Goal: Task Accomplishment & Management: Complete application form

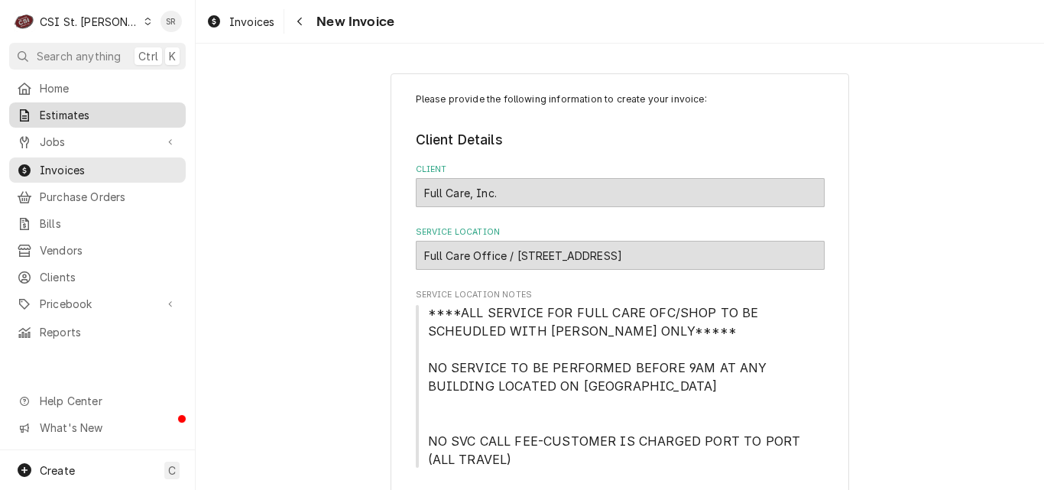
click at [82, 119] on div "Estimates" at bounding box center [97, 115] width 170 height 19
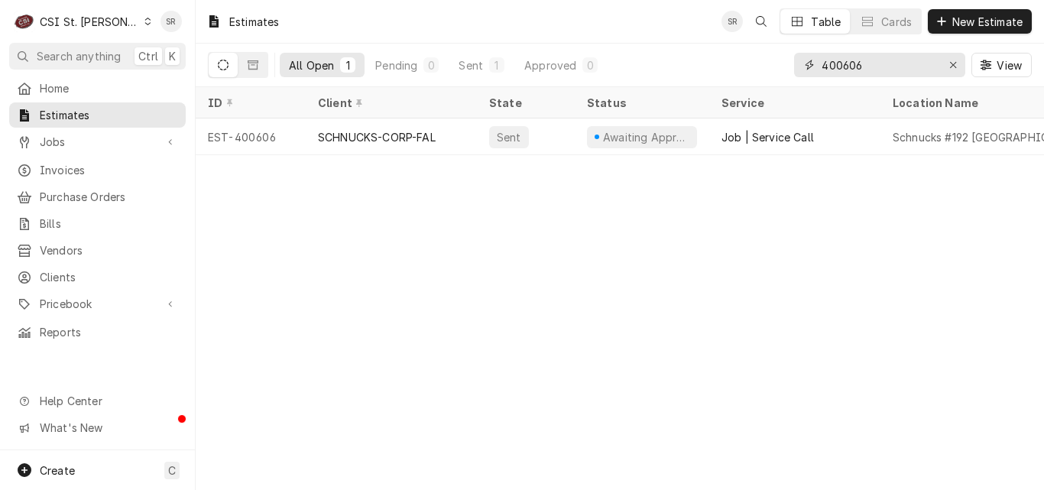
drag, startPoint x: 867, startPoint y: 63, endPoint x: 776, endPoint y: 71, distance: 91.4
click at [776, 71] on div "All Open 1 Pending 0 Sent 1 Approved 0 400606 View" at bounding box center [620, 65] width 824 height 43
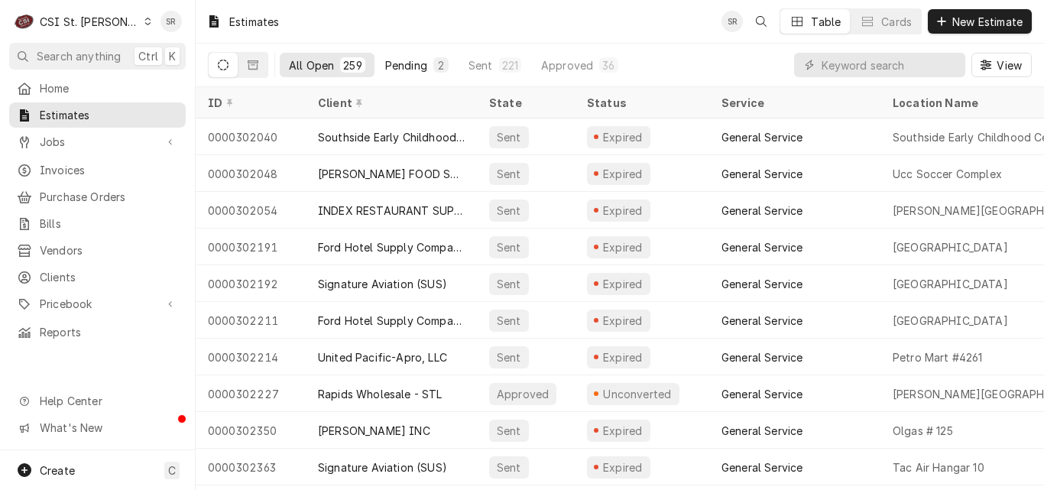
click at [399, 67] on div "Pending" at bounding box center [406, 65] width 42 height 16
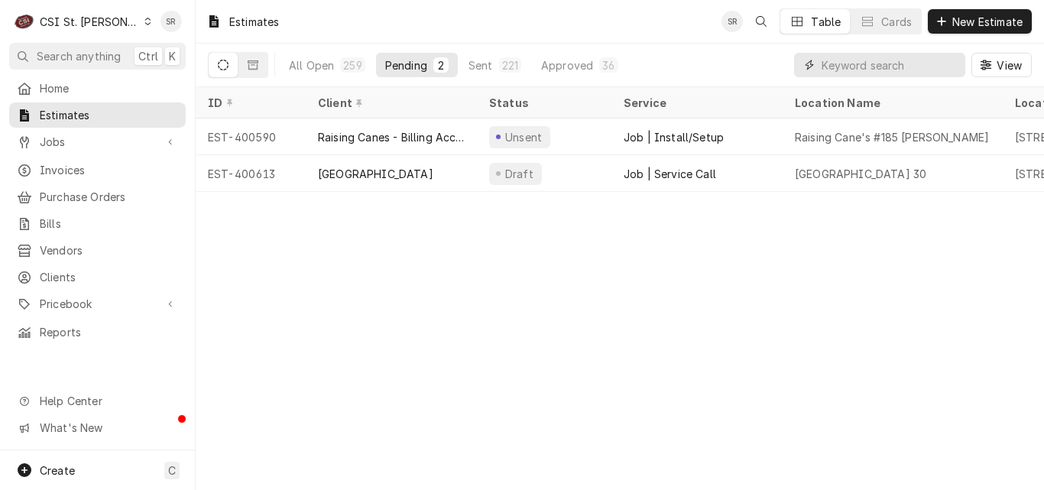
click at [855, 70] on input "Dynamic Content Wrapper" at bounding box center [890, 65] width 136 height 24
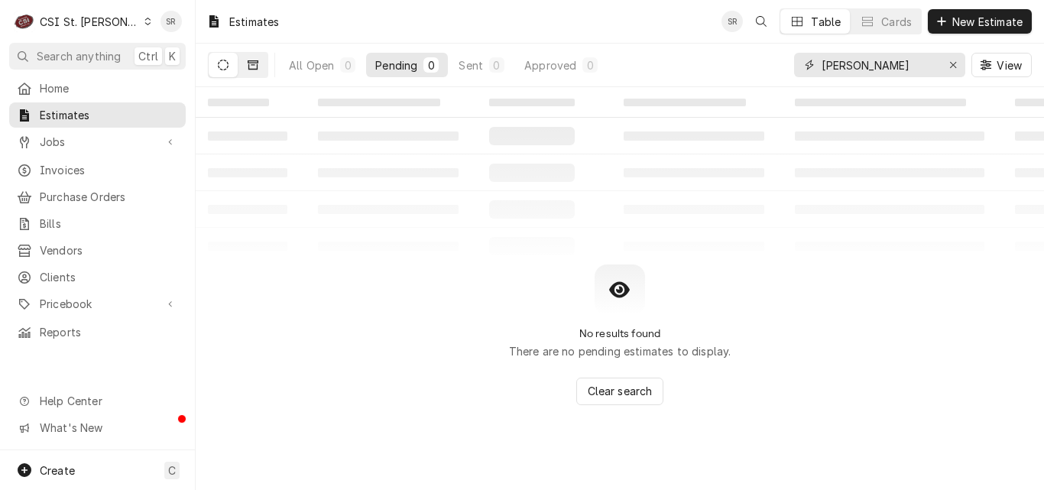
type input "[PERSON_NAME]"
click at [252, 60] on icon "Dynamic Content Wrapper" at bounding box center [253, 64] width 11 height 9
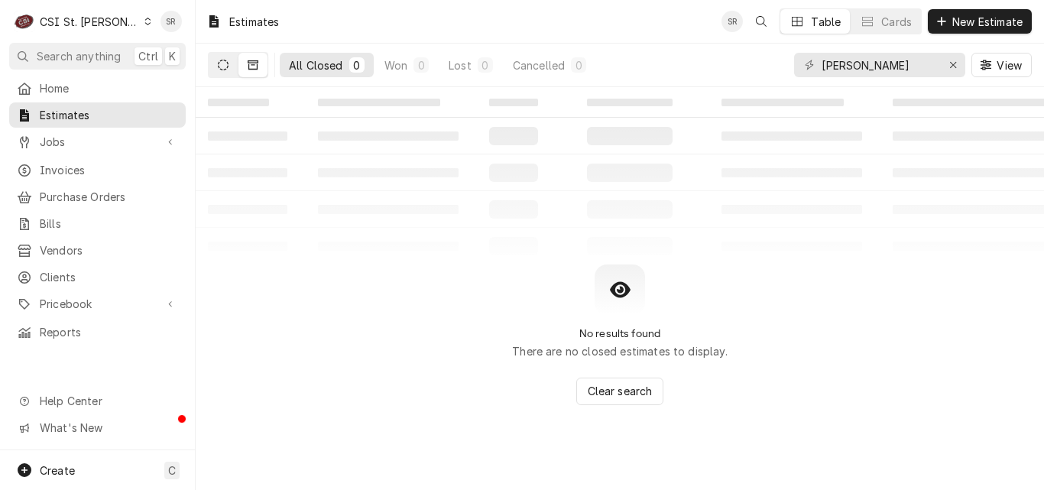
click at [233, 58] on button "Dynamic Content Wrapper" at bounding box center [223, 65] width 29 height 24
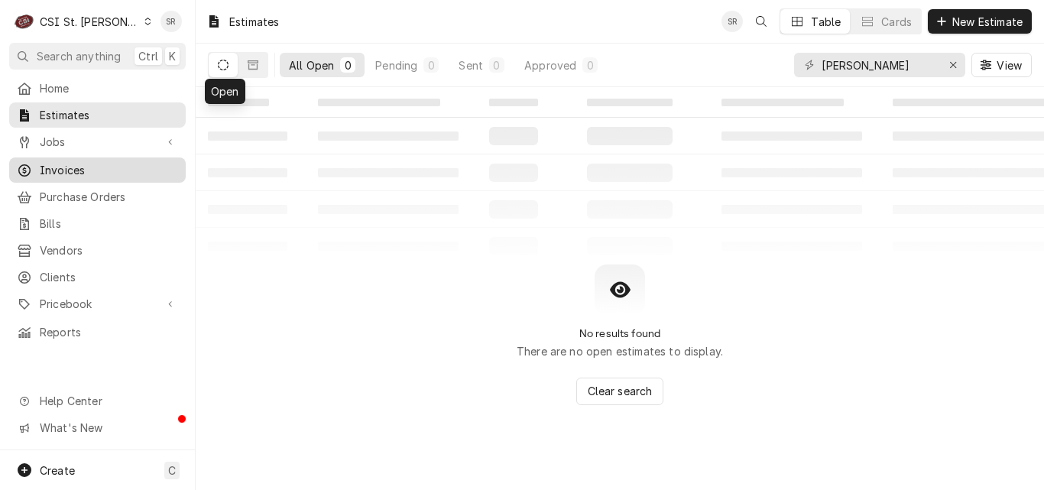
click at [115, 162] on span "Invoices" at bounding box center [109, 170] width 138 height 16
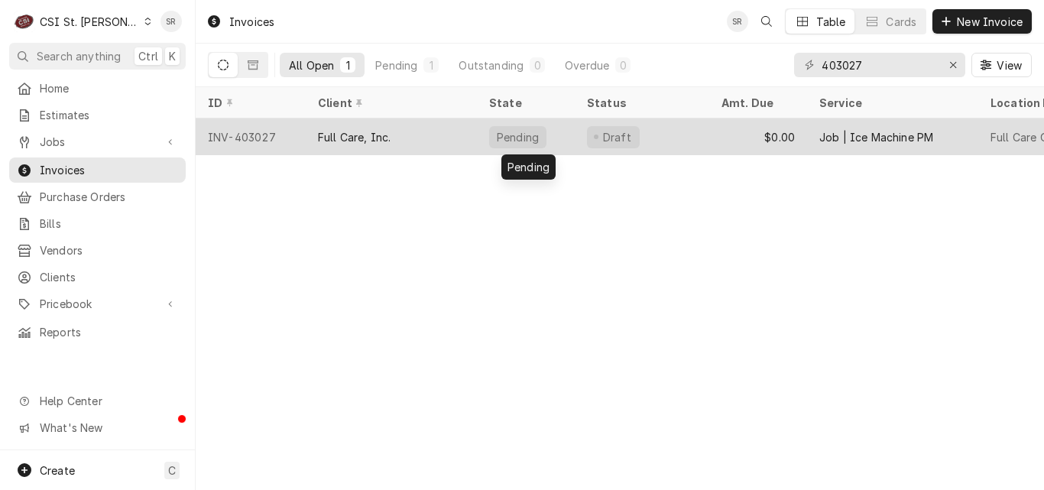
click at [534, 137] on div "Pending" at bounding box center [517, 137] width 45 height 16
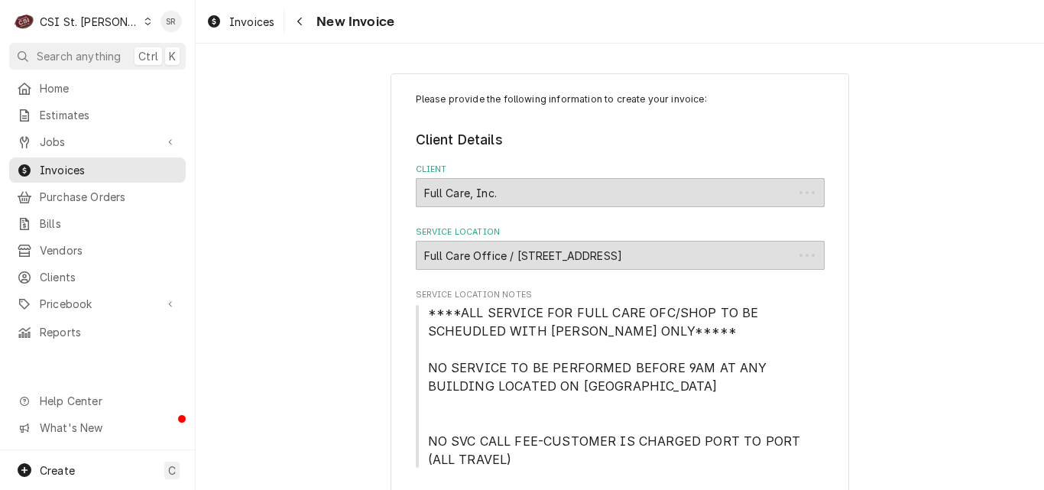
type textarea "x"
click at [146, 134] on span "Jobs" at bounding box center [97, 142] width 115 height 16
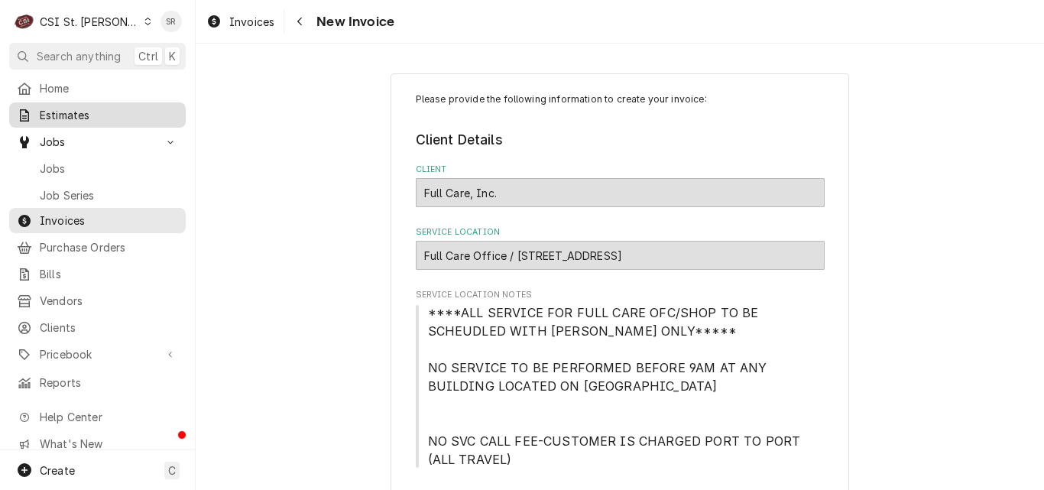
click at [89, 112] on span "Estimates" at bounding box center [109, 115] width 138 height 16
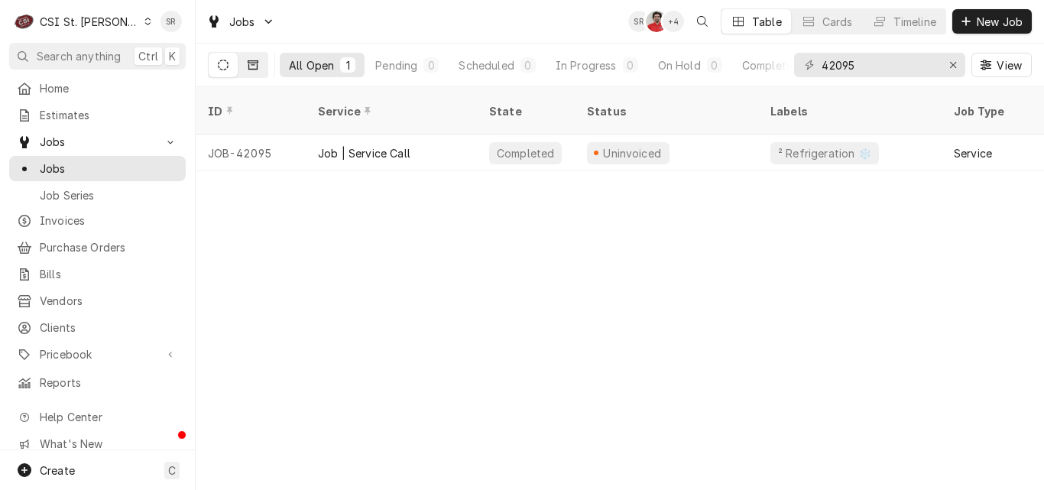
click at [253, 74] on button "Dynamic Content Wrapper" at bounding box center [253, 65] width 29 height 24
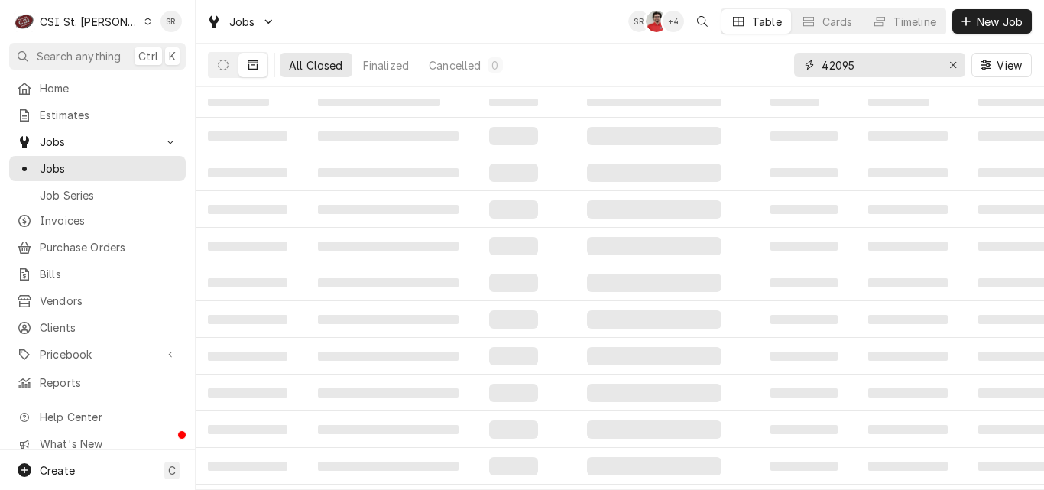
click at [951, 70] on div "Erase input" at bounding box center [953, 64] width 15 height 15
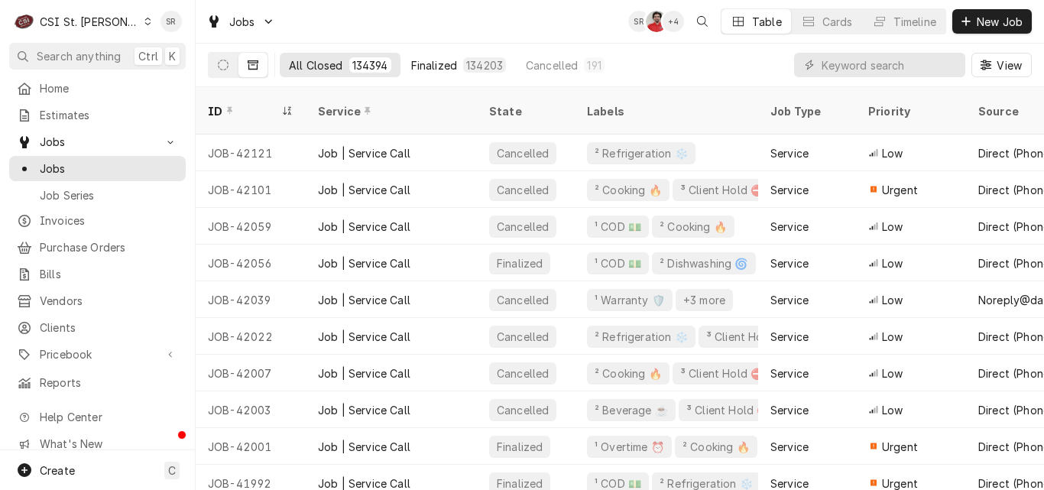
click at [469, 58] on div "134203" at bounding box center [484, 64] width 43 height 15
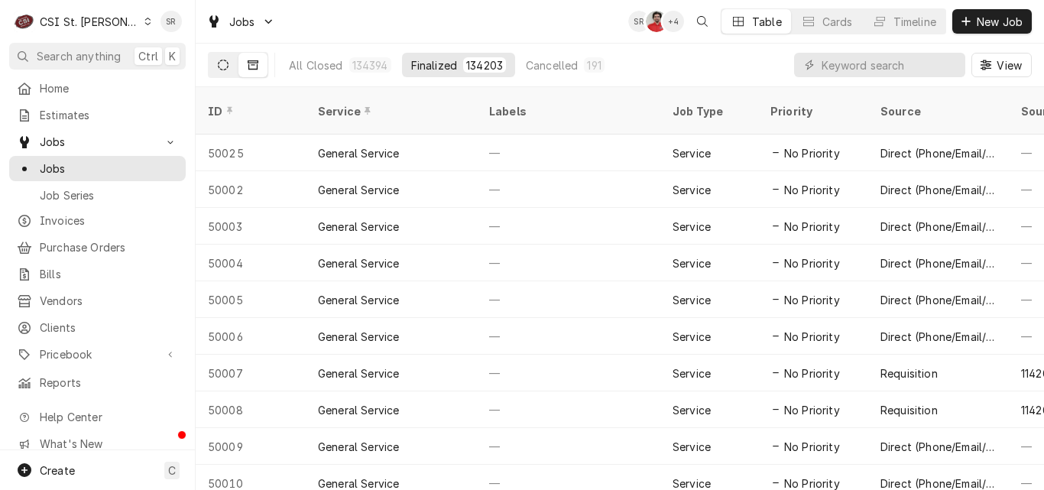
drag, startPoint x: 219, startPoint y: 63, endPoint x: 219, endPoint y: 53, distance: 10.0
click at [219, 61] on icon "Dynamic Content Wrapper" at bounding box center [223, 65] width 11 height 11
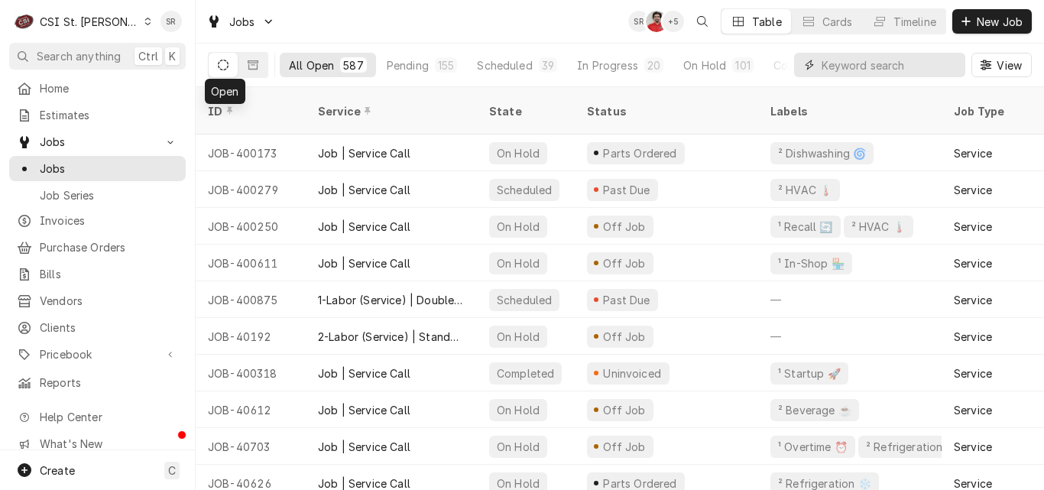
click at [871, 63] on input "Dynamic Content Wrapper" at bounding box center [890, 65] width 136 height 24
click at [256, 69] on icon "Dynamic Content Wrapper" at bounding box center [253, 64] width 11 height 9
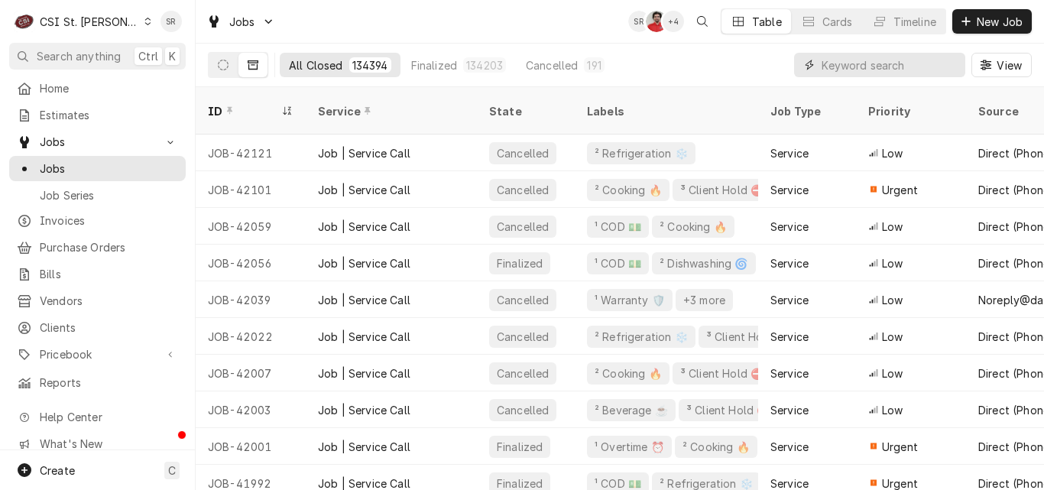
click at [868, 63] on input "Dynamic Content Wrapper" at bounding box center [890, 65] width 136 height 24
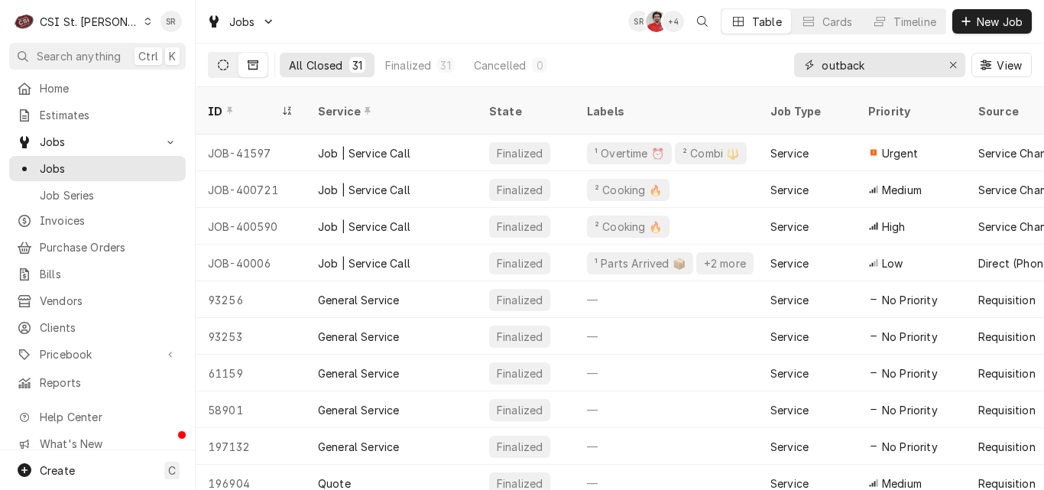
type input "outback"
click at [219, 65] on icon "Dynamic Content Wrapper" at bounding box center [223, 65] width 11 height 11
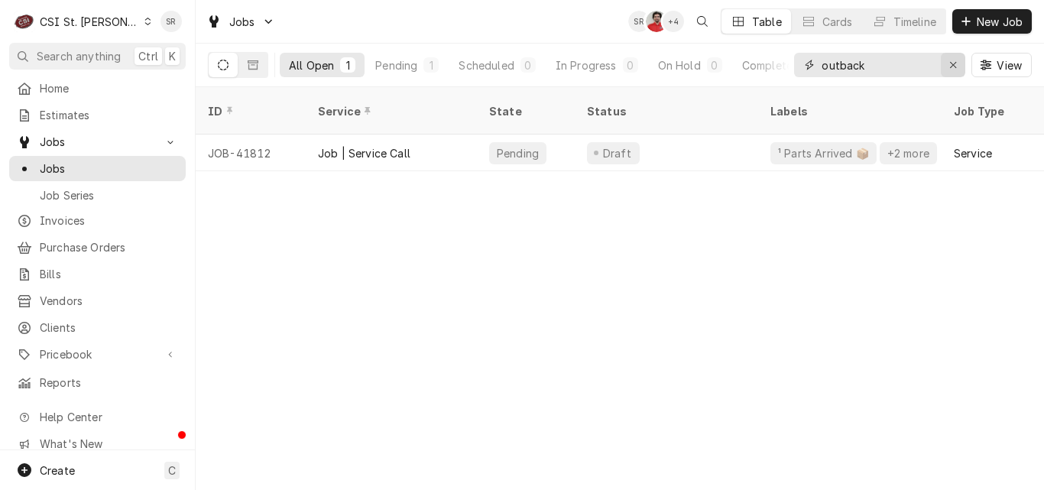
click at [950, 71] on div "Erase input" at bounding box center [953, 64] width 15 height 15
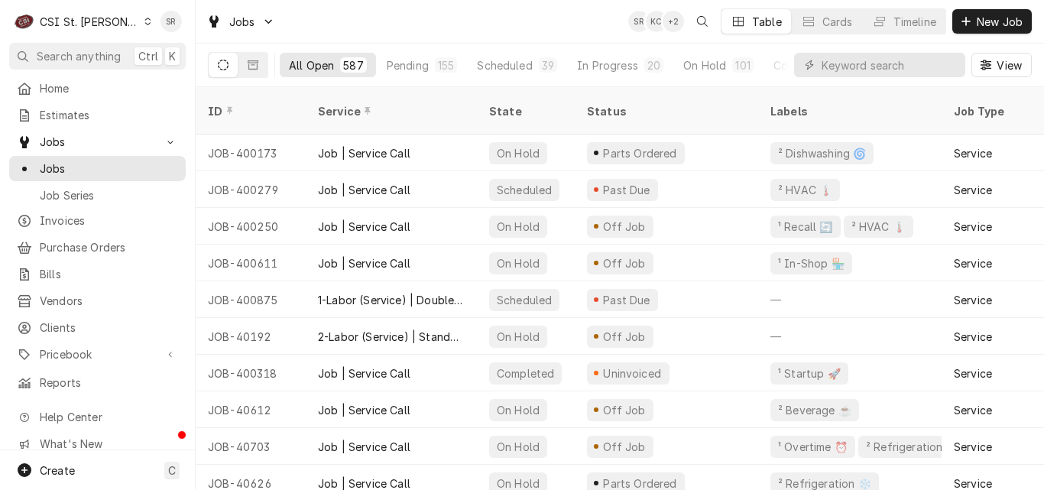
click at [820, 62] on div "Dynamic Content Wrapper" at bounding box center [879, 65] width 171 height 24
click at [848, 70] on input "Dynamic Content Wrapper" at bounding box center [890, 65] width 136 height 24
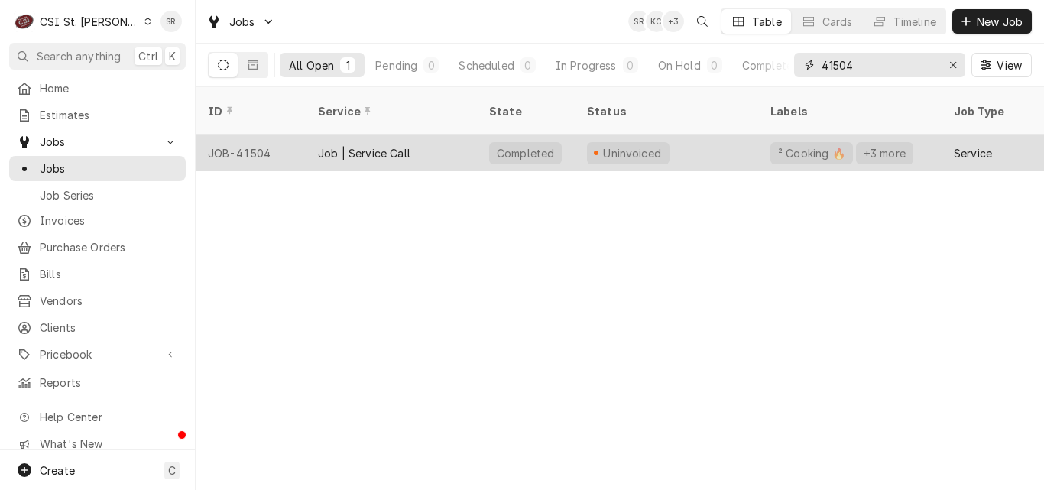
type input "41504"
click at [390, 145] on div "Job | Service Call" at bounding box center [364, 153] width 93 height 16
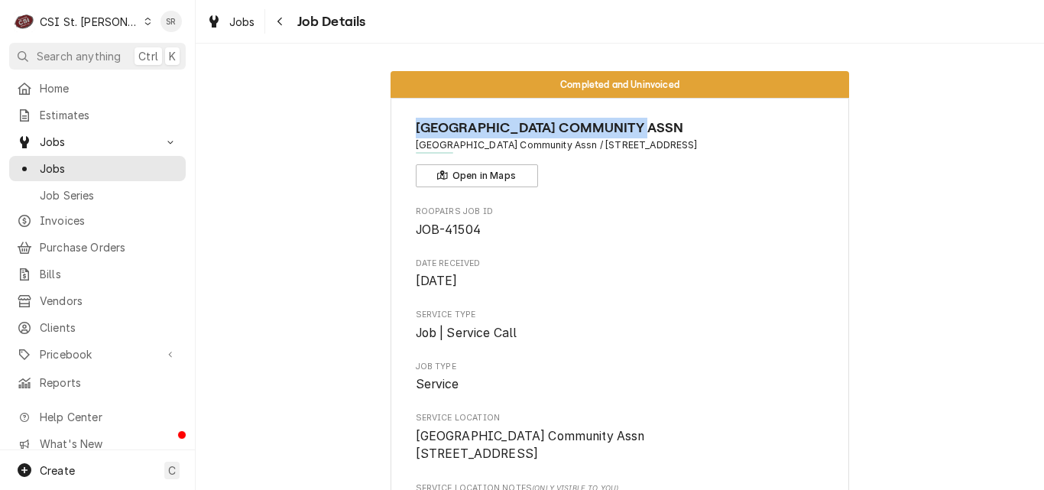
drag, startPoint x: 662, startPoint y: 128, endPoint x: 411, endPoint y: 129, distance: 250.8
click at [416, 129] on span "[GEOGRAPHIC_DATA] COMMUNITY ASSN" at bounding box center [620, 128] width 409 height 21
copy span "[GEOGRAPHIC_DATA] COMMUNITY ASSN"
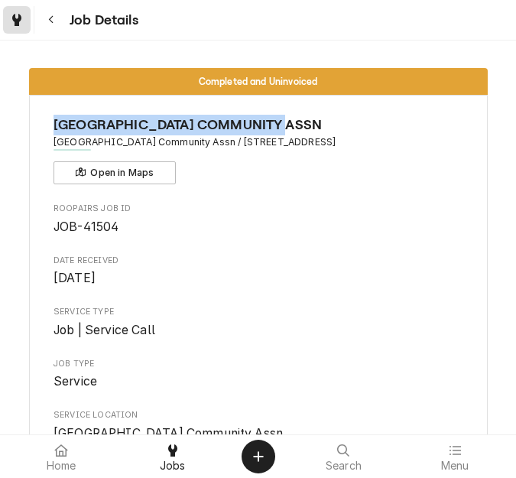
click at [18, 17] on icon "Dynamic Content Wrapper" at bounding box center [16, 20] width 9 height 12
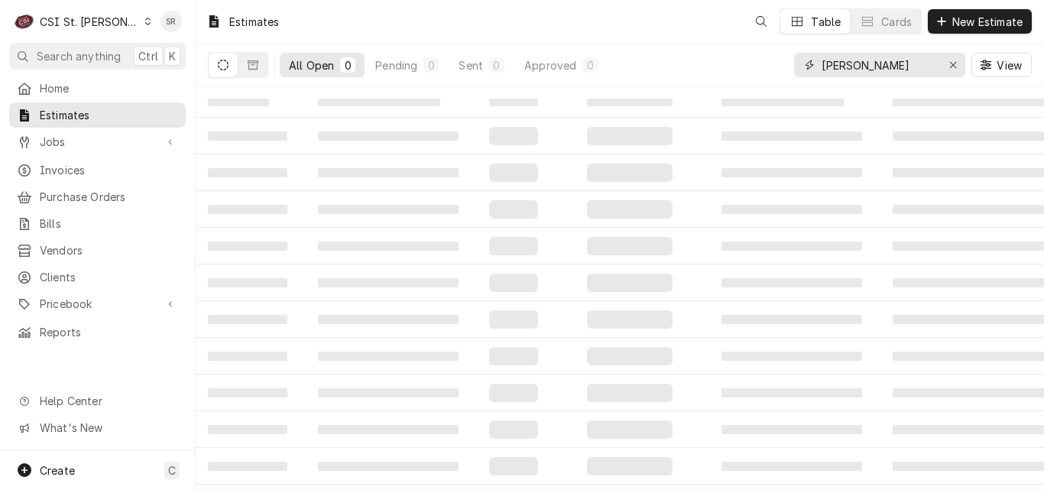
drag, startPoint x: 861, startPoint y: 69, endPoint x: 774, endPoint y: 60, distance: 87.6
click at [774, 60] on div "All Open 0 Pending 0 Sent 0 Approved 0 blevins View" at bounding box center [620, 65] width 824 height 43
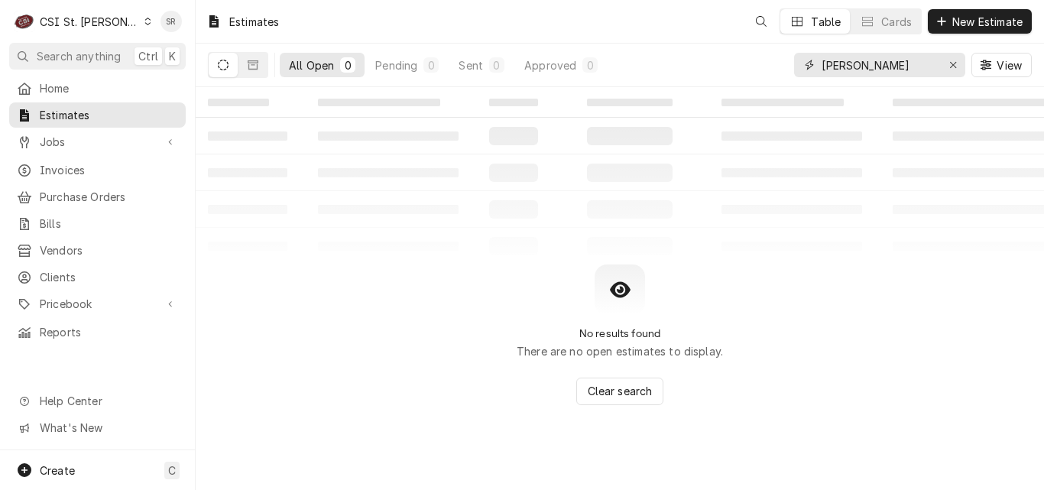
paste input "[GEOGRAPHIC_DATA] COMMUNITY ASSN"
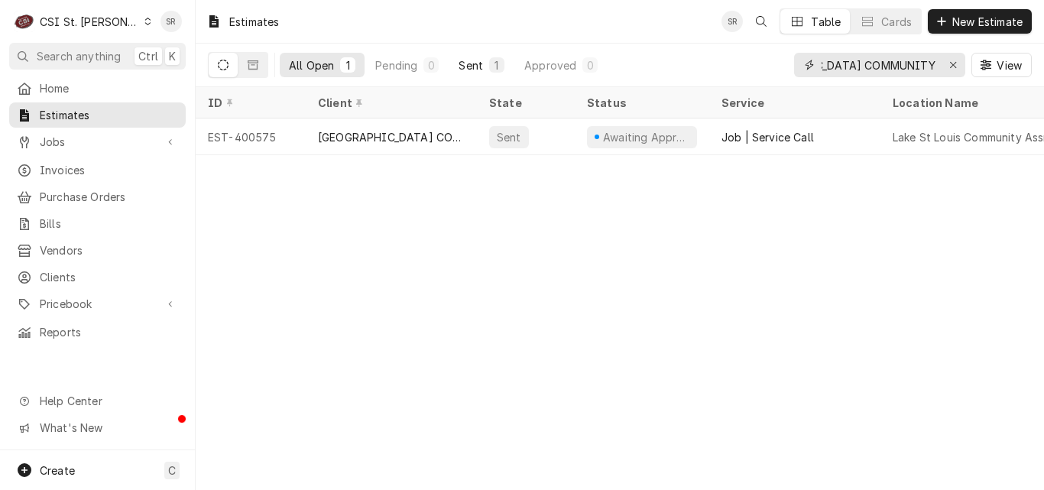
type input "[GEOGRAPHIC_DATA] COMMUNITY ASSN"
click at [479, 62] on div "Sent" at bounding box center [471, 65] width 24 height 16
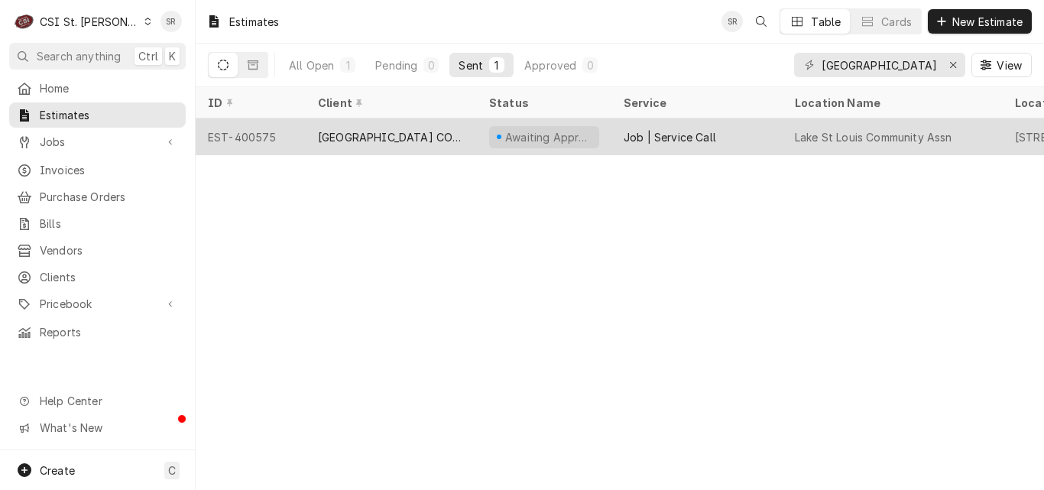
click at [475, 127] on div "[GEOGRAPHIC_DATA] COMMUNITY ASSN" at bounding box center [391, 136] width 171 height 37
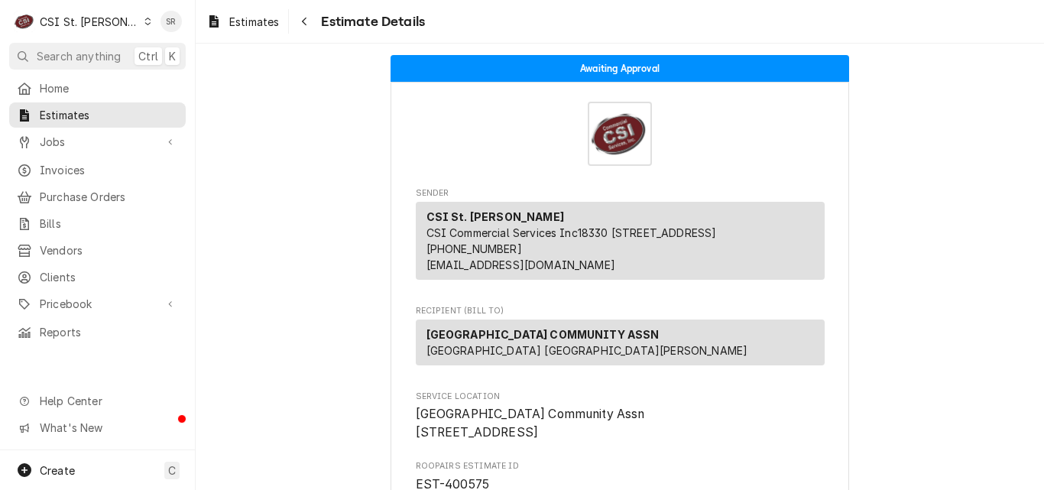
scroll to position [382, 0]
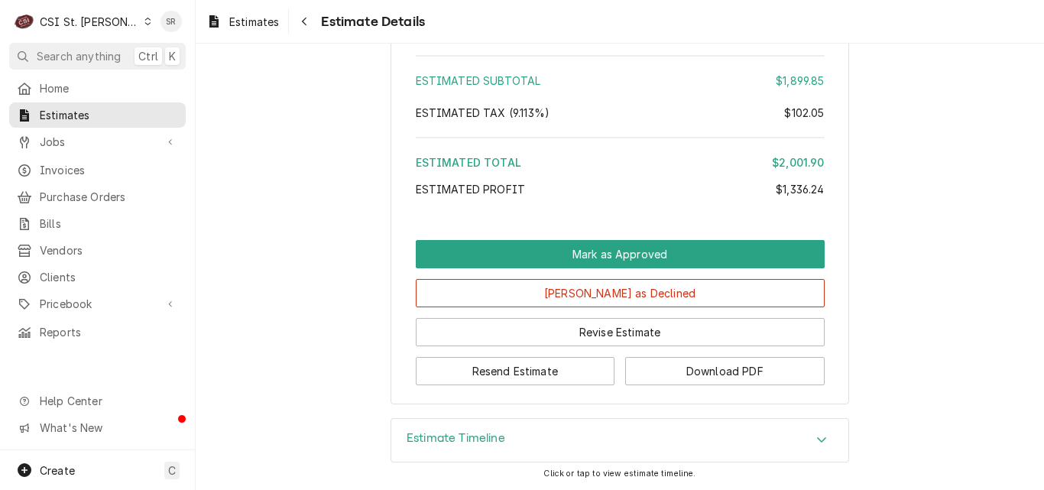
click at [470, 446] on div "Estimate Timeline" at bounding box center [456, 440] width 99 height 18
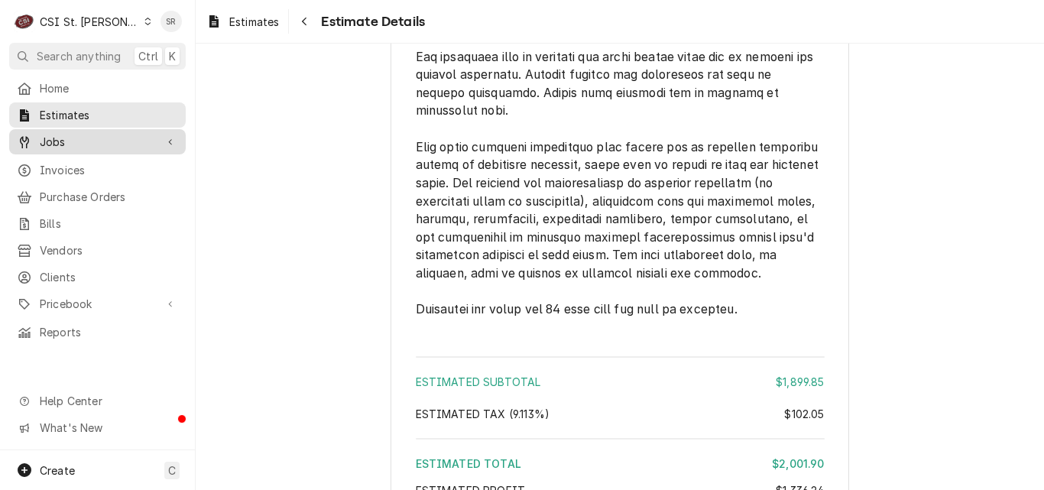
scroll to position [3972, 0]
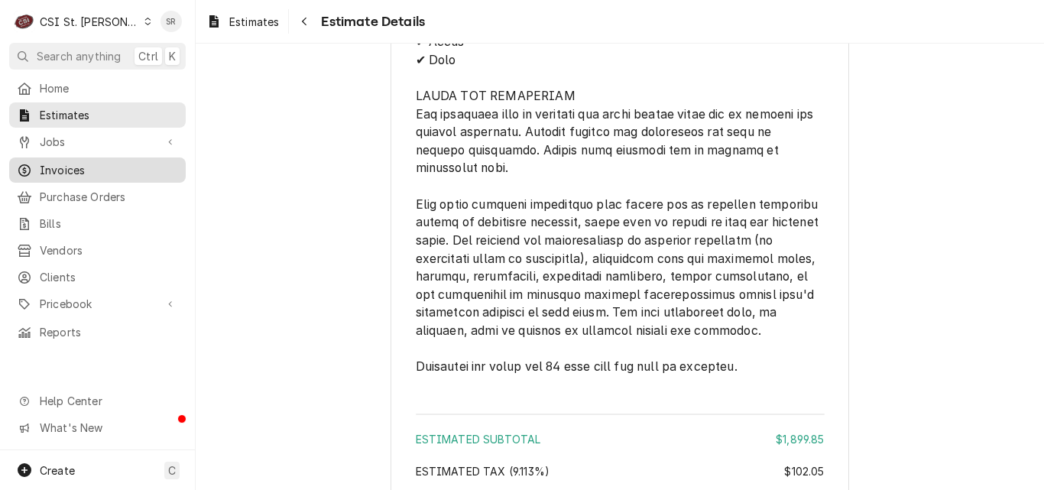
click at [58, 171] on span "Invoices" at bounding box center [109, 170] width 138 height 16
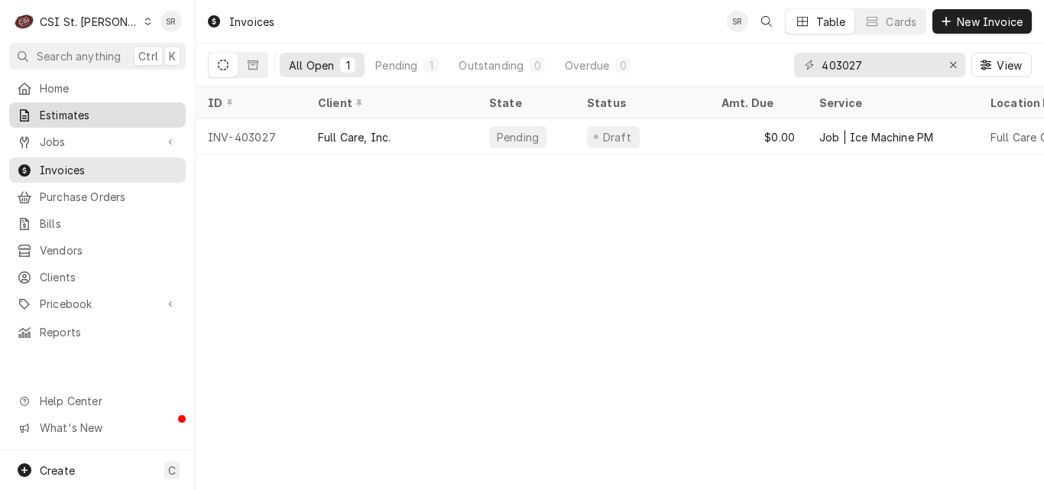
click at [74, 115] on span "Estimates" at bounding box center [109, 115] width 138 height 16
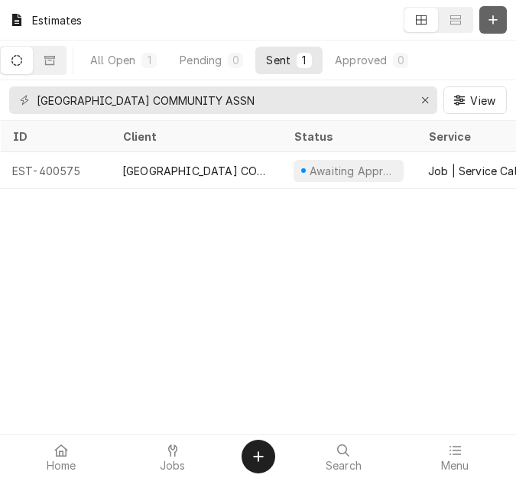
click at [504, 15] on button "Dynamic Content Wrapper" at bounding box center [493, 20] width 28 height 28
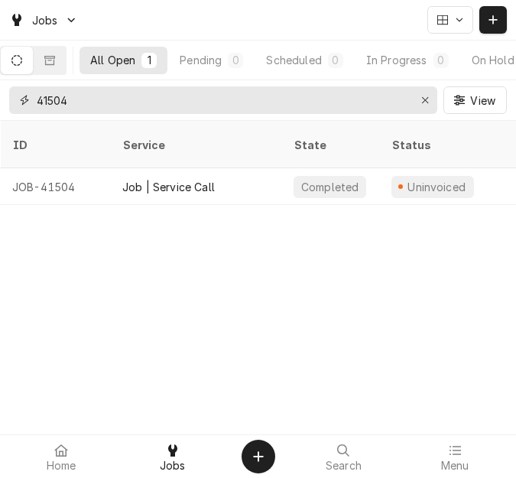
drag, startPoint x: 86, startPoint y: 101, endPoint x: 30, endPoint y: 103, distance: 55.9
click at [30, 103] on div "41504" at bounding box center [223, 100] width 428 height 28
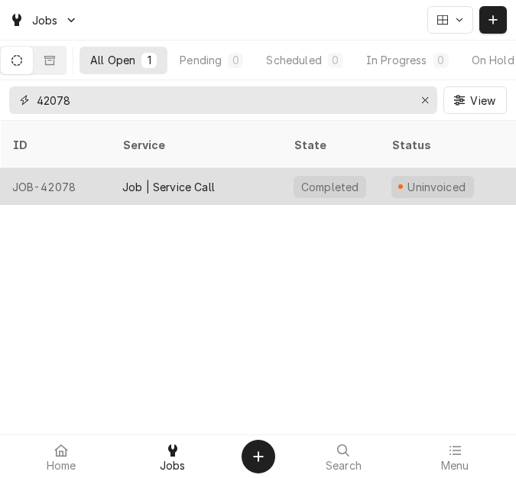
type input "42078"
click at [133, 179] on div "Job | Service Call" at bounding box center [168, 187] width 93 height 16
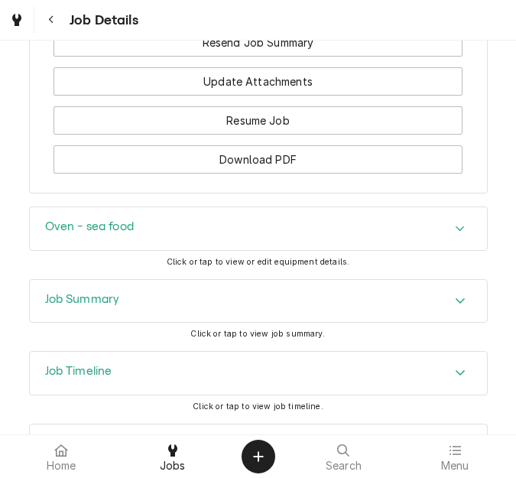
scroll to position [1718, 0]
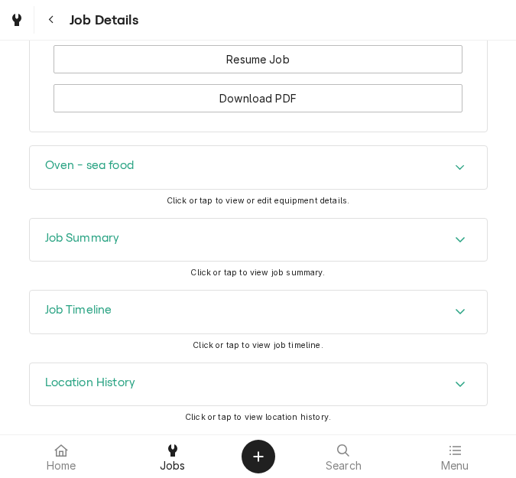
click at [154, 311] on div "Job Timeline" at bounding box center [258, 312] width 457 height 43
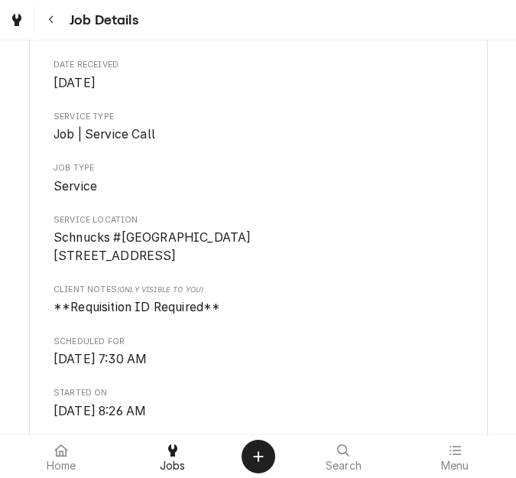
scroll to position [0, 0]
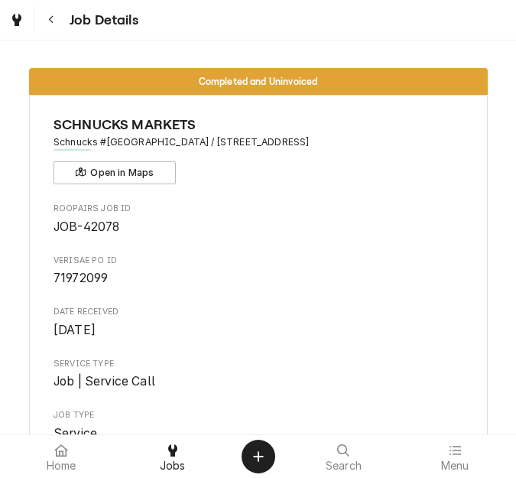
click at [199, 283] on span "71972099" at bounding box center [258, 278] width 409 height 18
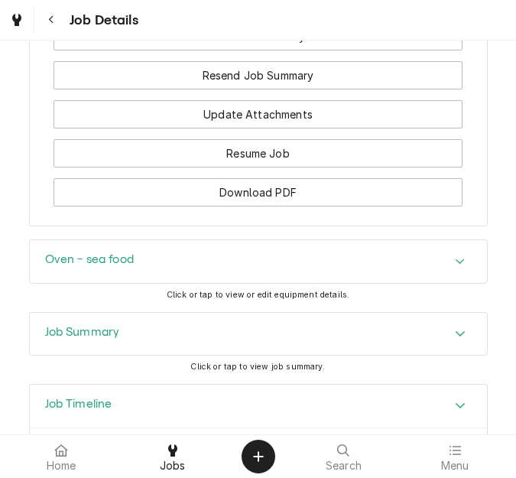
scroll to position [1835, 0]
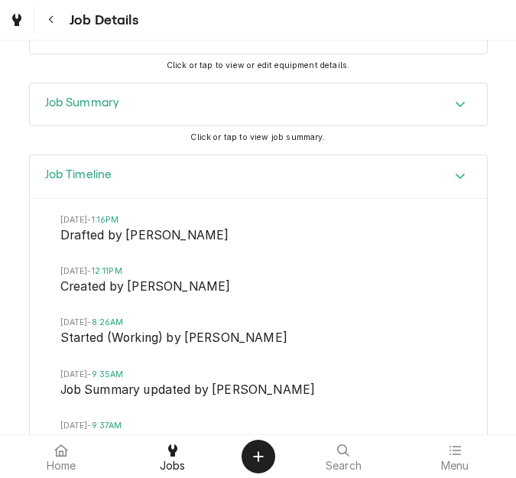
click at [105, 110] on h3 "Job Summary" at bounding box center [82, 103] width 75 height 15
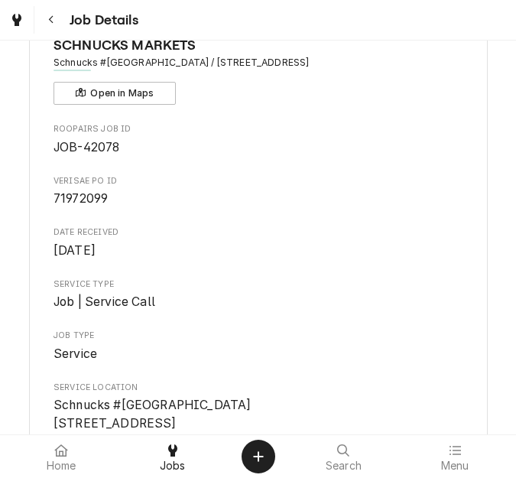
scroll to position [76, 0]
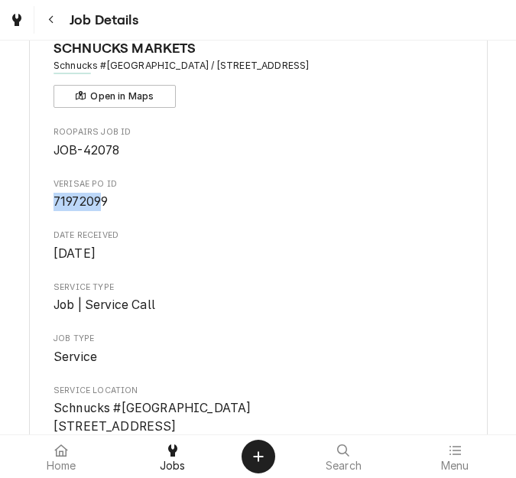
drag, startPoint x: 100, startPoint y: 200, endPoint x: 47, endPoint y: 203, distance: 52.8
drag, startPoint x: 121, startPoint y: 201, endPoint x: 50, endPoint y: 203, distance: 71.1
click at [54, 203] on span "71972099" at bounding box center [258, 202] width 409 height 18
copy span "71972099"
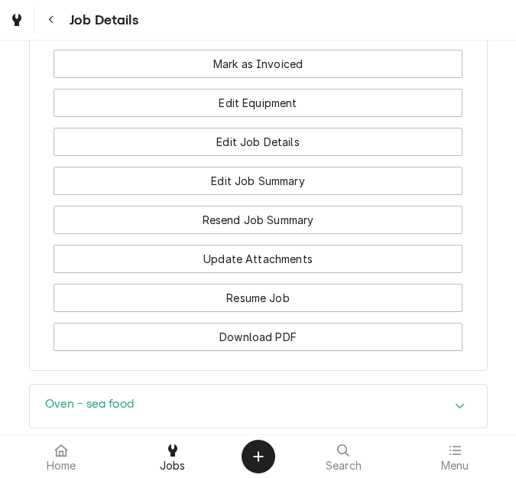
scroll to position [1300, 0]
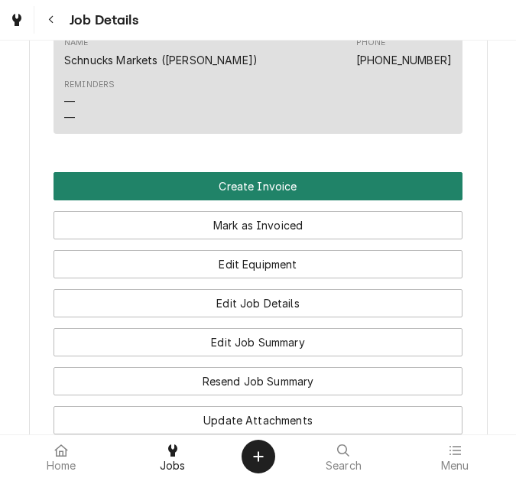
click at [230, 200] on button "Create Invoice" at bounding box center [258, 186] width 409 height 28
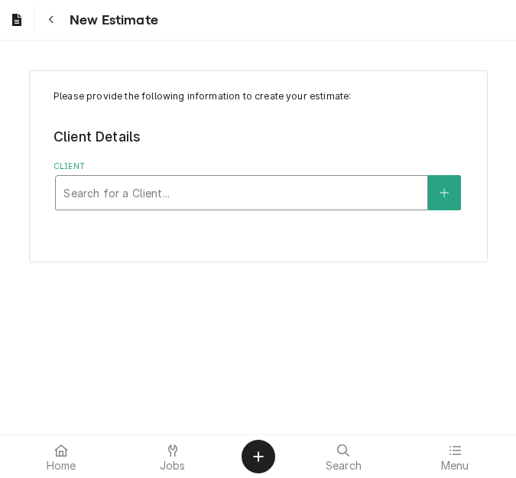
click at [303, 196] on div "Client" at bounding box center [241, 193] width 356 height 28
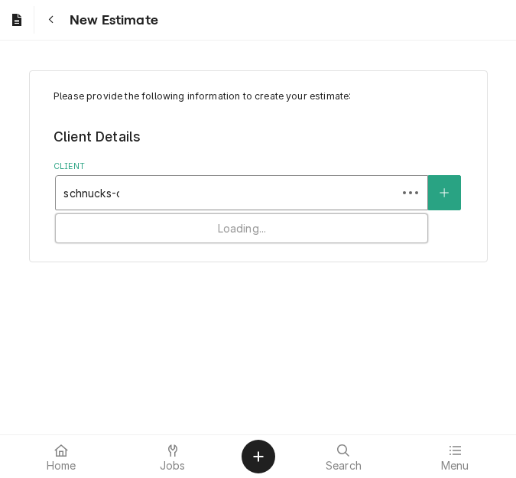
type input "schnucks-cor"
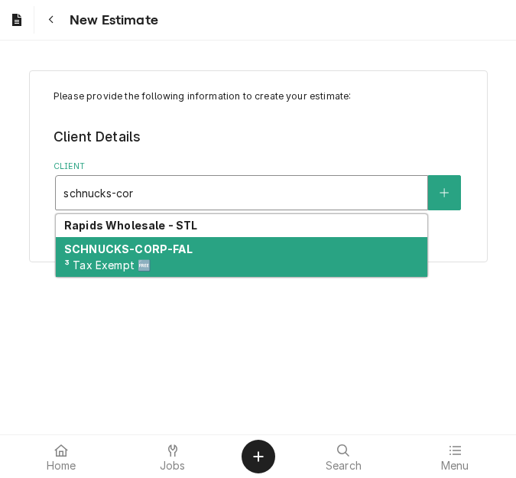
click at [167, 257] on div "SCHNUCKS-CORP-FAL ³ Tax Exempt 🆓" at bounding box center [242, 257] width 372 height 40
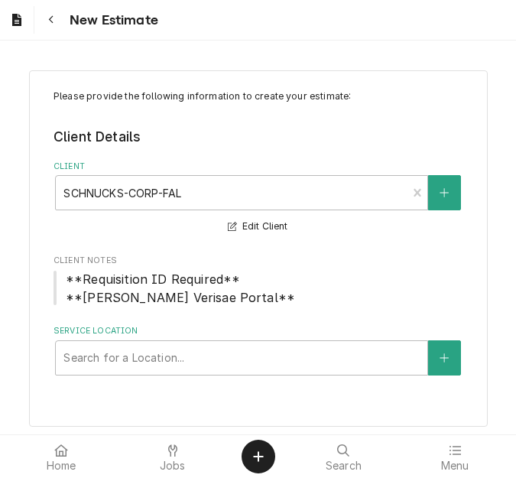
click at [167, 257] on span "Client Notes" at bounding box center [258, 261] width 409 height 12
click at [118, 366] on div "Service Location" at bounding box center [241, 358] width 356 height 28
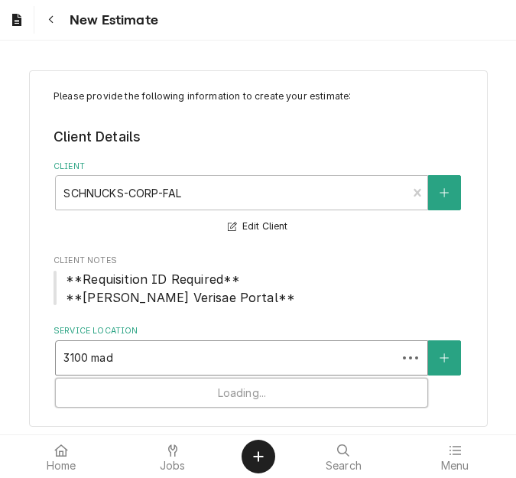
type input "3100 madi"
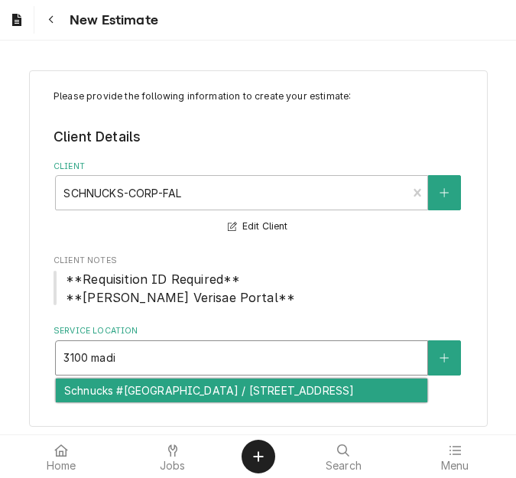
click at [125, 393] on div "Schnucks #[GEOGRAPHIC_DATA] / [STREET_ADDRESS]" at bounding box center [242, 390] width 372 height 24
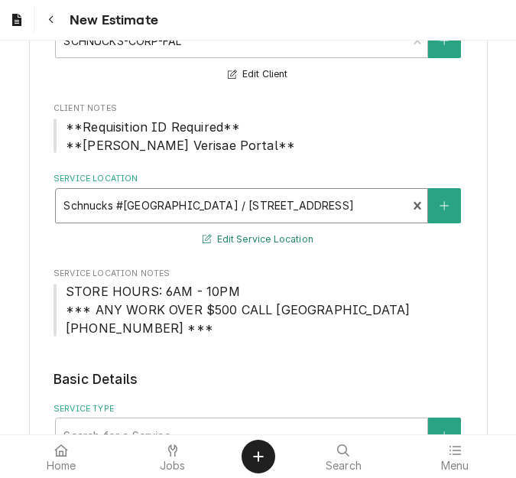
scroll to position [306, 0]
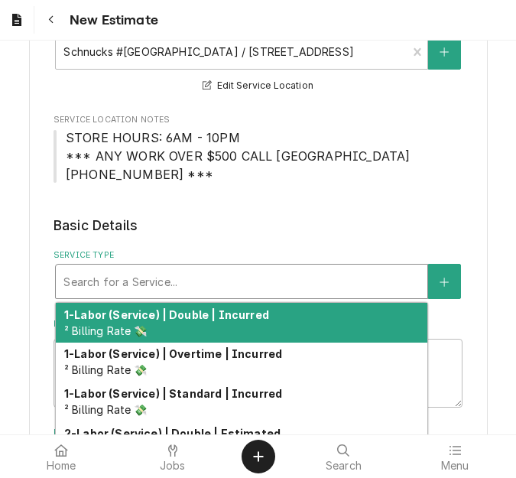
click at [167, 280] on div "Service Type" at bounding box center [241, 282] width 356 height 28
type textarea "x"
type input "s"
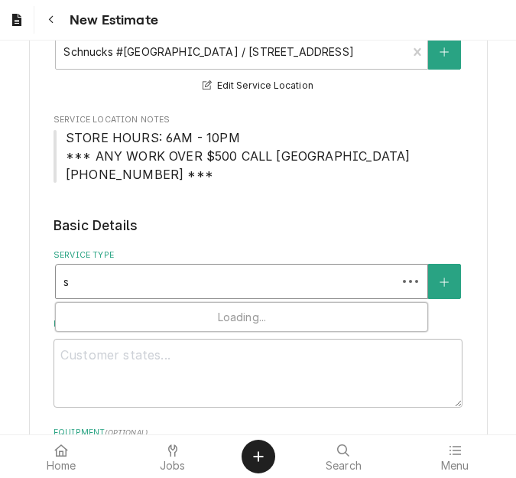
type textarea "x"
type input "se"
type textarea "x"
type input "ser"
type textarea "x"
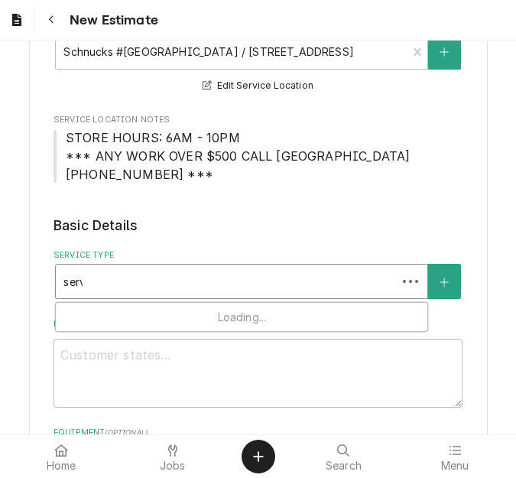
type input "servi"
type textarea "x"
type input "servic"
type textarea "x"
type input "service"
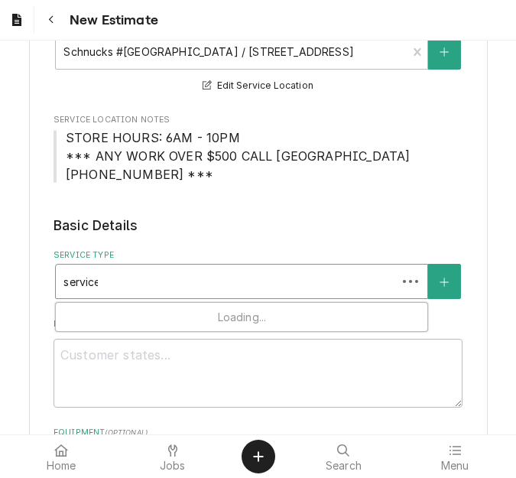
type textarea "x"
type input "service c"
type textarea "x"
type input "service cal"
type textarea "x"
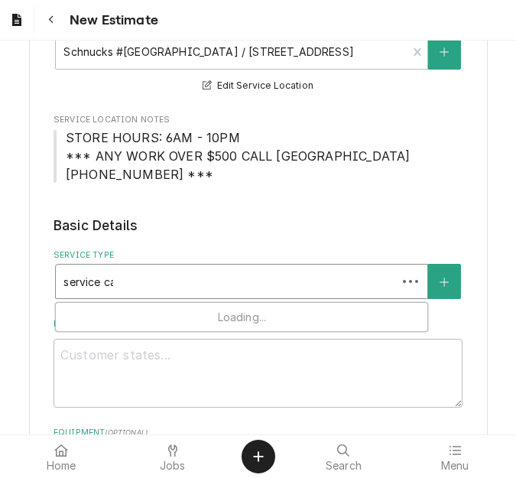
type input "service call"
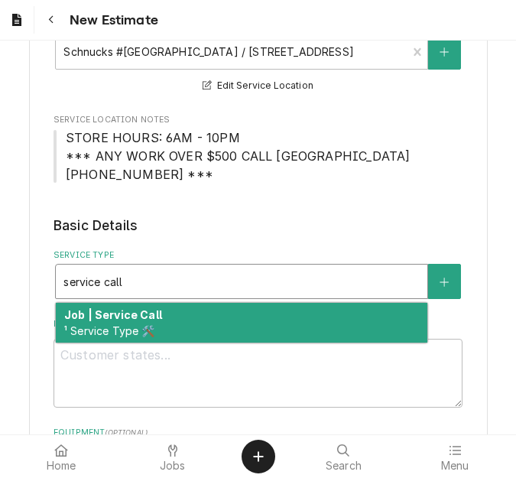
click at [155, 327] on div "Job | Service Call ¹ Service Type 🛠️" at bounding box center [242, 323] width 372 height 40
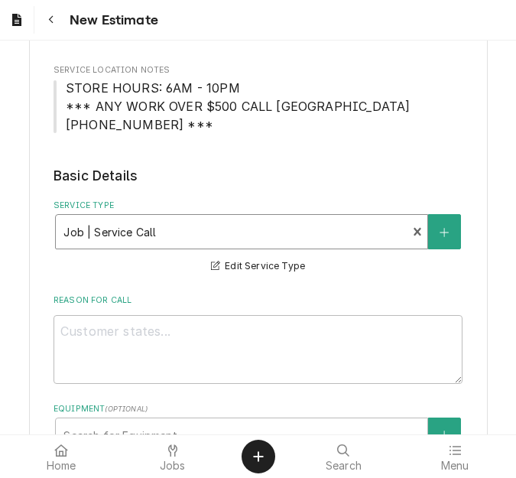
scroll to position [382, 0]
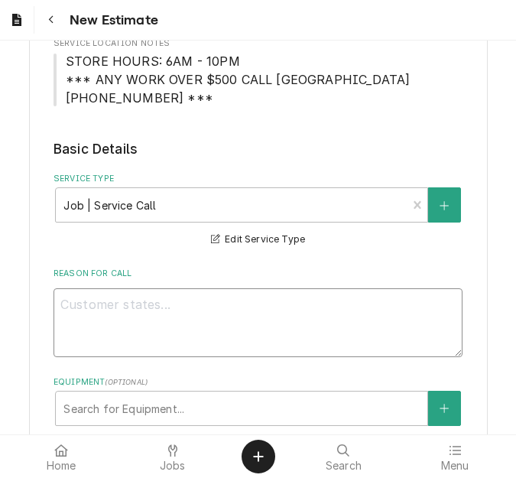
click at [196, 304] on textarea "Reason For Call" at bounding box center [258, 322] width 409 height 69
type textarea "x"
type textarea "Q"
type textarea "x"
type textarea "Qu"
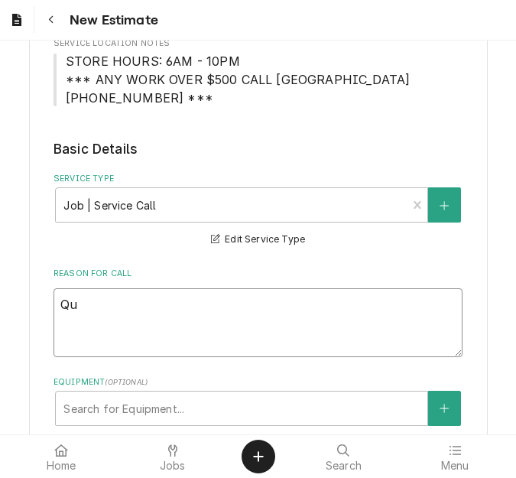
type textarea "x"
type textarea "Quo"
type textarea "x"
type textarea "Quot"
type textarea "x"
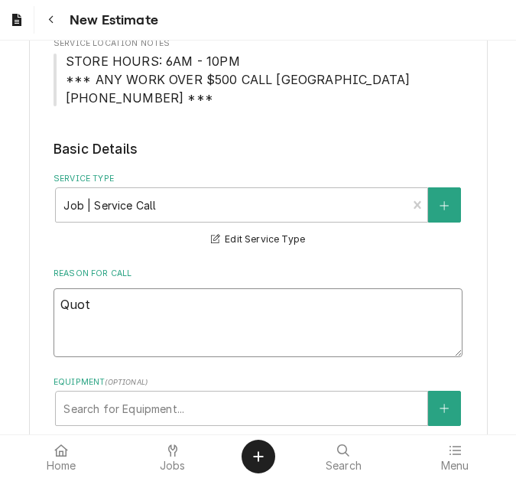
type textarea "Quote"
type textarea "x"
type textarea "Quote"
type textarea "x"
type textarea "Quote t"
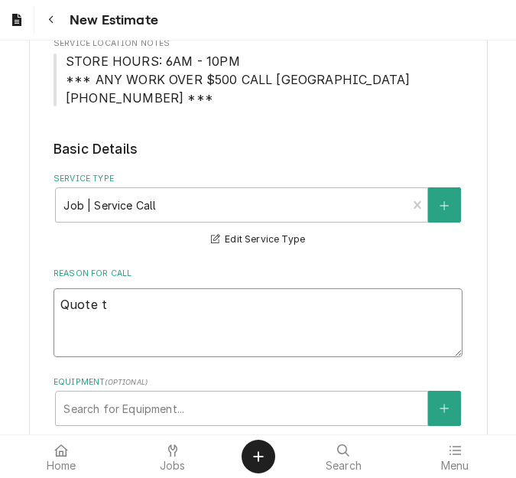
type textarea "x"
type textarea "Quote to"
type textarea "x"
type textarea "Quote to"
type textarea "x"
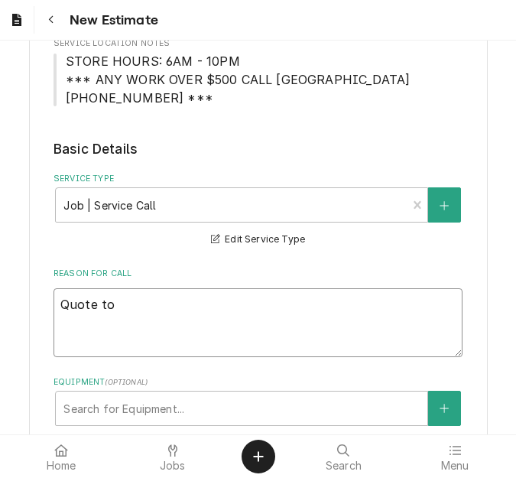
type textarea "Quote to r"
type textarea "x"
type textarea "Quote to re"
type textarea "x"
type textarea "Quote to rep"
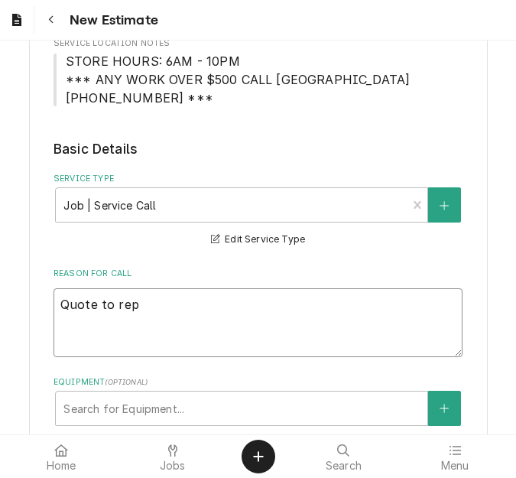
type textarea "x"
type textarea "Quote to repl"
type textarea "x"
type textarea "Quote to repla"
type textarea "x"
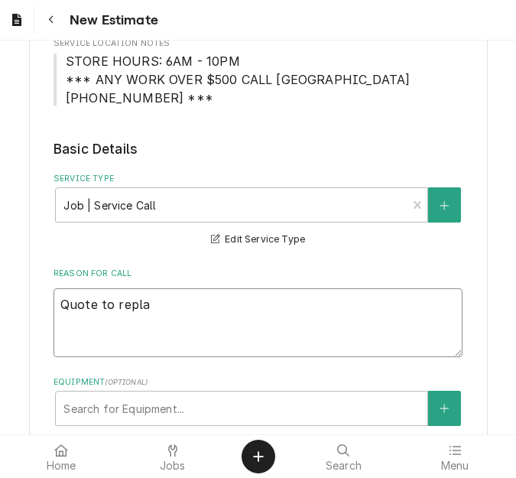
type textarea "Quote to replac"
type textarea "x"
type textarea "Quote to replace"
type textarea "x"
type textarea "Quote to replace g"
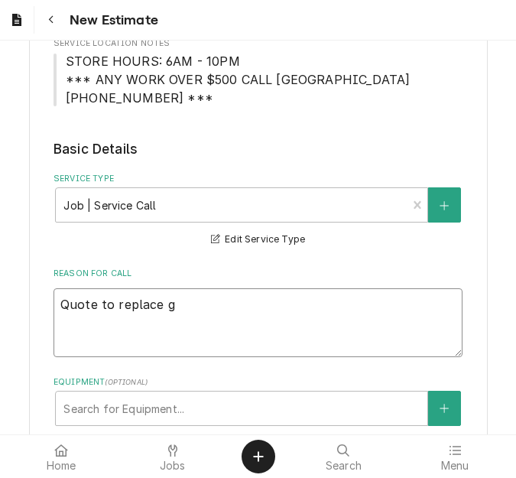
type textarea "x"
type textarea "Quote to replace ga"
type textarea "x"
type textarea "Quote to replace gas"
type textarea "x"
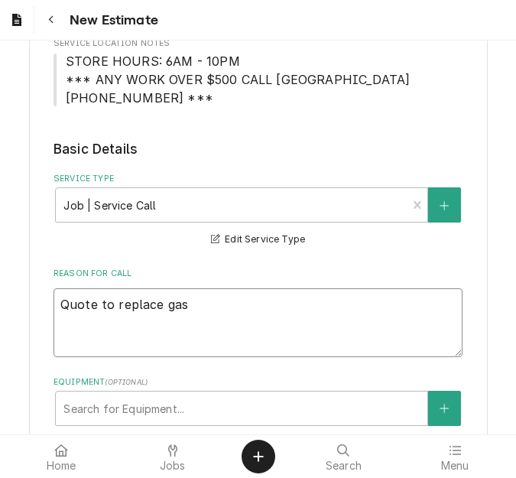
type textarea "Quote to replace gask"
type textarea "x"
type textarea "Quote to replace gaske"
type textarea "x"
type textarea "Quote to replace gasket"
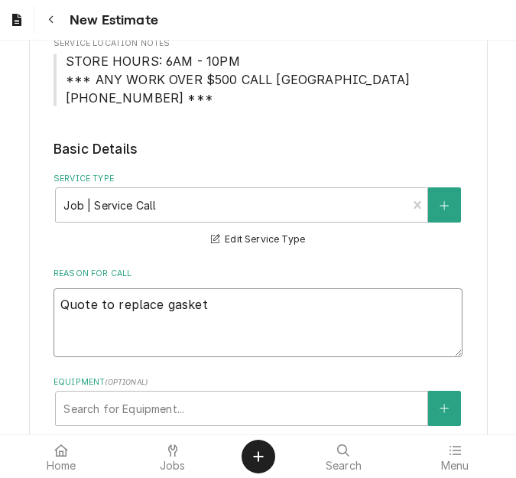
type textarea "x"
type textarea "Quote to replace gasket a"
type textarea "x"
type textarea "Quote to replace gasket an"
type textarea "x"
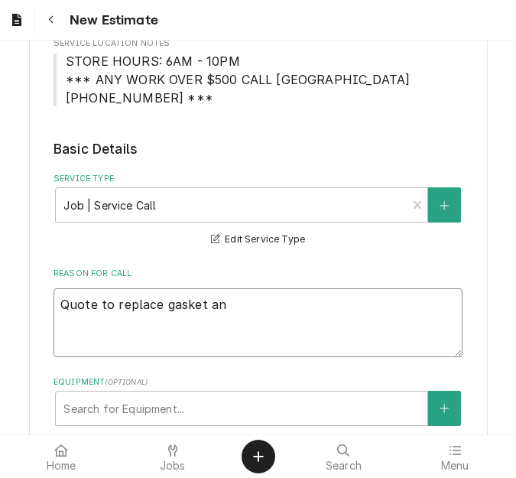
type textarea "Quote to replace gasket and"
type textarea "x"
type textarea "Quote to replace gasket and"
type textarea "x"
type textarea "Quote to replace gasket and g"
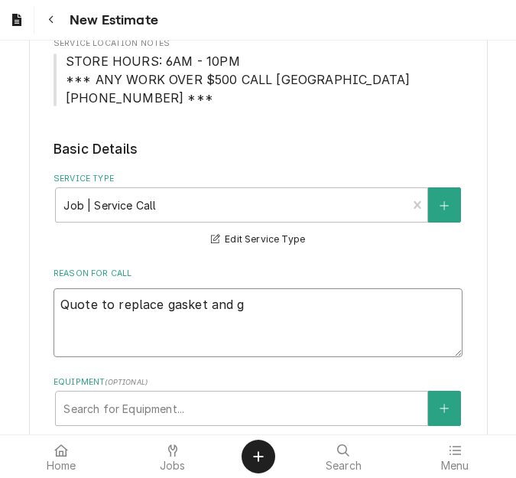
type textarea "x"
type textarea "Quote to replace gasket and gr"
type textarea "x"
type textarea "Quote to replace gasket and gre"
type textarea "x"
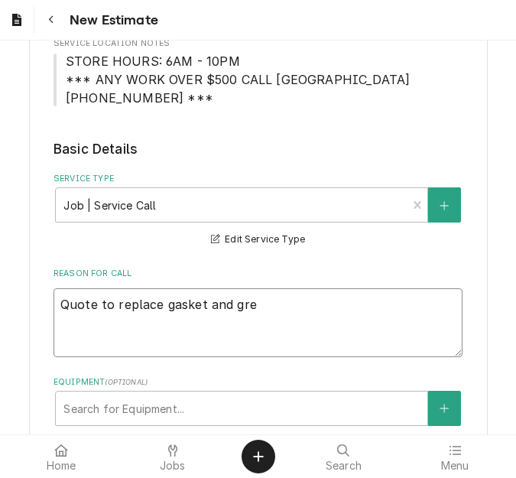
type textarea "Quote to replace gasket and grea"
type textarea "x"
type textarea "Quote to replace gasket and greas"
type textarea "x"
type textarea "Quote to replace gasket and grease"
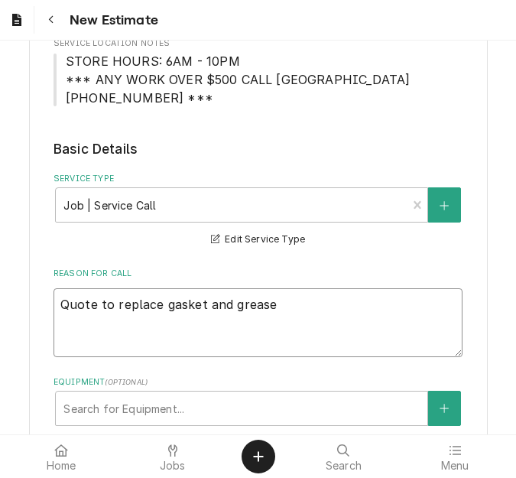
type textarea "x"
type textarea "Quote to replace gasket and grease"
type textarea "x"
type textarea "Quote to replace gasket and grease f"
type textarea "x"
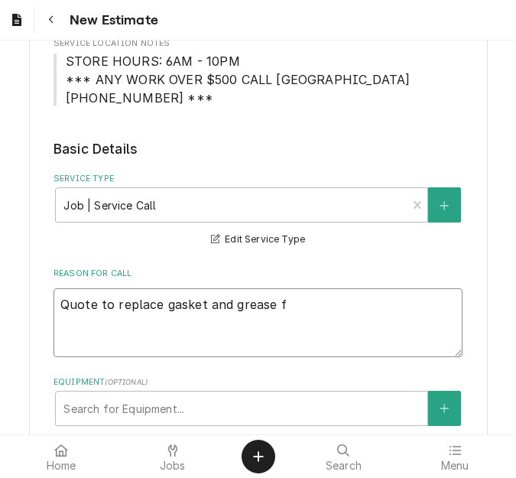
type textarea "Quote to replace gasket and grease fi"
type textarea "x"
type textarea "Quote to replace gasket and grease fil"
type textarea "x"
type textarea "Quote to replace gasket and grease file"
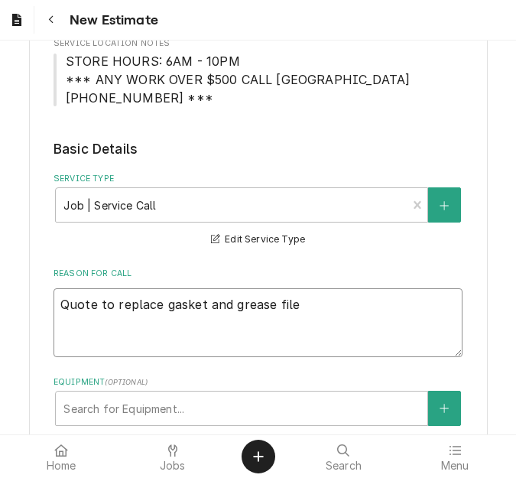
type textarea "x"
type textarea "Quote to replace gasket and grease filer"
type textarea "x"
type textarea "Quote to replace gasket and grease filer"
type textarea "x"
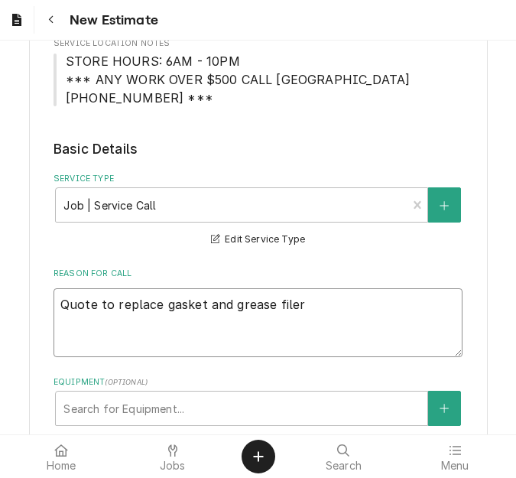
type textarea "Quote to replace gasket and grease filer o"
type textarea "x"
type textarea "Quote to replace gasket and grease filer on"
type textarea "x"
type textarea "Quote to replace gasket and grease filer on"
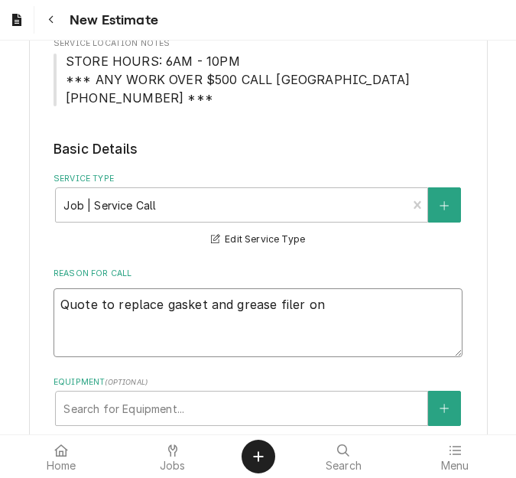
type textarea "x"
type textarea "Quote to replace gasket and grease filer on Me"
type textarea "x"
type textarea "Quote to replace gasket and grease filer on Mer"
type textarea "x"
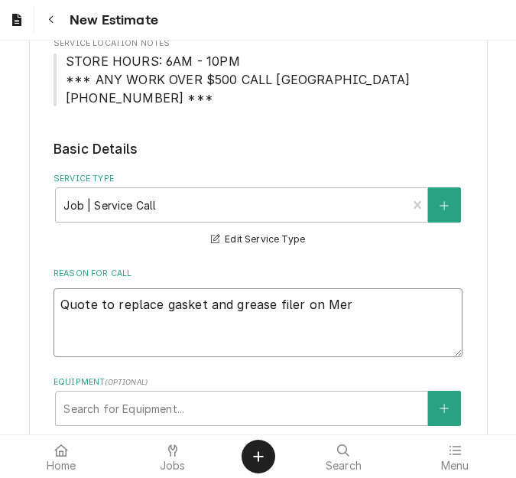
type textarea "Quote to replace gasket and grease filer on Merr"
type textarea "x"
type textarea "Quote to replace gasket and grease filer on Merry"
type textarea "x"
type textarea "Quote to replace gasket and grease filer on Merryc"
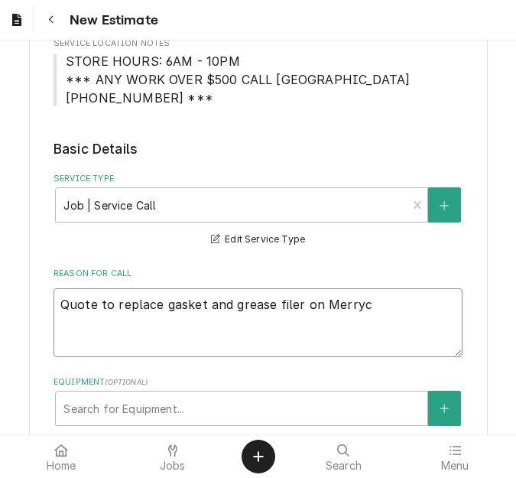
type textarea "x"
type textarea "Quote to replace gasket and grease filer on Merrych"
type textarea "x"
type textarea "Quote to replace gasket and grease filer on Merryche"
type textarea "x"
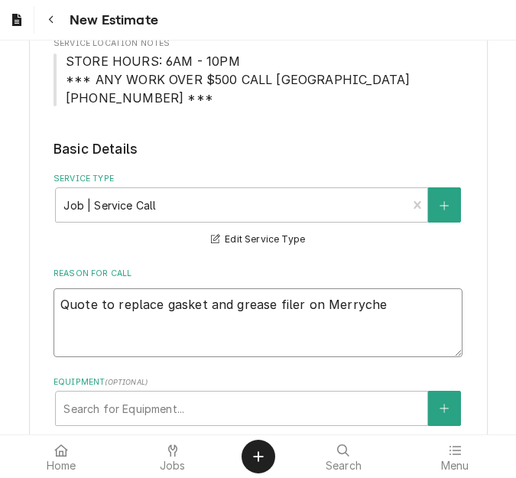
type textarea "Quote to replace gasket and grease filer on Merrychef"
type textarea "x"
type textarea "Quote to replace gasket and grease filer on Merrychef"
type textarea "x"
type textarea "Quote to replace gasket and grease filer on Merrychef O"
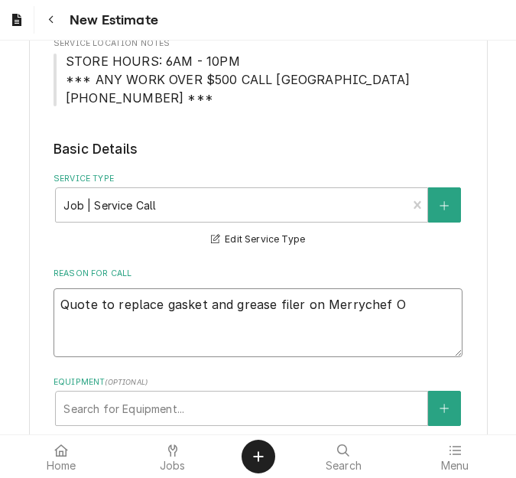
type textarea "x"
type textarea "Quote to replace gasket and grease filer on Merrychef Ov"
type textarea "x"
type textarea "Quote to replace gasket and grease filer on Merrychef Ove"
type textarea "x"
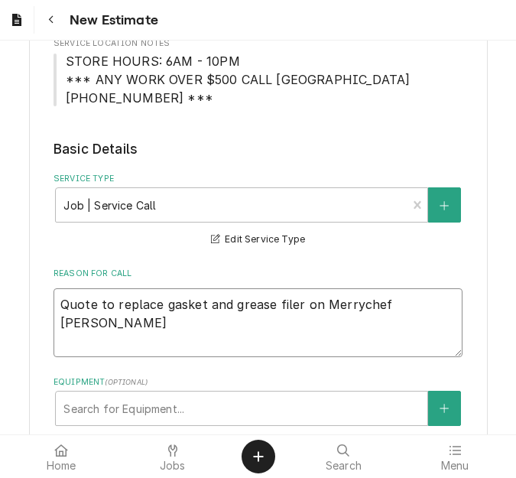
type textarea "Quote to replace gasket and grease filer on Merrychef Oven"
type textarea "x"
type textarea "Quote to replace gasket and grease filer on Merrychef Oven /"
type textarea "x"
type textarea "Quote to replace gasket and grease filer on Merrychef Oven /"
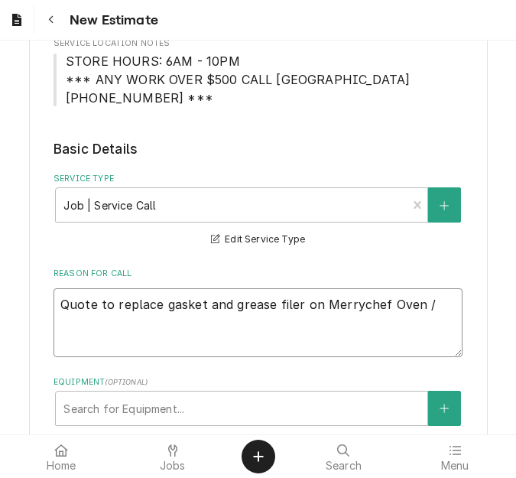
type textarea "x"
type textarea "Quote to replace gasket and grease filer on Merrychef Oven / Md"
type textarea "x"
type textarea "Quote to replace gasket and grease filer on Merrychef Oven / Mde"
type textarea "x"
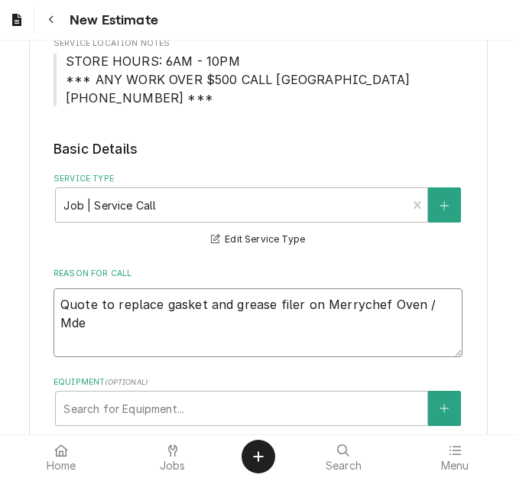
type textarea "Quote to replace gasket and grease filer on Merrychef Oven / Md"
type textarea "x"
type textarea "Quote to replace gasket and grease filer on Merrychef Oven / M"
type textarea "x"
type textarea "Quote to replace gasket and grease filer on Merrychef Oven / Mo"
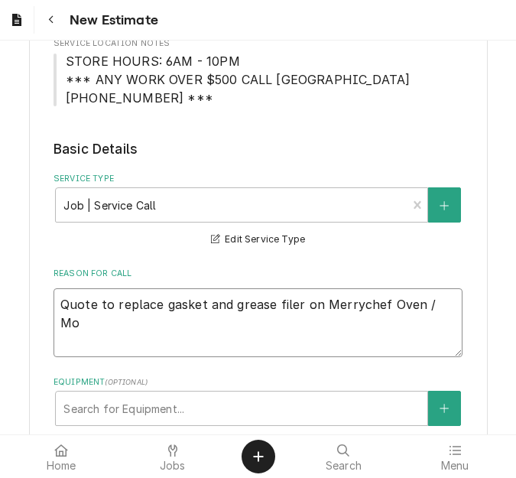
type textarea "x"
type textarea "Quote to replace gasket and grease filer on Merrychef Oven / Mod"
type textarea "x"
type textarea "Quote to replace gasket and grease filer on Merrychef Oven / Model"
type textarea "x"
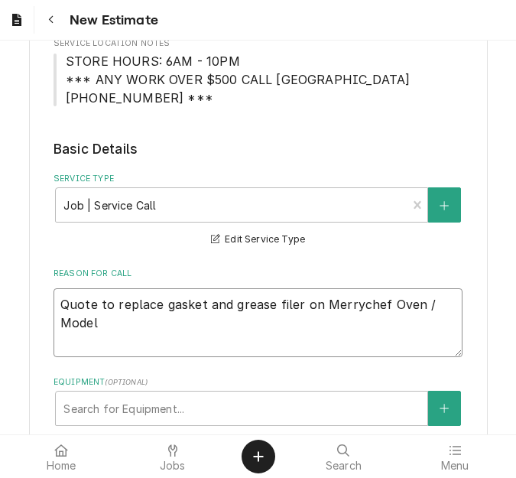
type textarea "Quote to replace gasket and grease filer on Merrychef Oven / Model:"
type textarea "x"
type textarea "Quote to replace gasket and grease filer on Merrychef Oven / Model:"
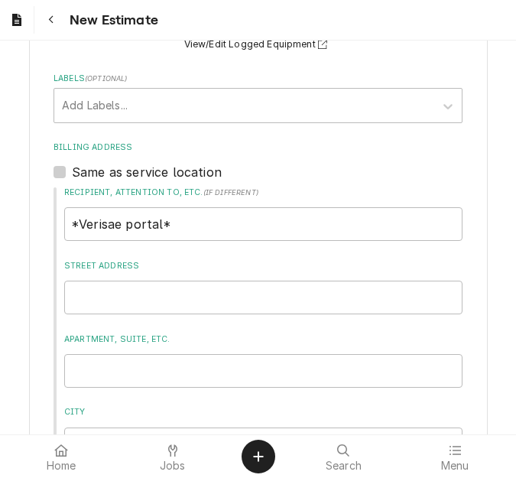
scroll to position [474, 0]
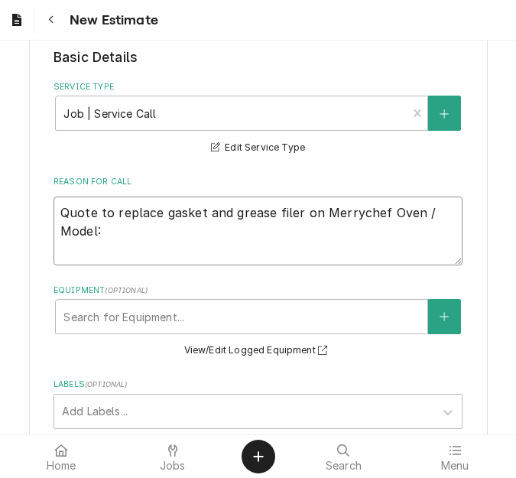
type textarea "x"
type textarea "Quote to replace gasket and grease filer on Merrychef Oven / Model: E"
type textarea "x"
type textarea "Quote to replace gasket and grease filer on Merrychef Oven / Model: E4"
type textarea "x"
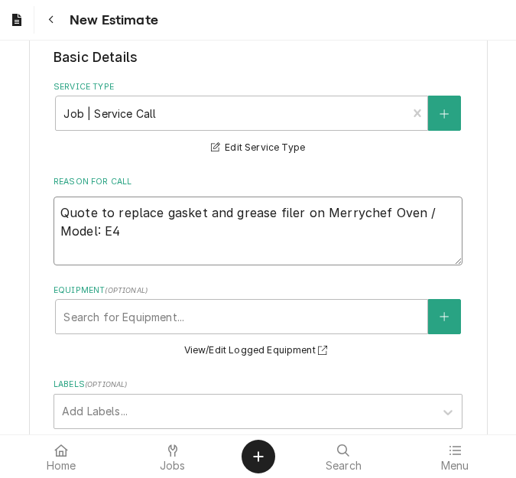
type textarea "Quote to replace gasket and grease filer on Merrychef Oven / Model: E4"
type textarea "x"
type textarea "Quote to replace gasket and grease filer on Merrychef Oven / Model: E4 /"
type textarea "x"
type textarea "Quote to replace gasket and grease filer on Merrychef Oven / Model: E4 / S"
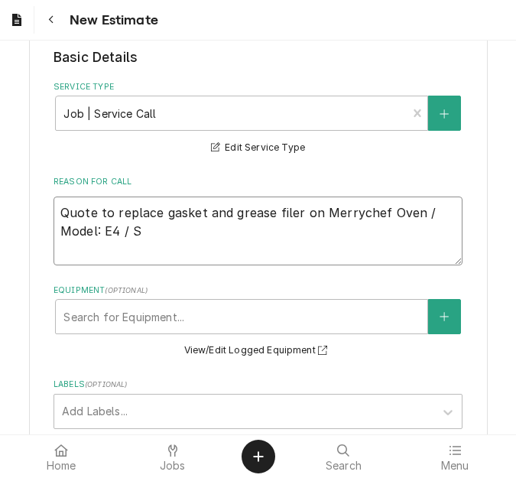
type textarea "x"
type textarea "Quote to replace gasket and grease filer on Merrychef Oven / Model: E4 / Se"
type textarea "x"
type textarea "Quote to replace gasket and grease filer on Merrychef Oven / Model: E4 / Ser"
type textarea "x"
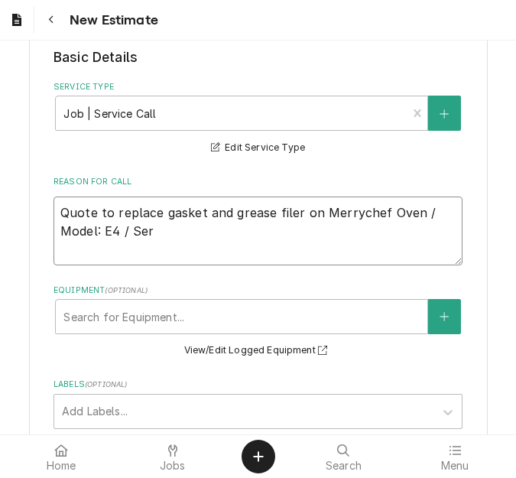
type textarea "Quote to replace gasket and grease filer on Merrychef Oven / Model: E4 / Seri"
type textarea "x"
type textarea "Quote to replace gasket and grease filer on Merrychef Oven / Model: E4 / Seria"
type textarea "x"
type textarea "Quote to replace gasket and grease filer on Merrychef Oven / Model: E4 / Serial"
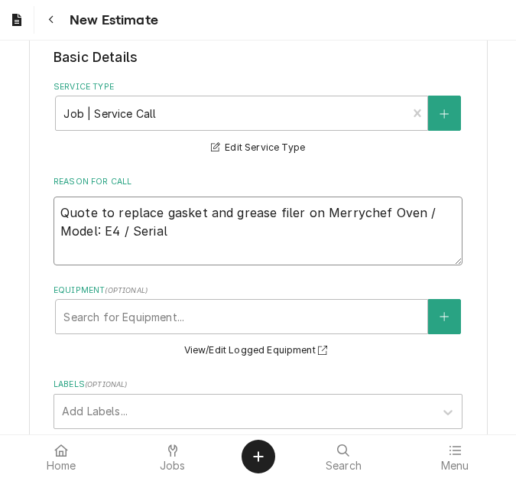
type textarea "x"
type textarea "Quote to replace gasket and grease filer on Merrychef Oven / Model: E4 / Serial:"
type textarea "x"
type textarea "Quote to replace gasket and grease filer on Merrychef Oven / Model: E4 / Serial:"
type textarea "x"
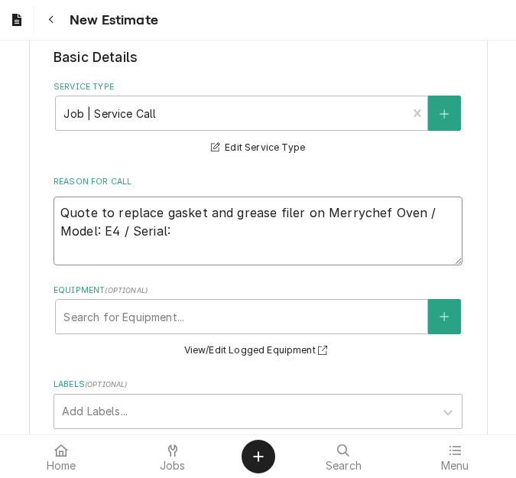
type textarea "Quote to replace gasket and grease filer on Merrychef Oven / Model: E4 / Serial…"
type textarea "x"
type textarea "Quote to replace gasket and grease filer on Merrychef Oven / Model: E4 / Serial…"
type textarea "x"
type textarea "Quote to replace gasket and grease filer on Merrychef Oven / Model: E4 / Serial…"
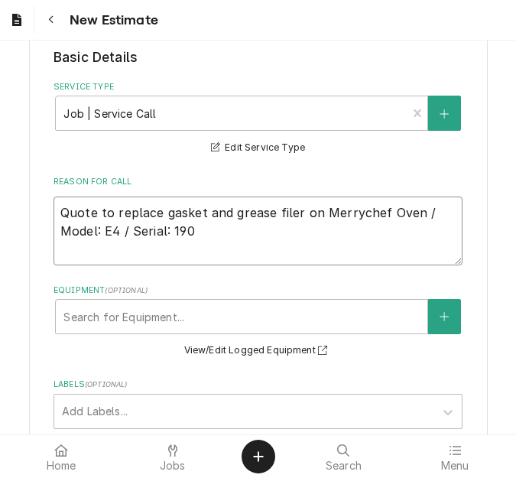
type textarea "x"
type textarea "Quote to replace gasket and grease filer on Merrychef Oven / Model: E4 / Serial…"
type textarea "x"
type textarea "Quote to replace gasket and grease filer on Merrychef Oven / Model: E4 / Serial…"
type textarea "x"
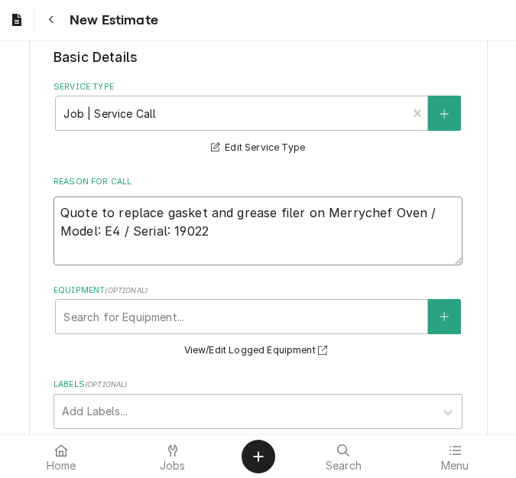
type textarea "Quote to replace gasket and grease filer on Merrychef Oven / Model: E4 / Serial…"
type textarea "x"
type textarea "Quote to replace gasket and grease filer on Merrychef Oven / Model: E4 / Serial…"
type textarea "x"
type textarea "Quote to replace gasket and grease filer on Merrychef Oven / Model: E4 / Serial…"
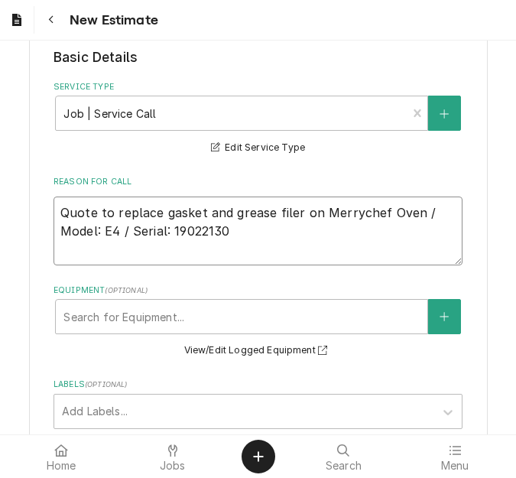
type textarea "x"
type textarea "Quote to replace gasket and grease filer on Merrychef Oven / Model: E4 / Serial…"
type textarea "x"
type textarea "Quote to replace gasket and grease filer on Merrychef Oven / Model: E4 / Serial…"
type textarea "x"
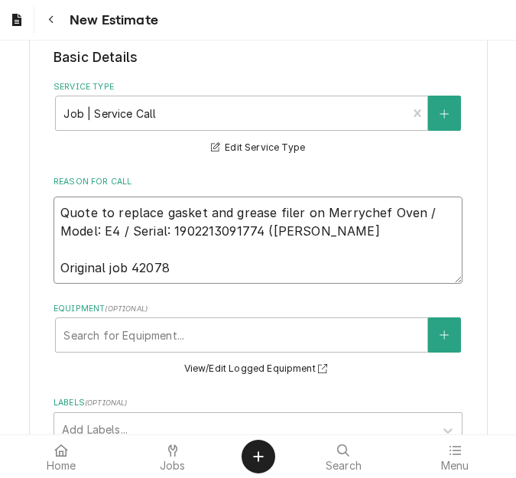
drag, startPoint x: 257, startPoint y: 226, endPoint x: 32, endPoint y: 216, distance: 225.0
click at [32, 216] on div "Please provide the following information to create your estimate: Client Detail…" at bounding box center [258, 361] width 459 height 1531
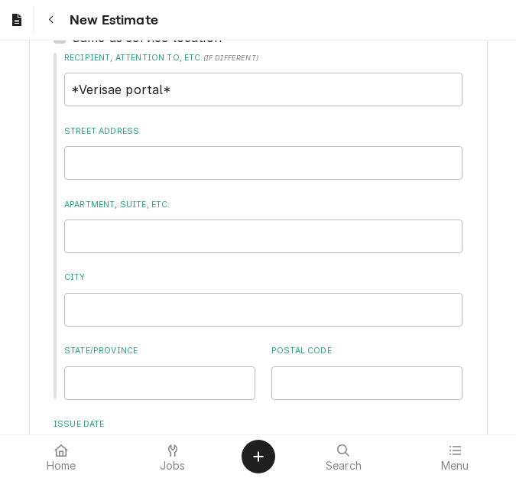
scroll to position [1180, 0]
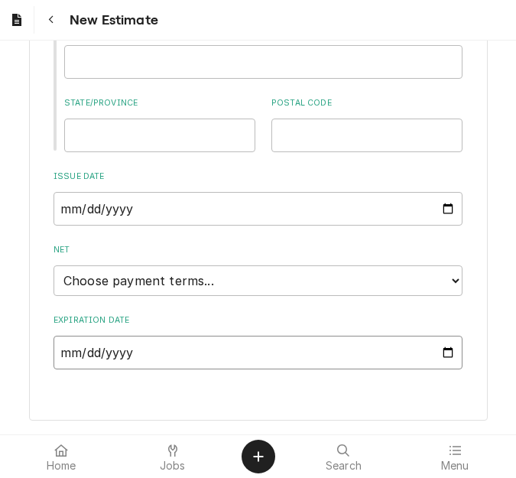
click at [440, 359] on input "Expiration Date" at bounding box center [258, 353] width 409 height 34
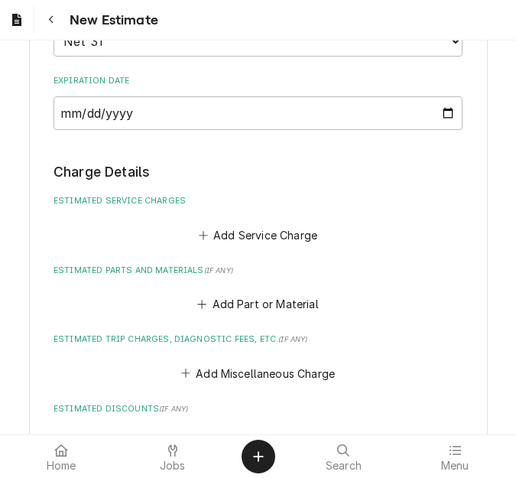
scroll to position [1569, 0]
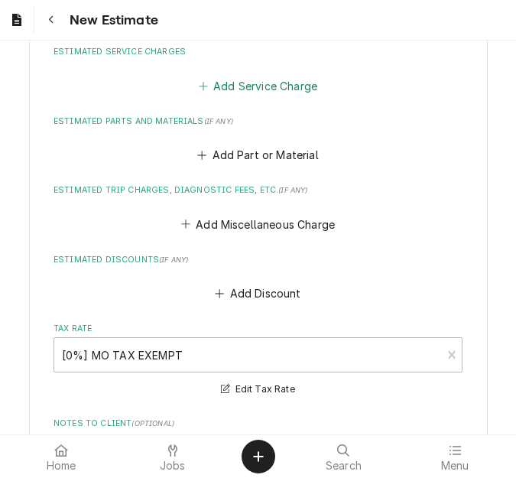
click at [241, 87] on button "Add Service Charge" at bounding box center [258, 85] width 124 height 21
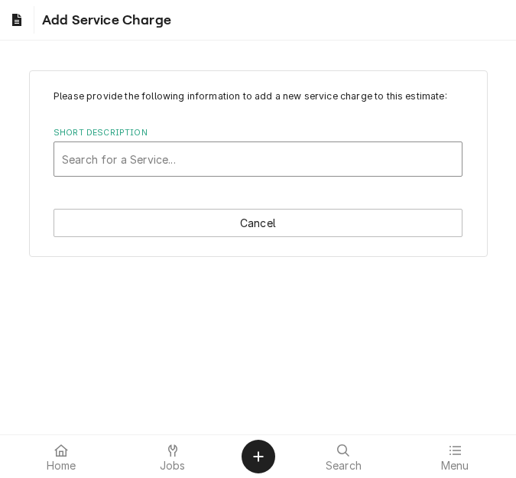
click at [182, 151] on div "Short Description" at bounding box center [258, 159] width 392 height 28
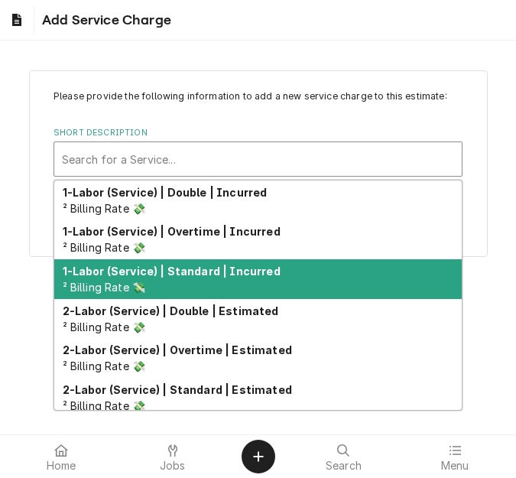
click at [200, 271] on strong "1-Labor (Service) | Standard | Incurred" at bounding box center [172, 271] width 218 height 13
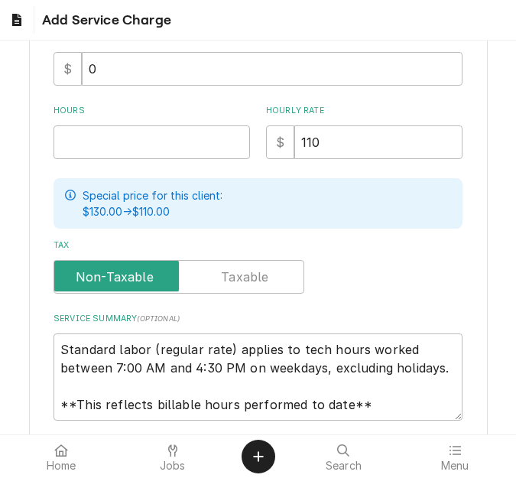
scroll to position [382, 0]
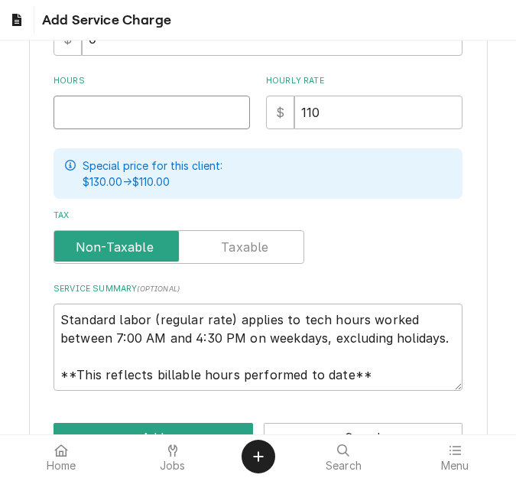
click at [101, 118] on input "Hours" at bounding box center [152, 113] width 196 height 34
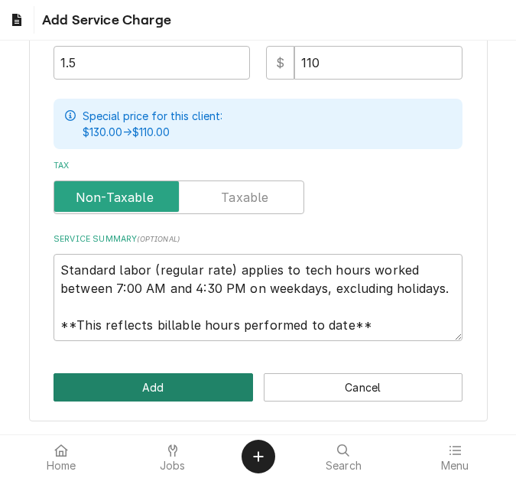
click at [175, 380] on button "Add" at bounding box center [154, 387] width 200 height 28
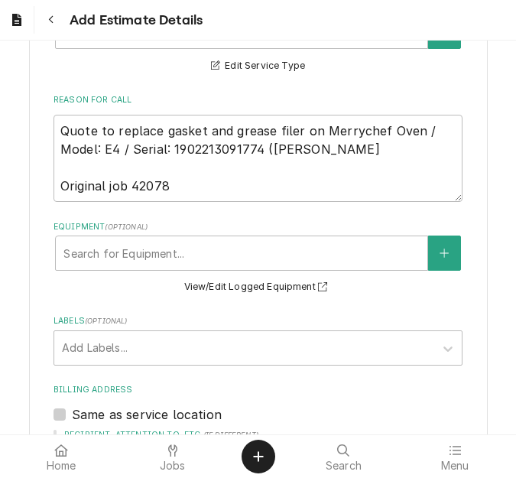
scroll to position [404, 0]
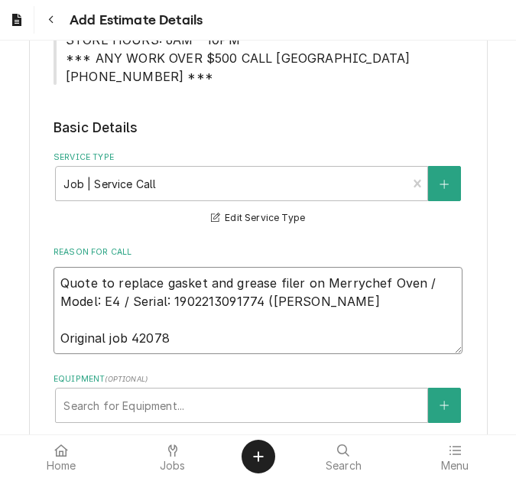
click at [306, 298] on textarea "Quote to replace gasket and grease filer on Merrychef Oven / Model: E4 / Serial…" at bounding box center [258, 310] width 409 height 87
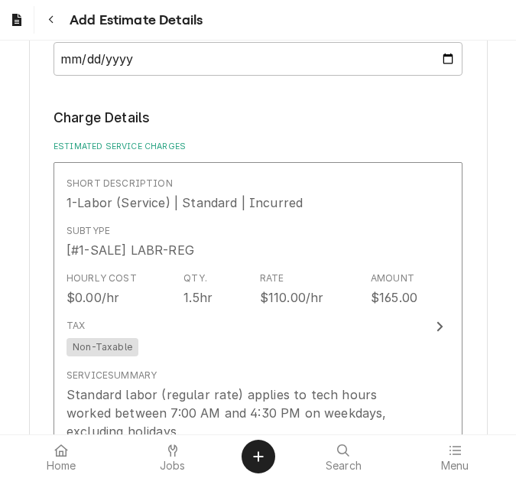
scroll to position [1933, 0]
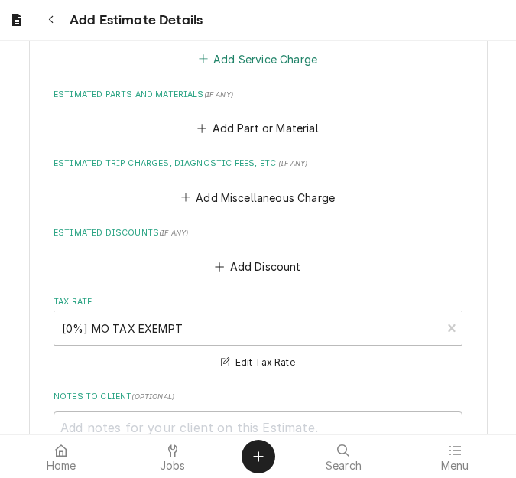
click at [253, 56] on button "Add Service Charge" at bounding box center [258, 58] width 124 height 21
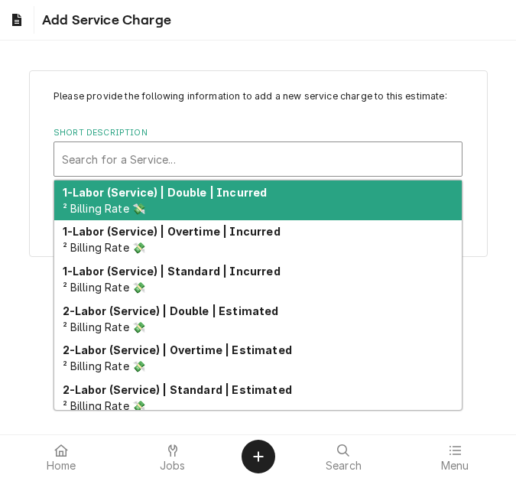
click at [159, 145] on div "Short Description" at bounding box center [258, 159] width 392 height 28
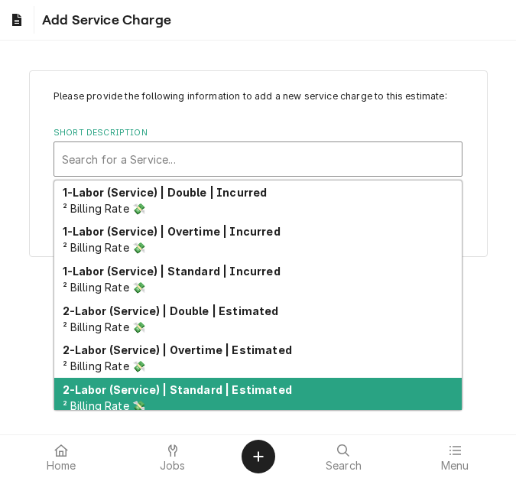
click at [177, 383] on strong "2-Labor (Service) | Standard | Estimated" at bounding box center [177, 389] width 229 height 13
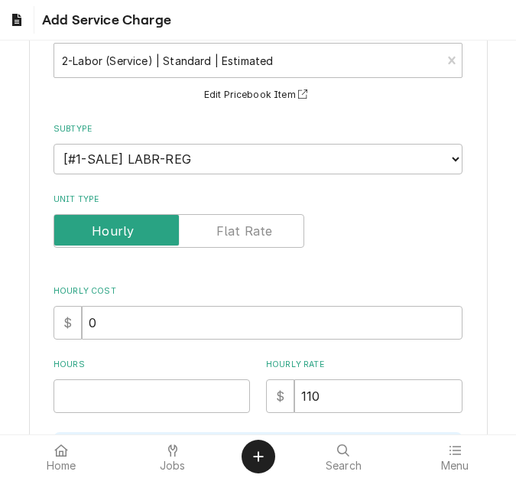
scroll to position [229, 0]
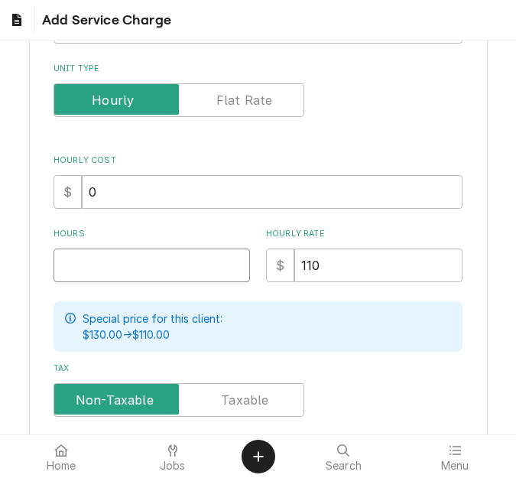
click at [96, 271] on input "Hours" at bounding box center [152, 265] width 196 height 34
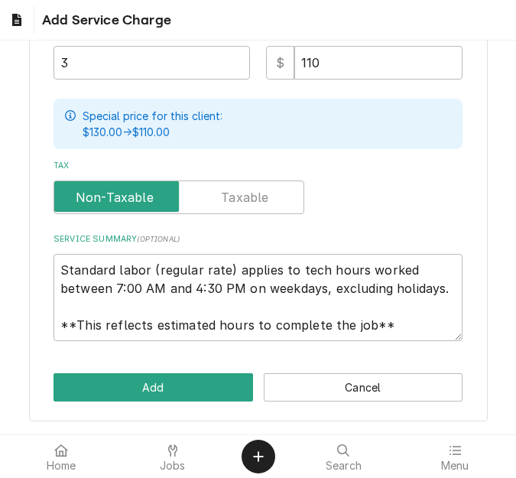
scroll to position [18, 0]
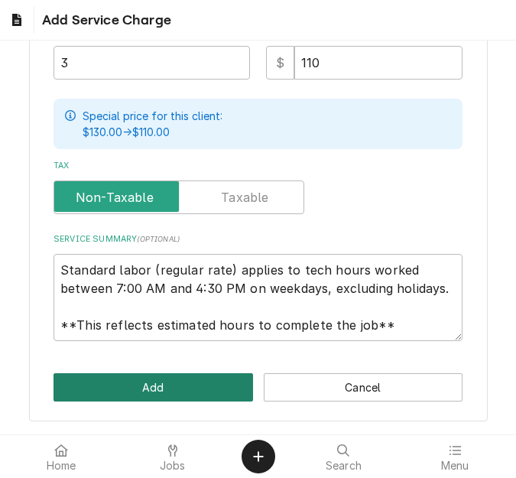
click at [106, 379] on button "Add" at bounding box center [154, 387] width 200 height 28
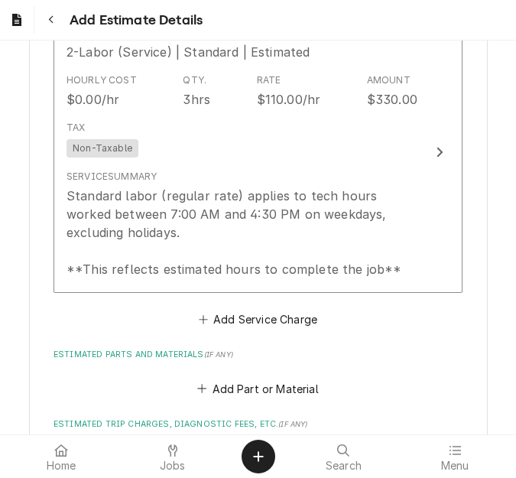
scroll to position [1962, 0]
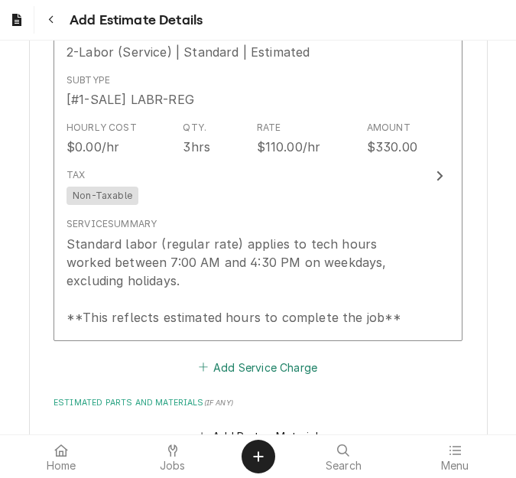
click at [222, 365] on button "Add Service Charge" at bounding box center [258, 366] width 124 height 21
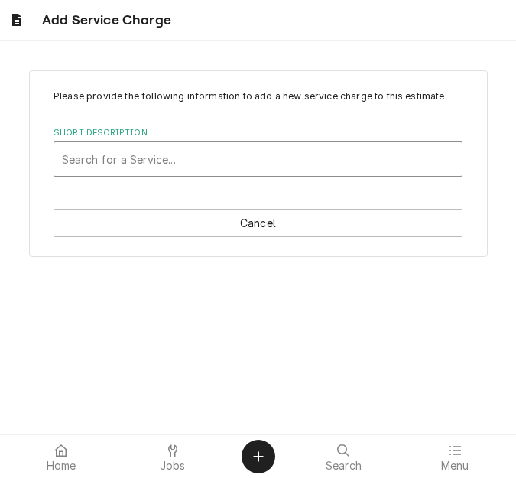
click at [216, 158] on div "Short Description" at bounding box center [258, 159] width 392 height 28
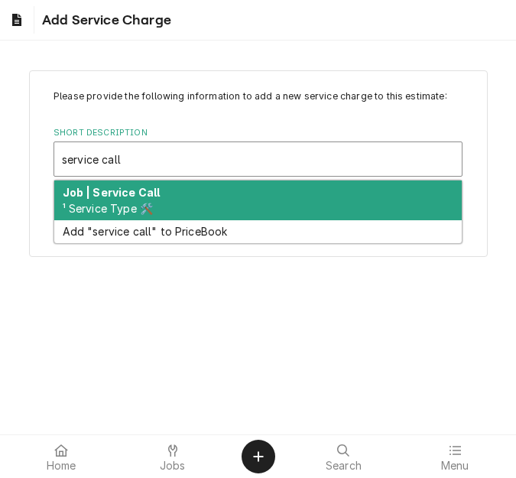
click at [180, 203] on div "Job | Service Call ¹ Service Type 🛠️" at bounding box center [257, 200] width 407 height 40
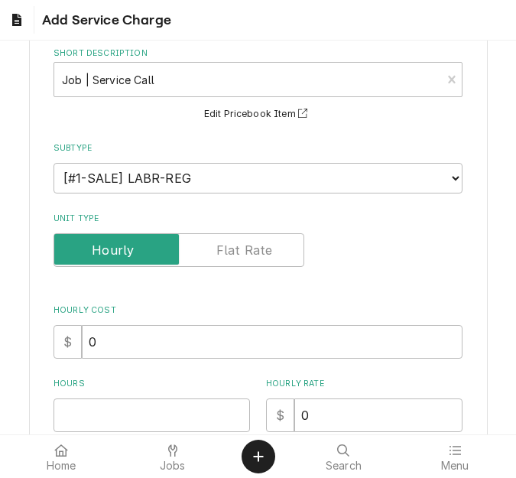
scroll to position [153, 0]
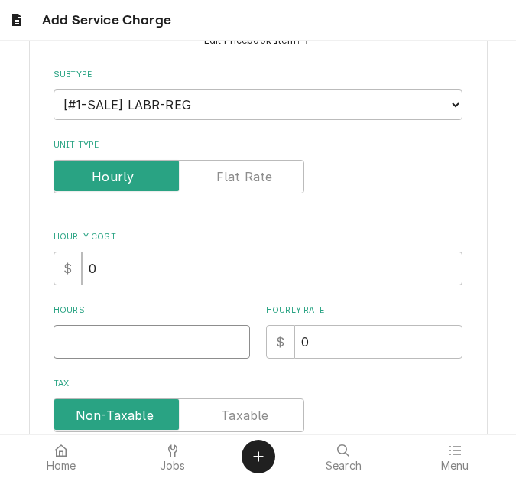
click at [101, 337] on input "Hours" at bounding box center [152, 342] width 196 height 34
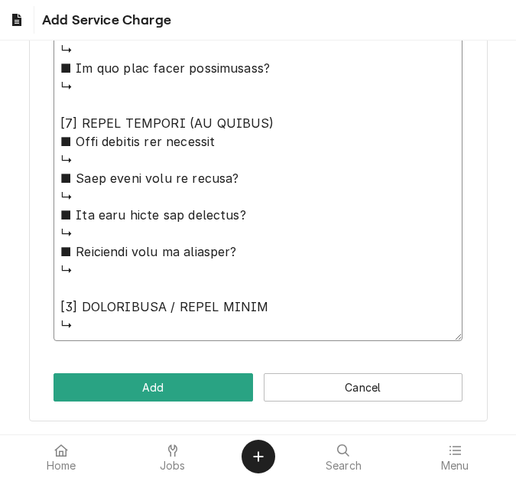
drag, startPoint x: 60, startPoint y: 336, endPoint x: 235, endPoint y: 482, distance: 229.1
click at [235, 477] on html "Add Service Charge Please provide the following information to add a new servic…" at bounding box center [258, 239] width 516 height 478
paste textarea "Quote to replace gasket and grease filer on Merrychef Oven / Model: E4 / Serial…"
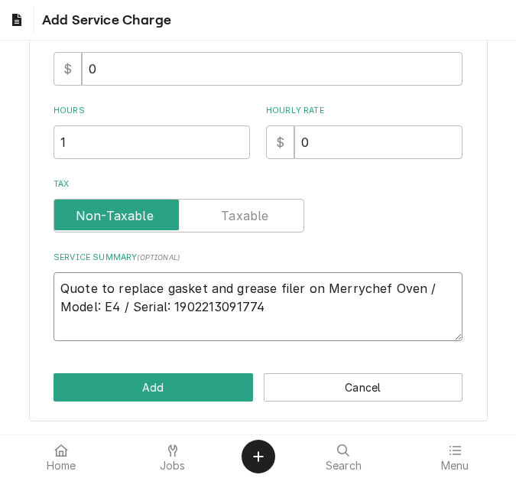
scroll to position [316, 0]
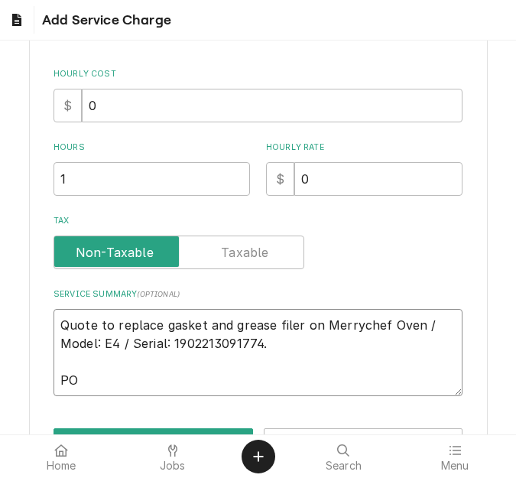
click at [102, 389] on textarea "Quote to replace gasket and grease filer on Merrychef Oven / Model: E4 / Serial…" at bounding box center [258, 352] width 409 height 87
paste textarea "71972099"
click at [75, 379] on textarea "Quote to replace gasket and grease filer on Merrychef Oven / Model: E4 / Serial…" at bounding box center [258, 352] width 409 height 87
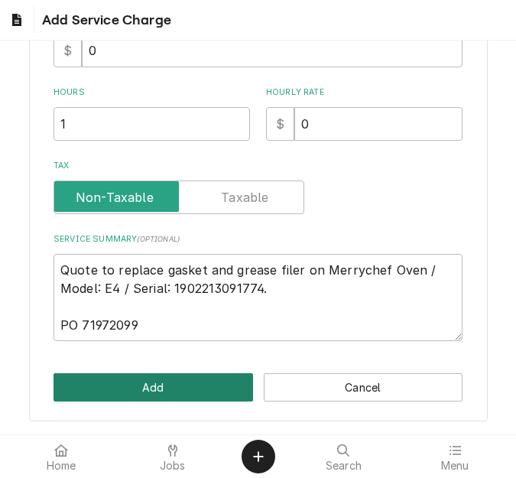
click at [138, 386] on button "Add" at bounding box center [154, 387] width 200 height 28
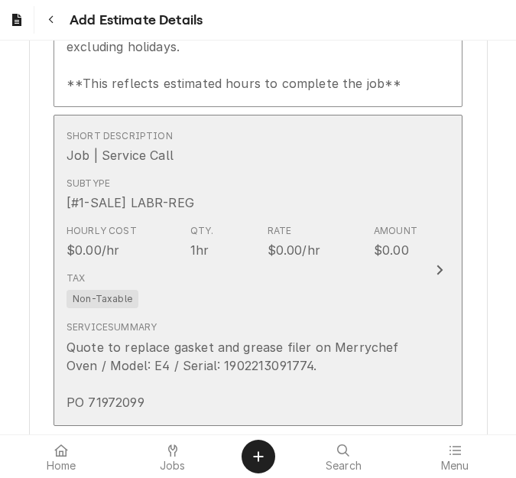
scroll to position [2420, 0]
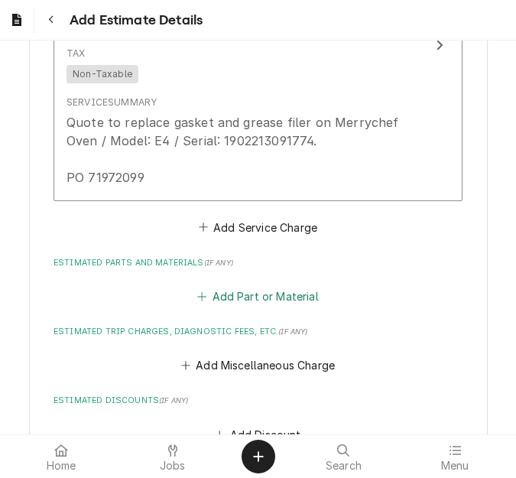
click at [240, 304] on button "Add Part or Material" at bounding box center [258, 296] width 126 height 21
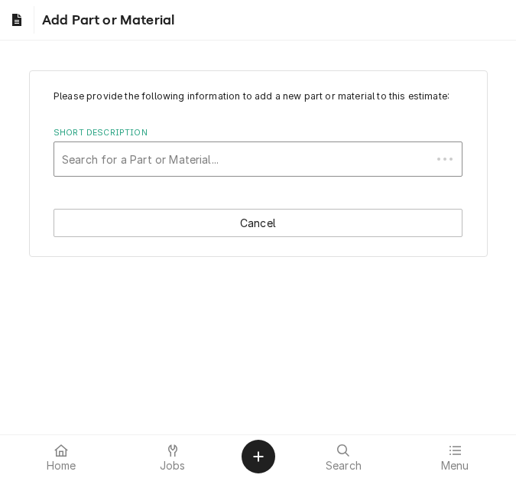
click at [179, 159] on div "Short Description" at bounding box center [243, 159] width 362 height 28
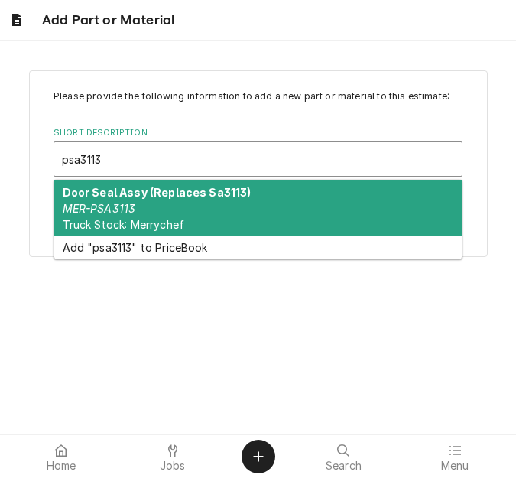
click at [177, 210] on div "Door Seal Assy (Replaces Sa3113) MER-PSA3113 Truck Stock: Merrychef" at bounding box center [257, 208] width 407 height 56
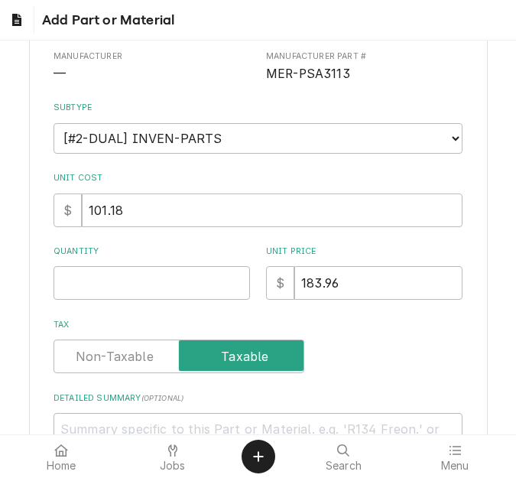
scroll to position [229, 0]
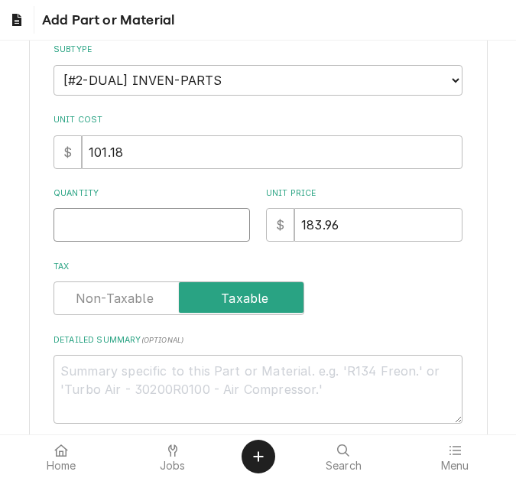
click at [110, 237] on input "Quantity" at bounding box center [152, 225] width 196 height 34
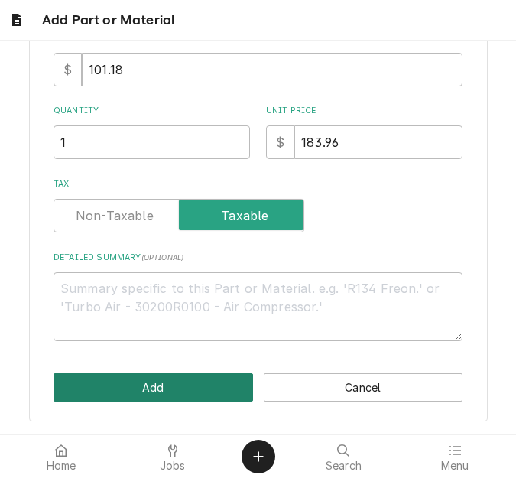
click at [109, 378] on button "Add" at bounding box center [154, 387] width 200 height 28
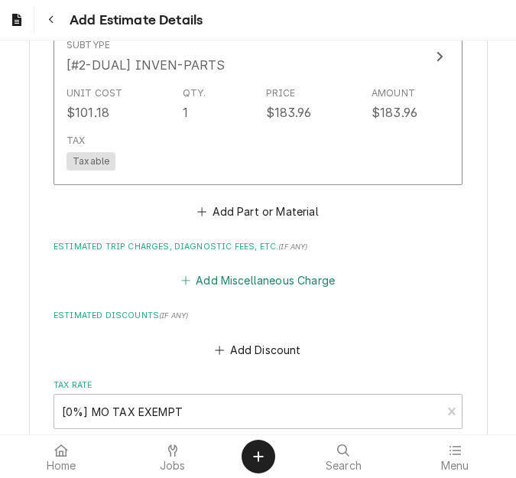
scroll to position [2774, 0]
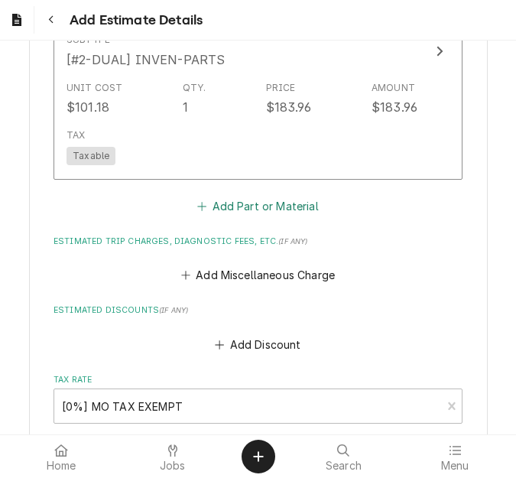
click at [248, 216] on button "Add Part or Material" at bounding box center [258, 205] width 126 height 21
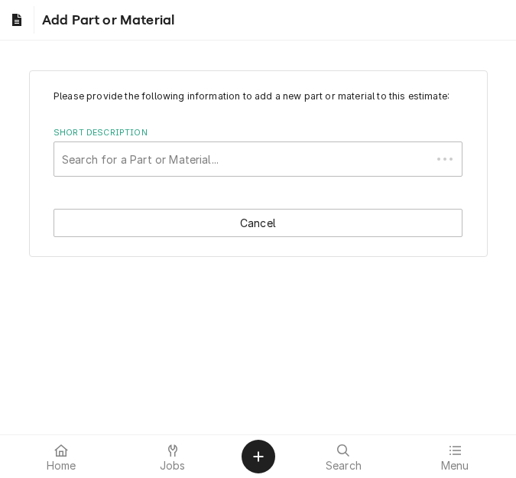
click at [196, 167] on div "Short Description" at bounding box center [243, 159] width 362 height 28
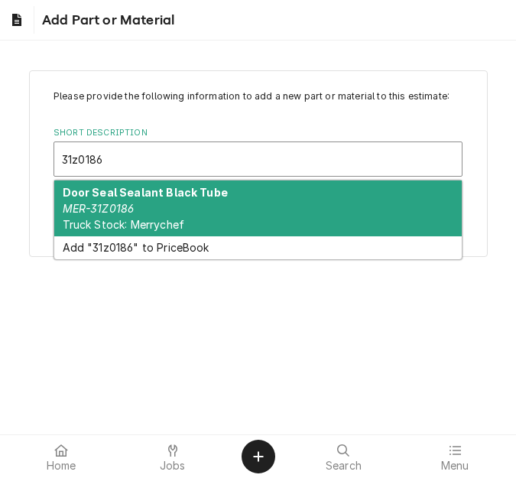
click at [174, 208] on div "Door Seal Sealant Black Tube MER-31Z0186 Truck Stock: Merrychef" at bounding box center [257, 208] width 407 height 56
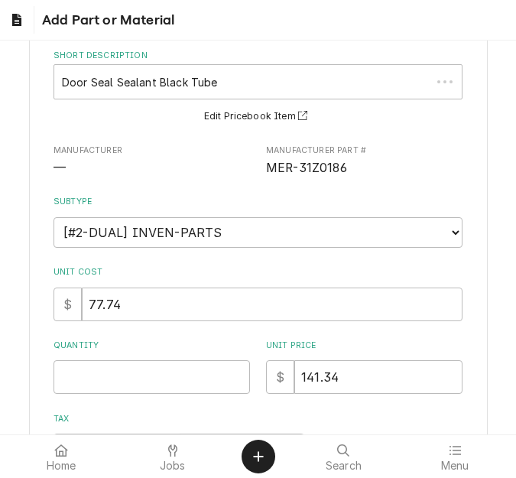
scroll to position [229, 0]
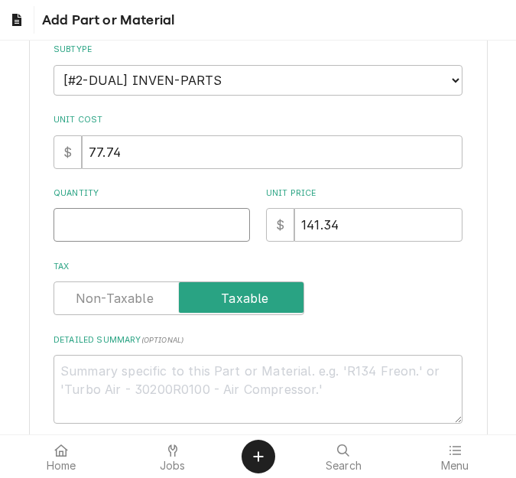
click at [88, 227] on input "Quantity" at bounding box center [152, 225] width 196 height 34
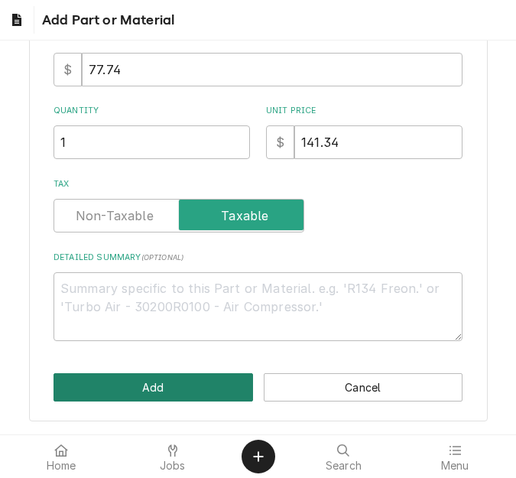
click at [182, 380] on button "Add" at bounding box center [154, 387] width 200 height 28
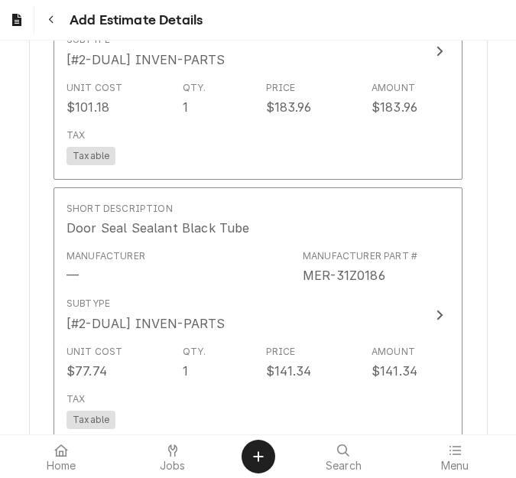
scroll to position [2946, 0]
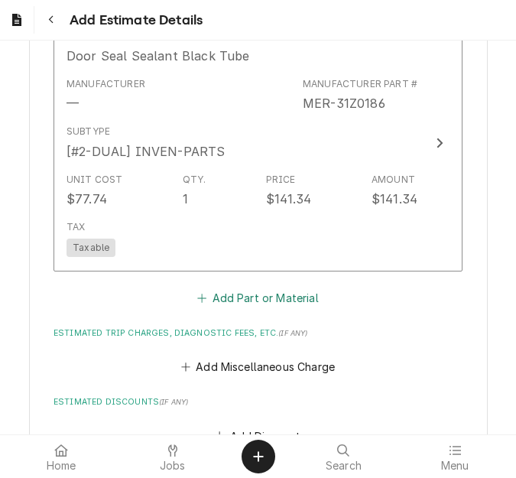
click at [216, 293] on button "Add Part or Material" at bounding box center [258, 297] width 126 height 21
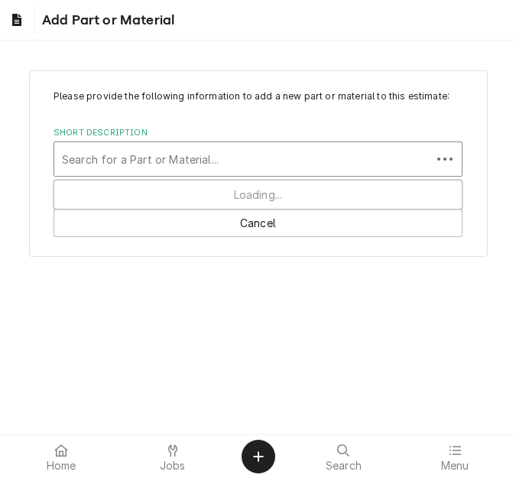
click at [197, 153] on div "Short Description" at bounding box center [243, 159] width 362 height 28
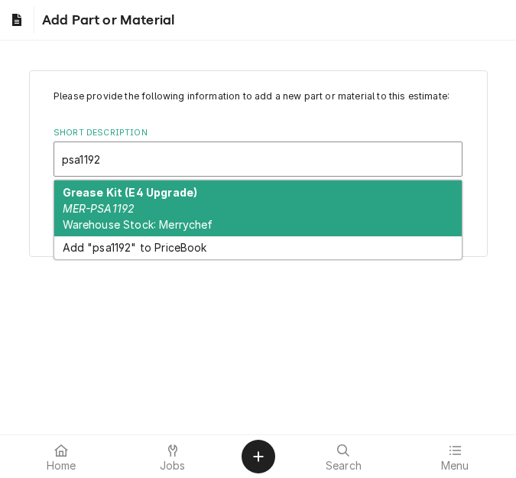
click at [158, 200] on div "Grease Kit (E4 Upgrade) MER-PSA1192 Warehouse Stock: Merrychef" at bounding box center [257, 208] width 407 height 56
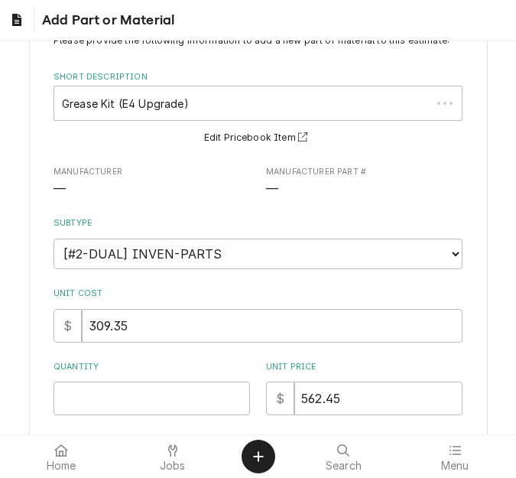
scroll to position [229, 0]
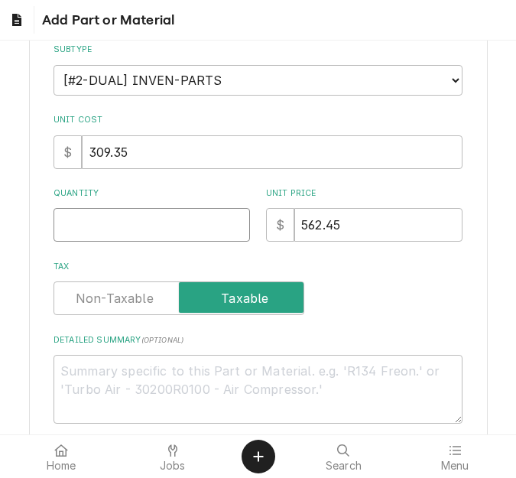
click at [112, 232] on input "Quantity" at bounding box center [152, 225] width 196 height 34
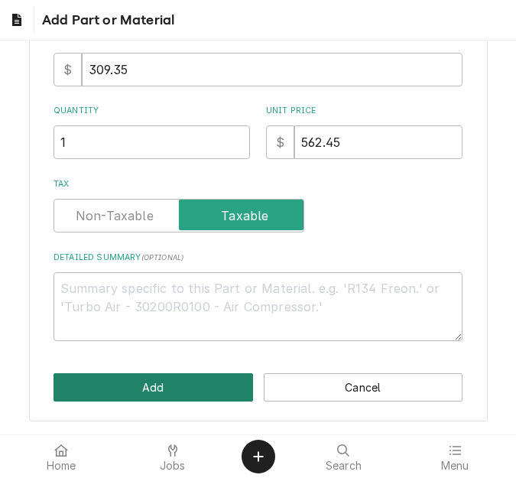
click at [149, 378] on button "Add" at bounding box center [154, 387] width 200 height 28
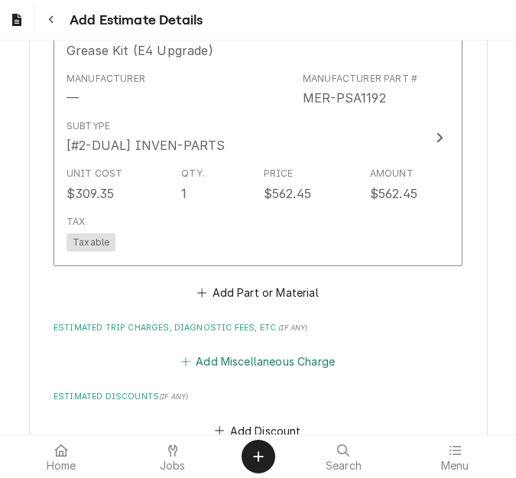
scroll to position [3242, 0]
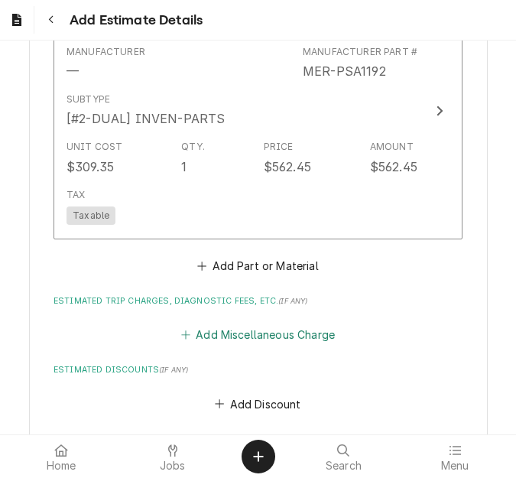
click at [251, 343] on button "Add Miscellaneous Charge" at bounding box center [257, 334] width 159 height 21
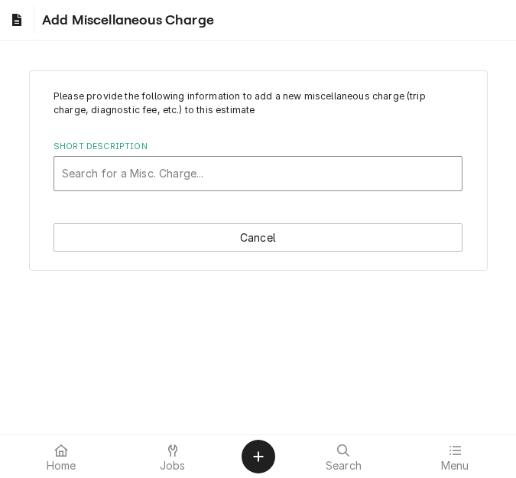
click at [231, 175] on div "Short Description" at bounding box center [258, 174] width 392 height 28
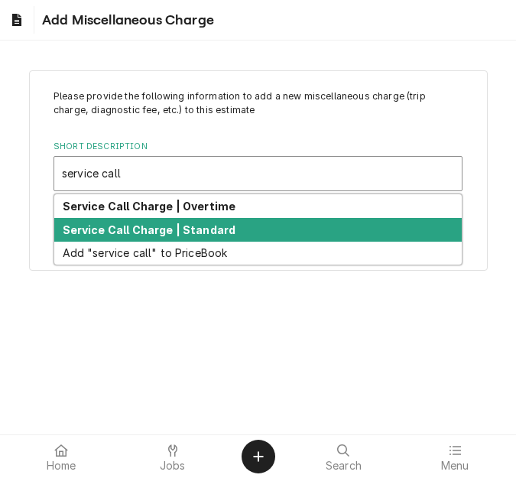
click at [203, 229] on strong "Service Call Charge | Standard" at bounding box center [150, 229] width 174 height 13
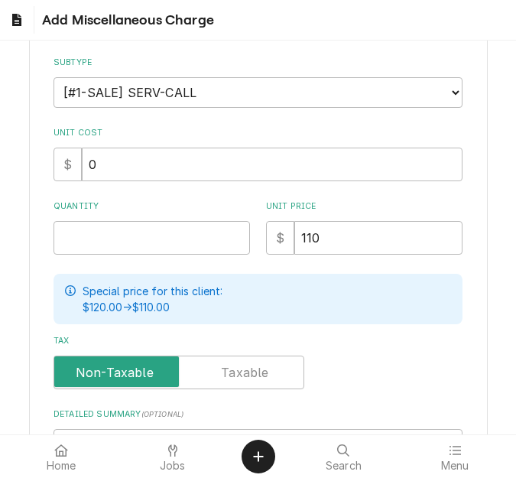
scroll to position [306, 0]
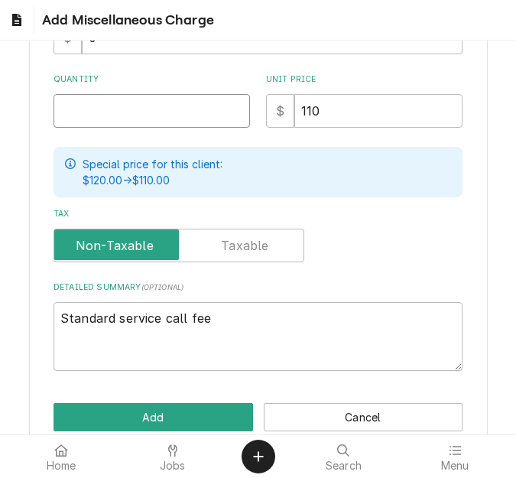
click at [120, 102] on input "Quantity" at bounding box center [152, 111] width 196 height 34
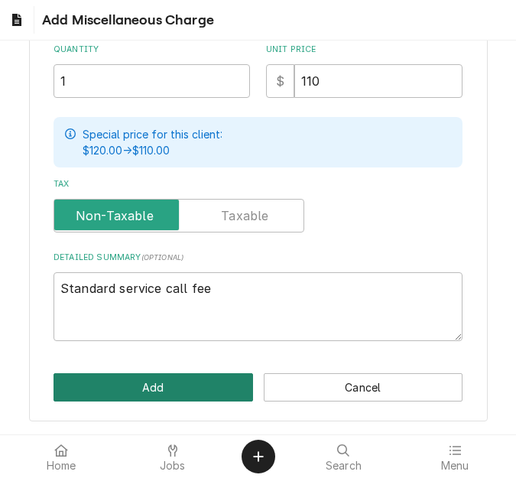
click at [154, 373] on button "Add" at bounding box center [154, 387] width 200 height 28
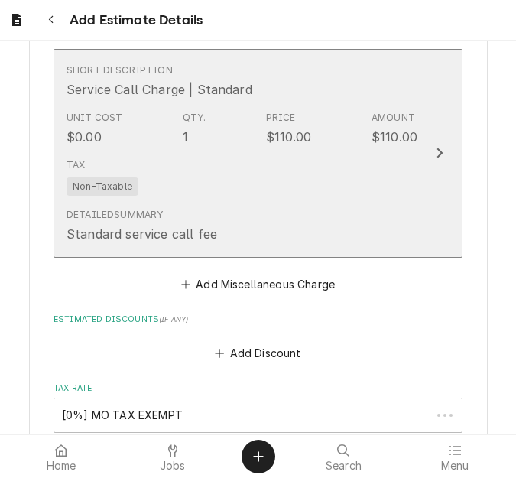
scroll to position [3509, 0]
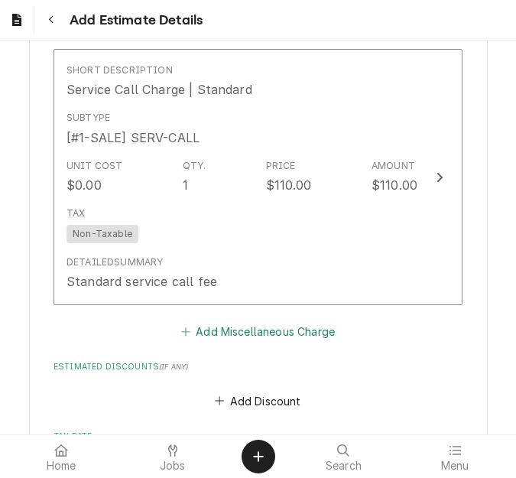
click at [222, 321] on button "Add Miscellaneous Charge" at bounding box center [257, 331] width 159 height 21
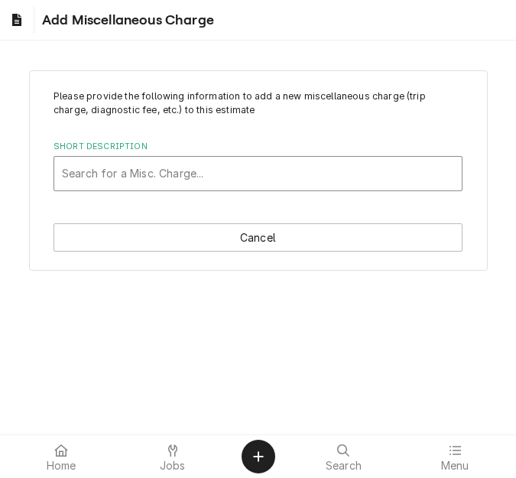
click at [198, 185] on div "Short Description" at bounding box center [258, 174] width 392 height 28
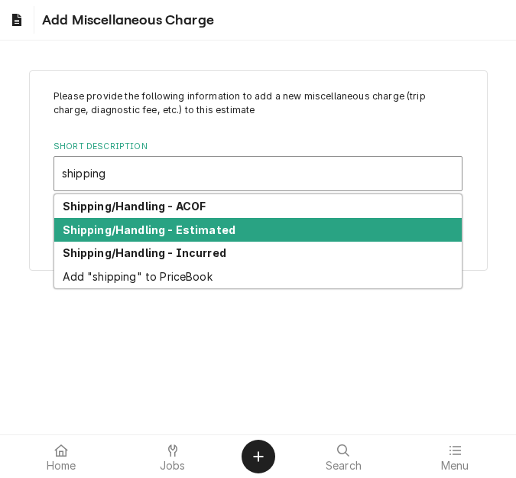
click at [209, 220] on div "Shipping/Handling - Estimated" at bounding box center [257, 230] width 407 height 24
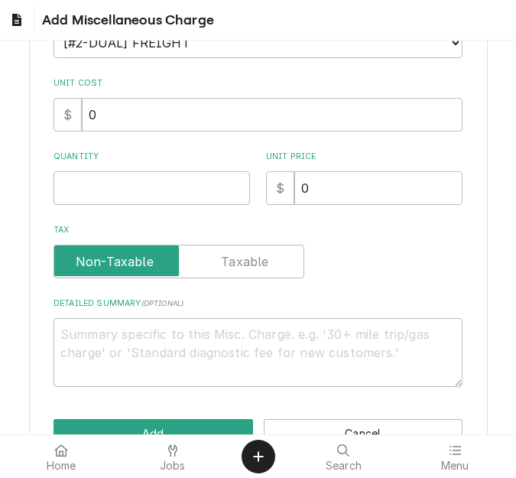
scroll to position [229, 0]
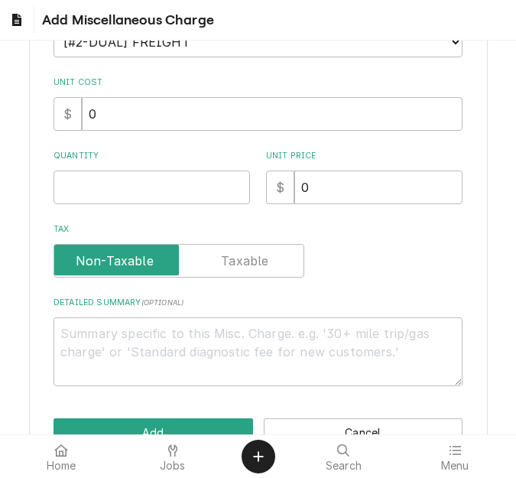
click at [93, 167] on div "Quantity" at bounding box center [152, 177] width 196 height 54
click at [111, 200] on input "Quantity" at bounding box center [152, 187] width 196 height 34
click at [153, 424] on button "Add" at bounding box center [154, 432] width 200 height 28
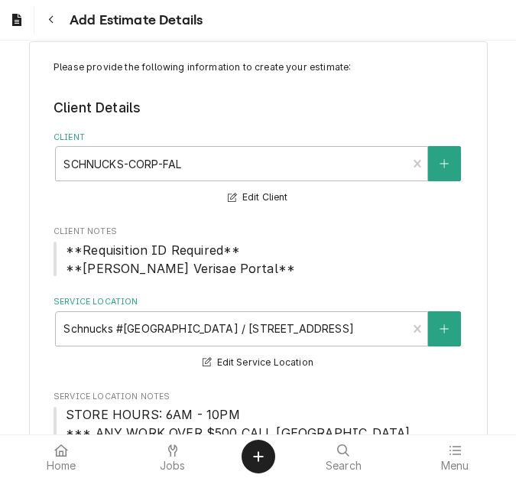
scroll to position [1, 0]
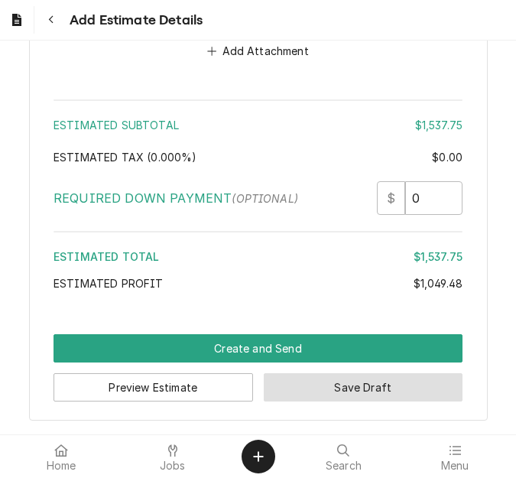
drag, startPoint x: 312, startPoint y: 391, endPoint x: 420, endPoint y: 323, distance: 127.5
click at [312, 391] on button "Save Draft" at bounding box center [364, 387] width 200 height 28
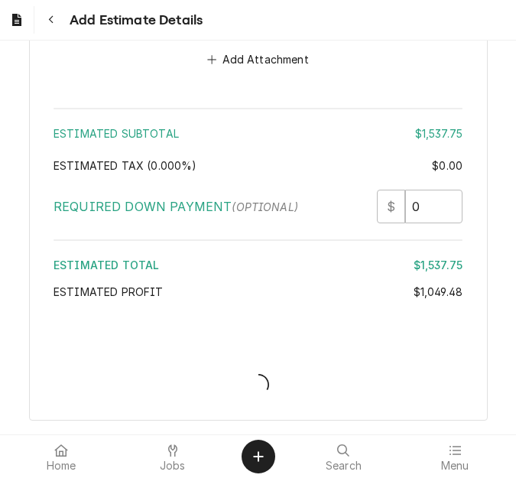
scroll to position [4339, 0]
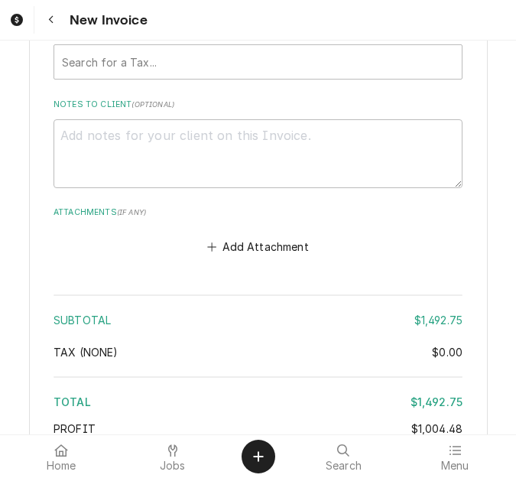
scroll to position [5046, 0]
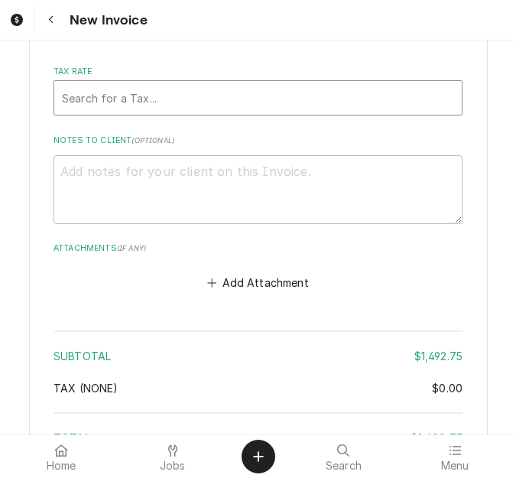
click at [136, 91] on div "Tax Rate" at bounding box center [258, 98] width 392 height 28
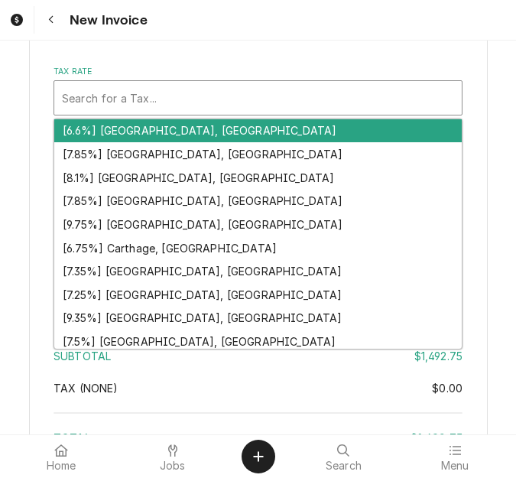
type textarea "x"
type input "i"
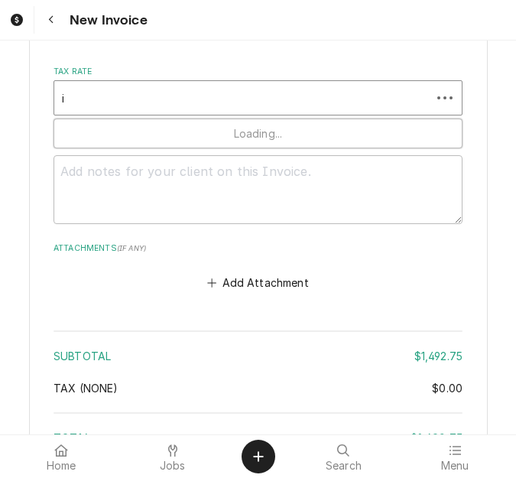
type textarea "x"
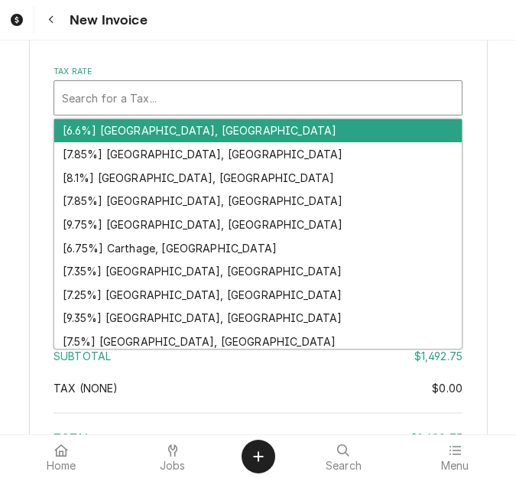
type textarea "x"
type input "g"
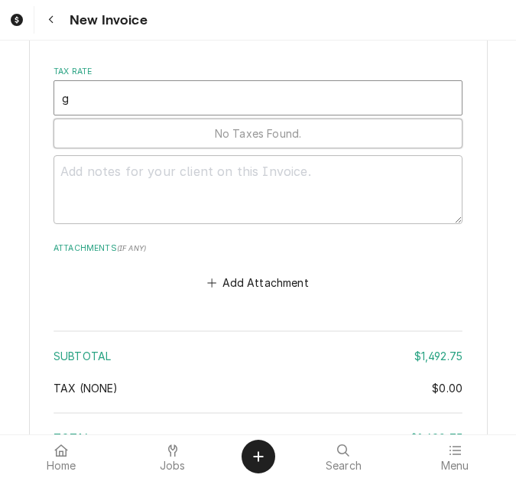
type textarea "x"
type input "gr"
type textarea "x"
type input "gra"
type textarea "x"
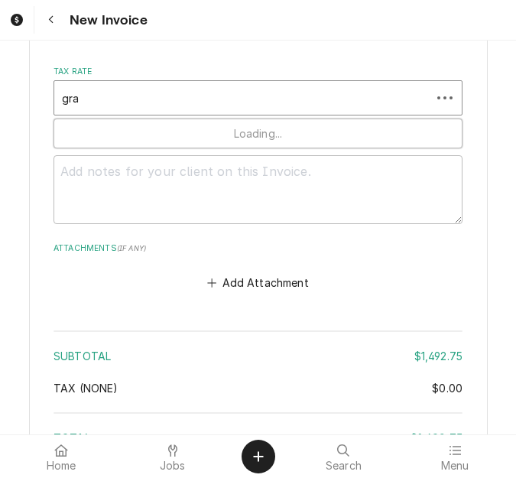
type input "gran"
type textarea "x"
type input "grani"
type textarea "x"
type input "granit"
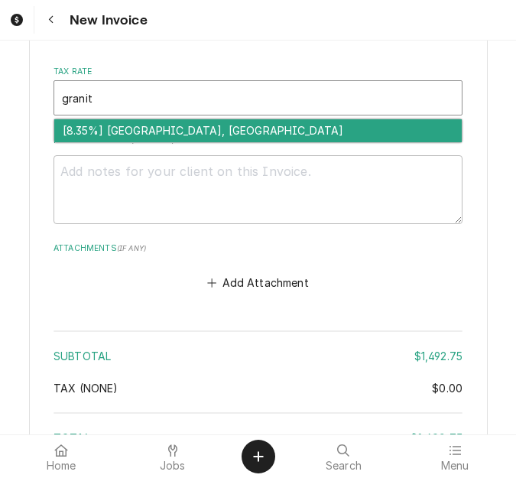
click at [96, 128] on div "[8.35%] Granite City, IL" at bounding box center [257, 131] width 407 height 24
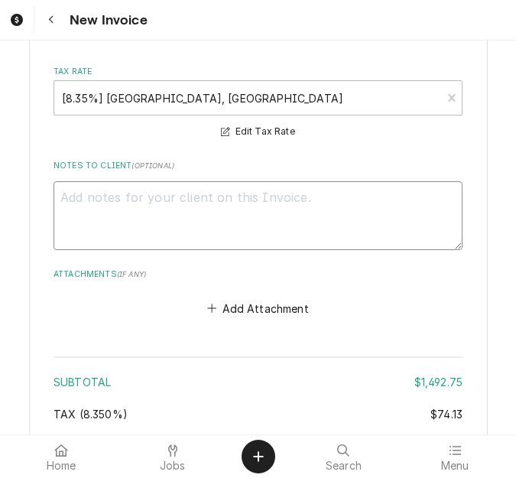
click at [128, 232] on textarea "Notes to Client ( optional )" at bounding box center [258, 215] width 409 height 69
type textarea "x"
type textarea "q"
type textarea "x"
type textarea "qu"
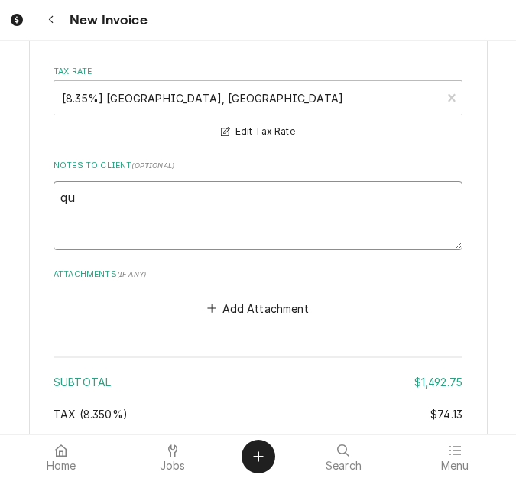
type textarea "x"
type textarea "quot"
type textarea "x"
type textarea "quote"
type textarea "x"
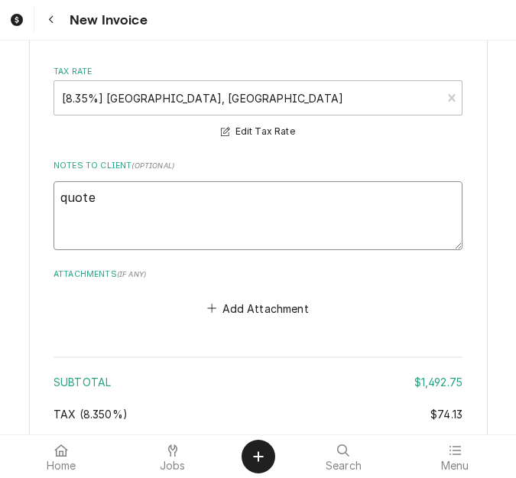
type textarea "quoted"
type textarea "x"
type textarea "quoted"
type textarea "x"
type textarea "quoted o"
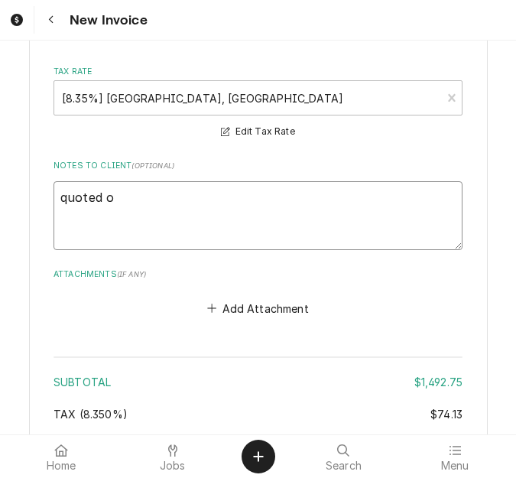
type textarea "x"
type textarea "quoted on"
type textarea "x"
type textarea "quoted on"
type textarea "x"
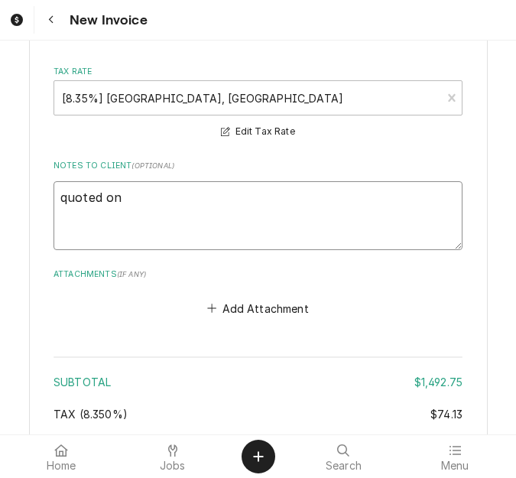
type textarea "quoted on 4"
type textarea "x"
type textarea "quoted on 40"
type textarea "x"
type textarea "quoted on 400"
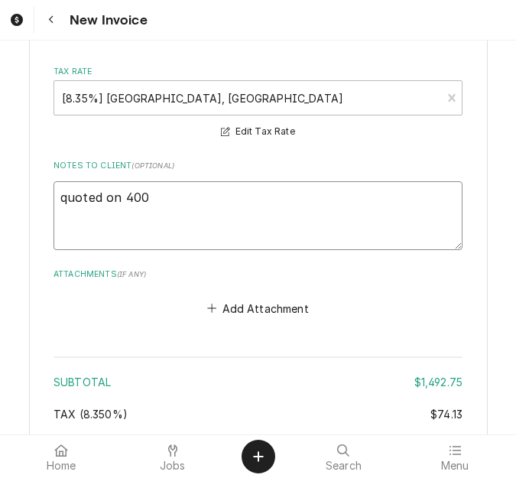
type textarea "x"
type textarea "quoted on 4006"
type textarea "x"
type textarea "quoted on 40061"
type textarea "x"
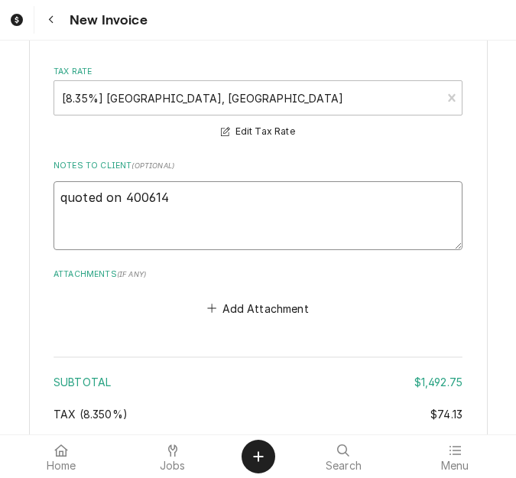
type textarea "quoted on 400614"
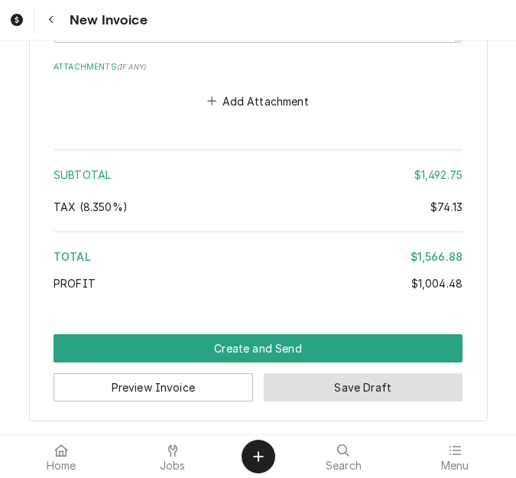
click at [314, 389] on button "Save Draft" at bounding box center [364, 387] width 200 height 28
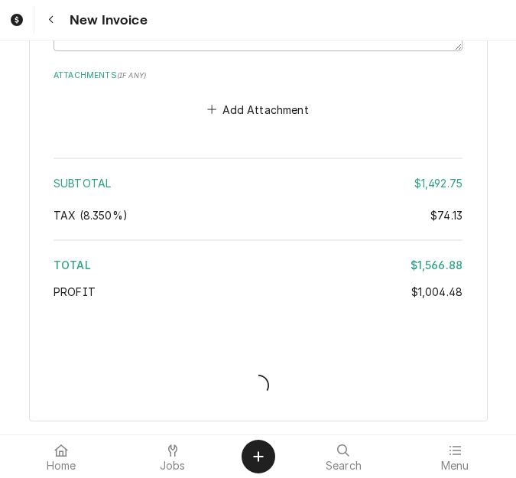
scroll to position [5245, 0]
type textarea "x"
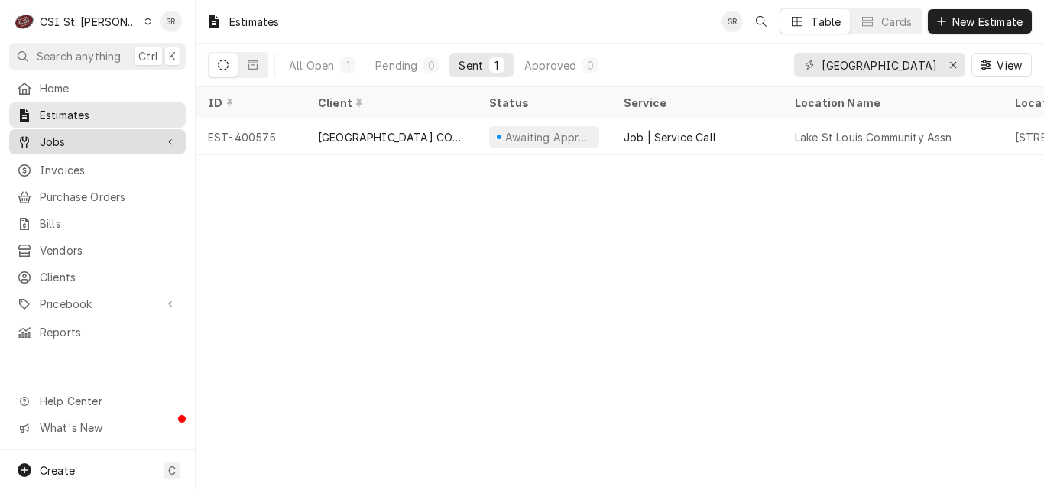
click at [63, 144] on span "Jobs" at bounding box center [97, 142] width 115 height 16
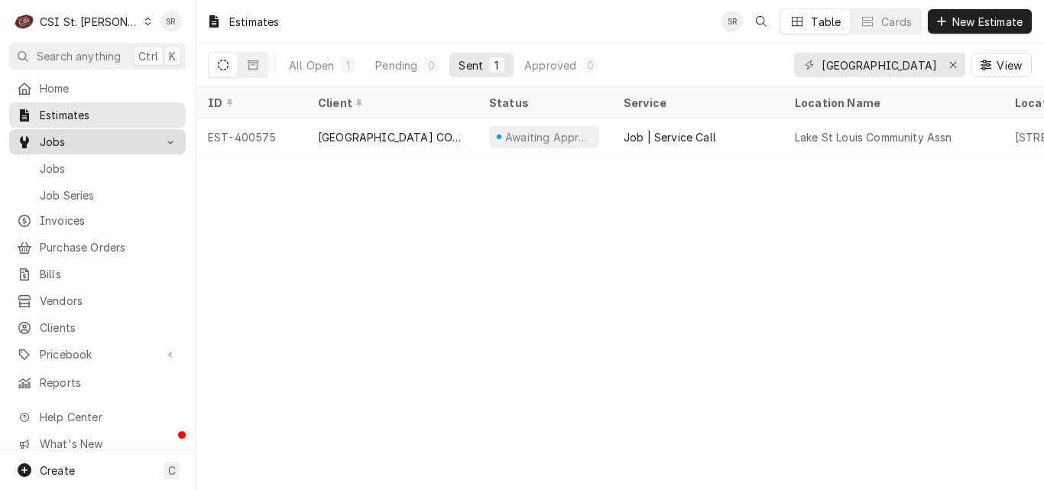
click at [65, 163] on span "Jobs" at bounding box center [109, 169] width 138 height 16
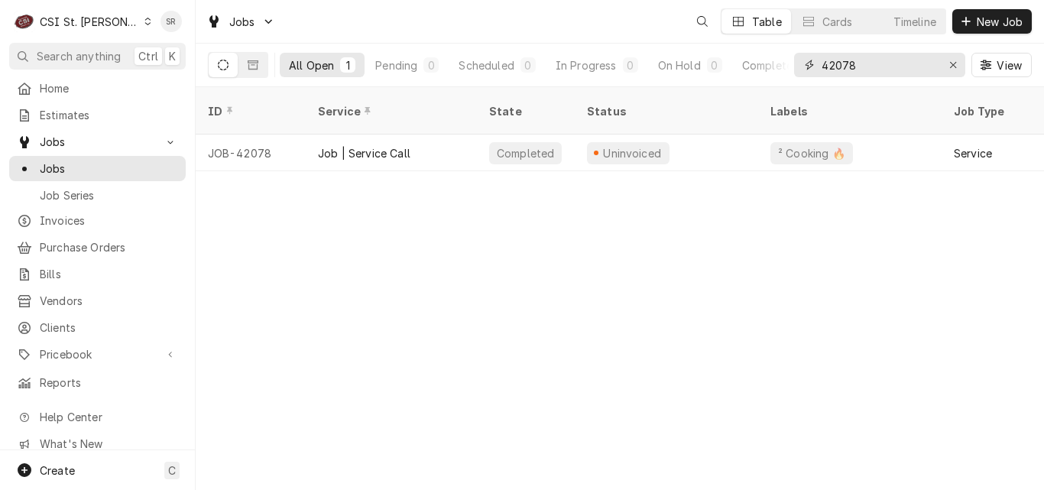
drag, startPoint x: 839, startPoint y: 67, endPoint x: 810, endPoint y: 63, distance: 29.3
click at [810, 63] on div "42078" at bounding box center [879, 65] width 171 height 24
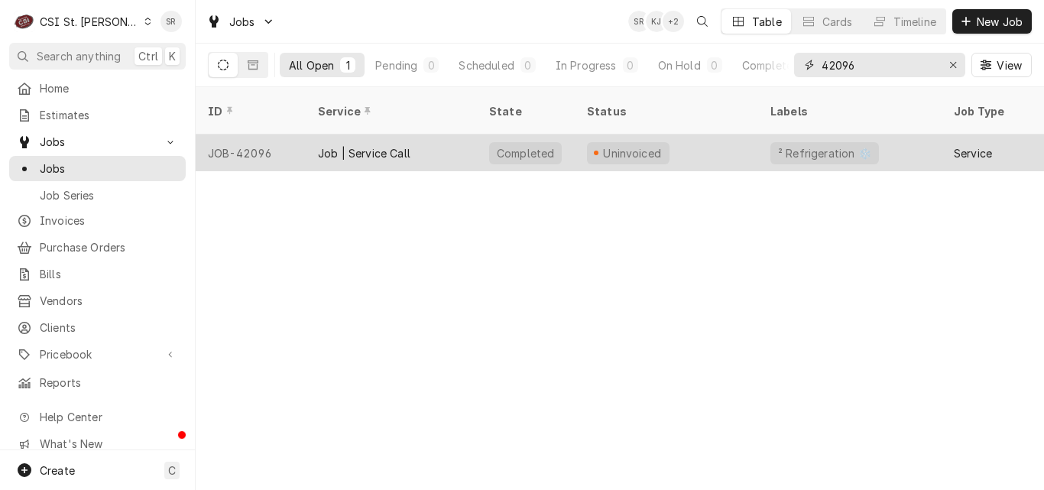
type input "42096"
click at [350, 145] on div "Job | Service Call" at bounding box center [364, 153] width 93 height 16
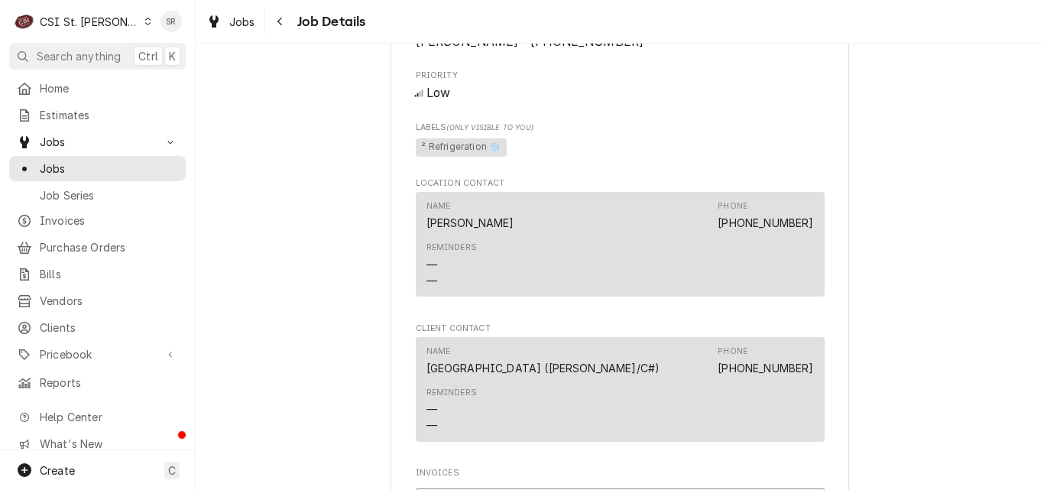
scroll to position [765, 0]
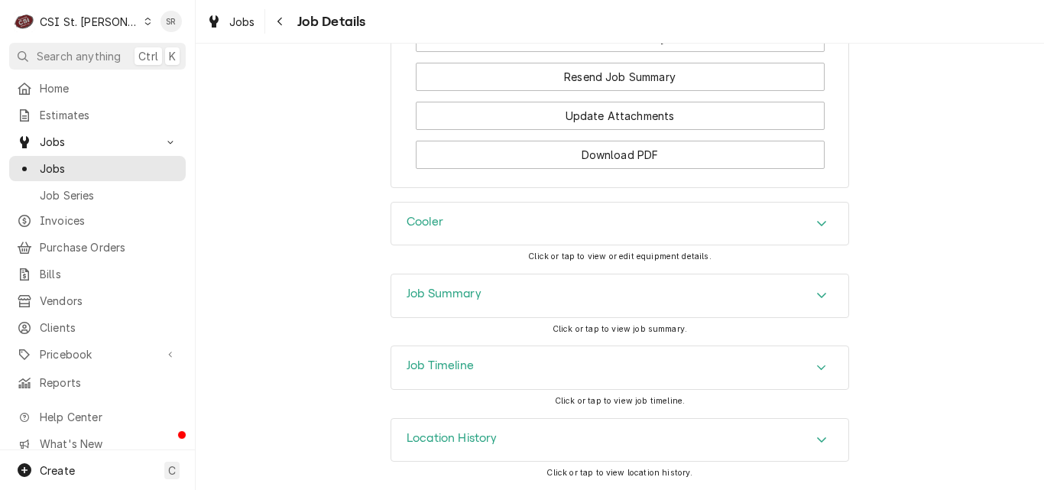
click at [458, 282] on div "Job Summary" at bounding box center [619, 295] width 457 height 43
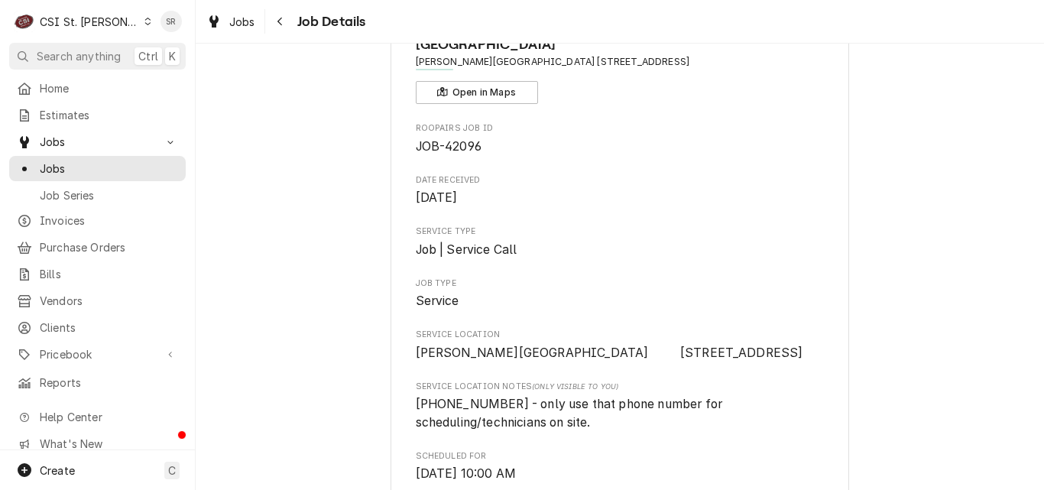
scroll to position [0, 0]
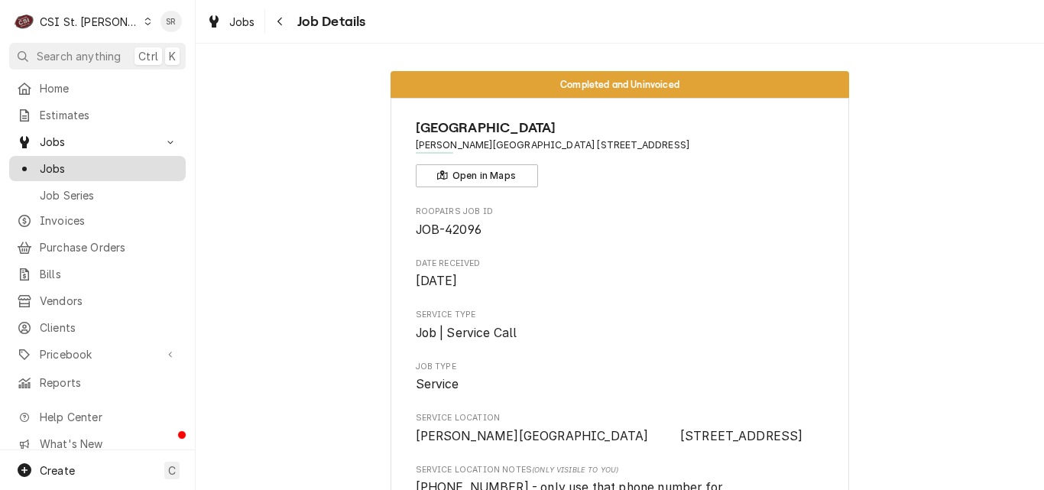
click at [70, 161] on span "Jobs" at bounding box center [109, 169] width 138 height 16
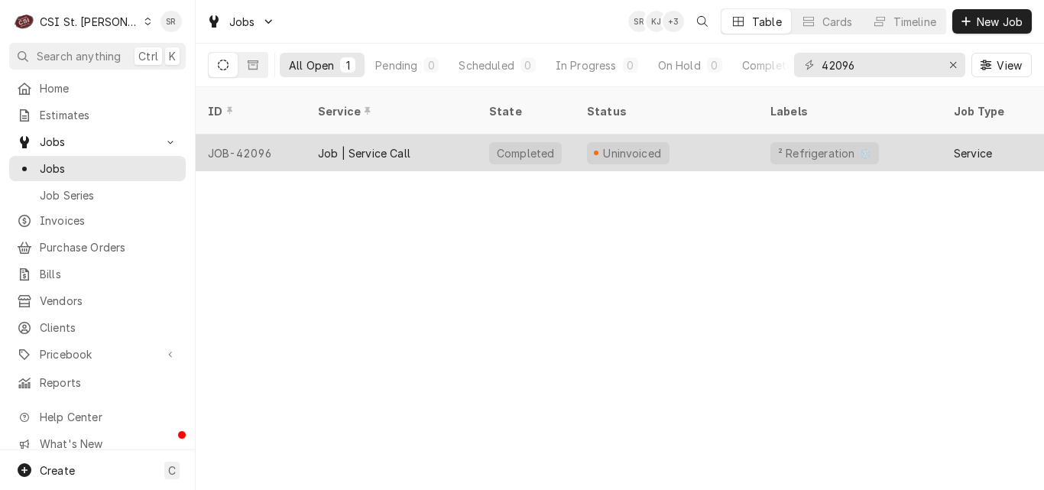
click at [361, 135] on div "Job | Service Call" at bounding box center [391, 153] width 171 height 37
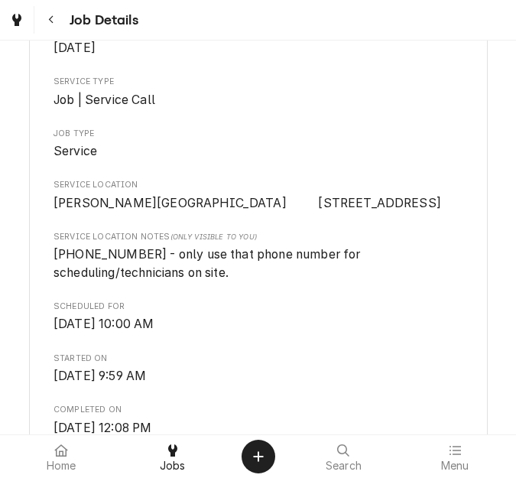
scroll to position [306, 0]
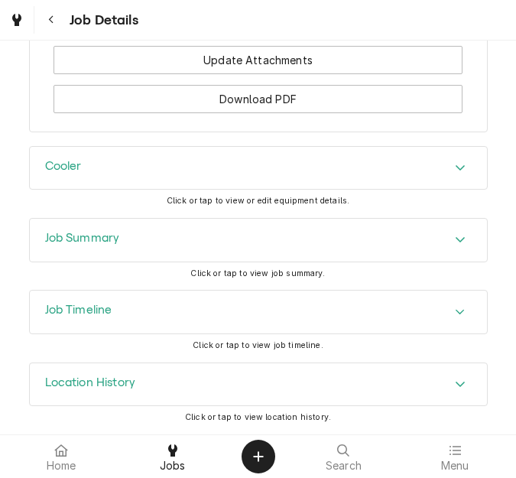
click at [135, 247] on div "Job Summary" at bounding box center [258, 240] width 457 height 43
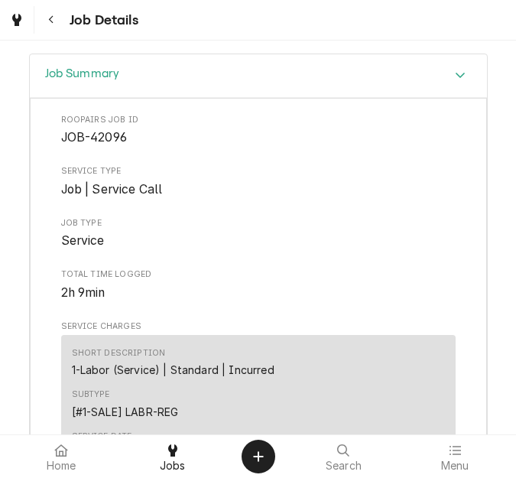
scroll to position [1988, 0]
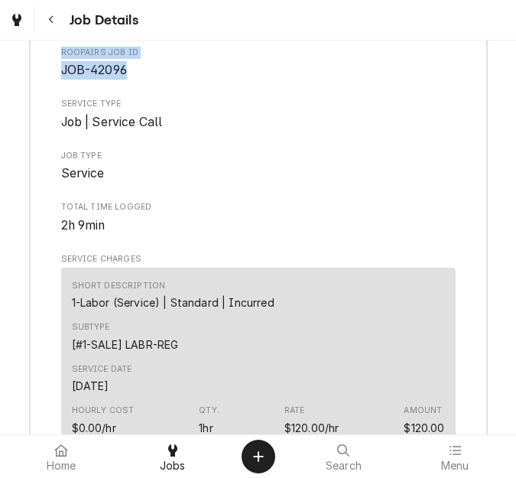
drag, startPoint x: 124, startPoint y: 58, endPoint x: 68, endPoint y: 53, distance: 56.1
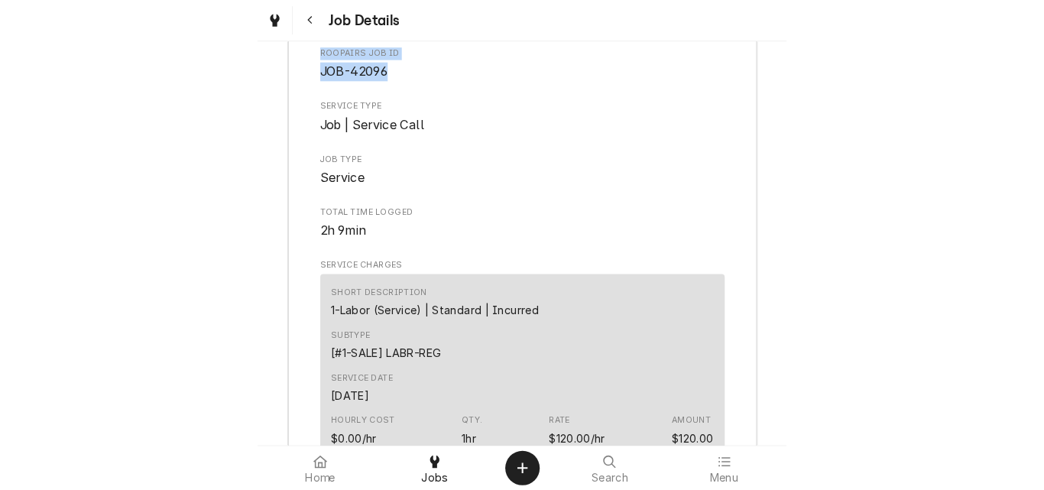
scroll to position [1926, 0]
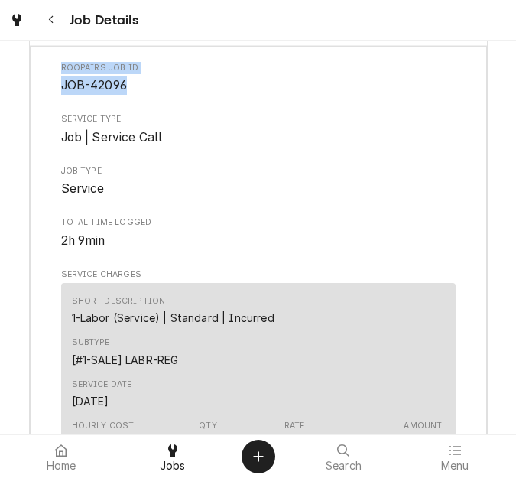
click at [135, 95] on span "JOB-42096" at bounding box center [258, 85] width 394 height 18
drag, startPoint x: 118, startPoint y: 118, endPoint x: 51, endPoint y: 118, distance: 67.3
copy span "JOB-42096"
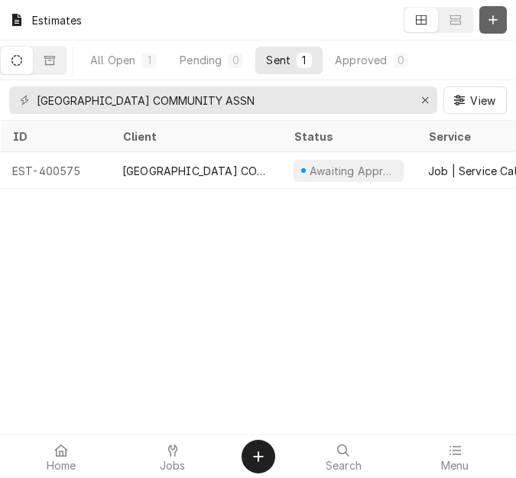
click at [493, 20] on icon "Dynamic Content Wrapper" at bounding box center [493, 19] width 8 height 8
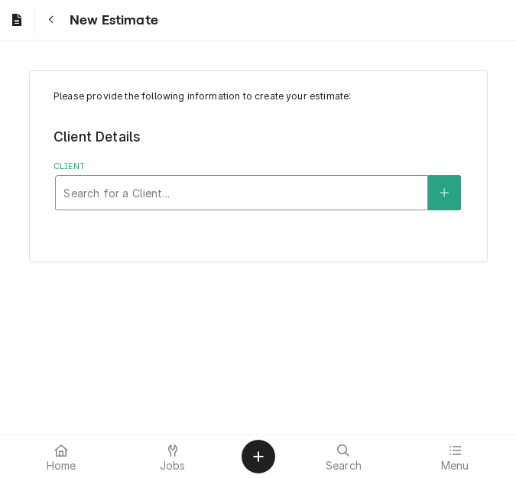
click at [164, 205] on div "Client" at bounding box center [241, 193] width 356 height 28
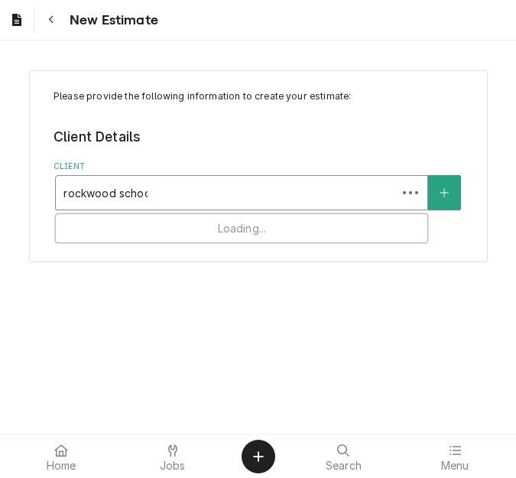
type input "[GEOGRAPHIC_DATA]"
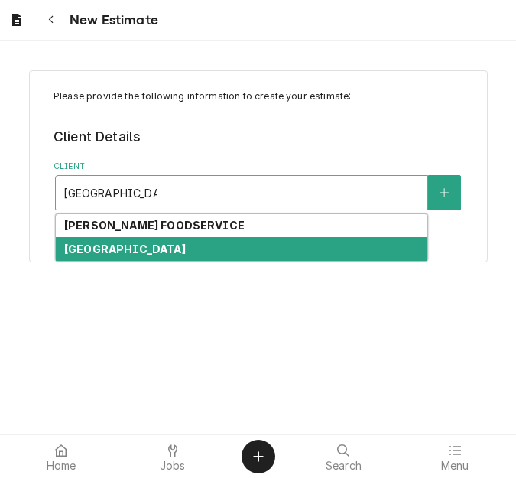
click at [138, 246] on strong "[GEOGRAPHIC_DATA]" at bounding box center [125, 248] width 122 height 13
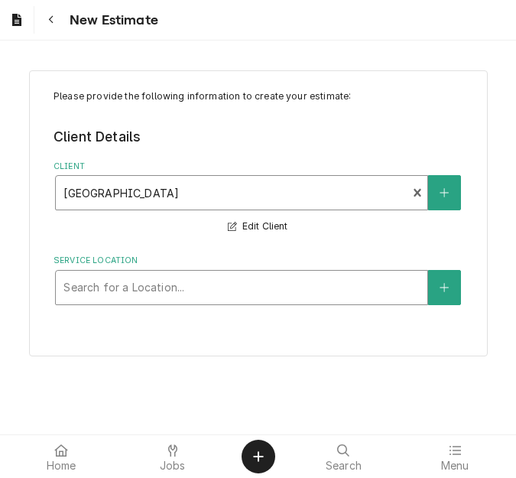
click at [144, 287] on div "Service Location" at bounding box center [241, 288] width 356 height 28
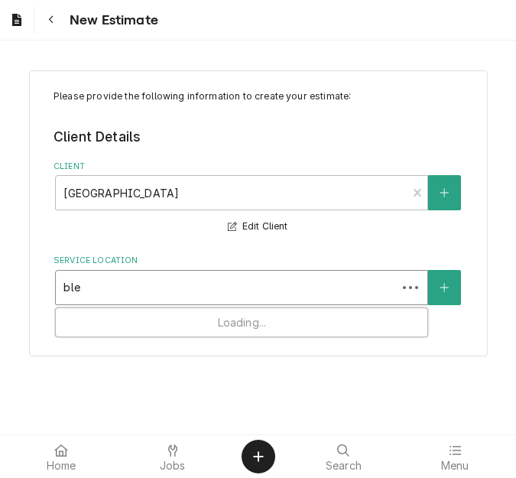
type input "blev"
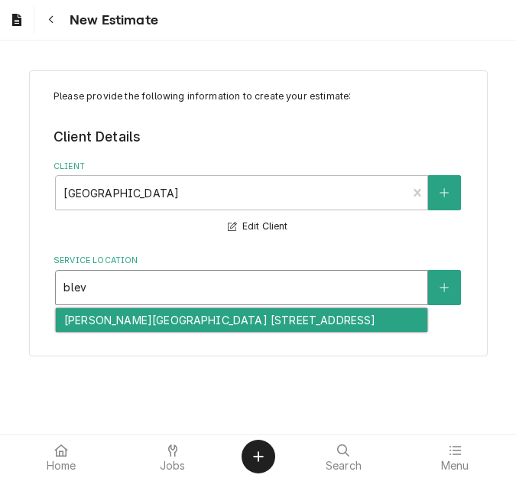
click at [142, 323] on div "[PERSON_NAME][GEOGRAPHIC_DATA] [STREET_ADDRESS]" at bounding box center [242, 320] width 372 height 24
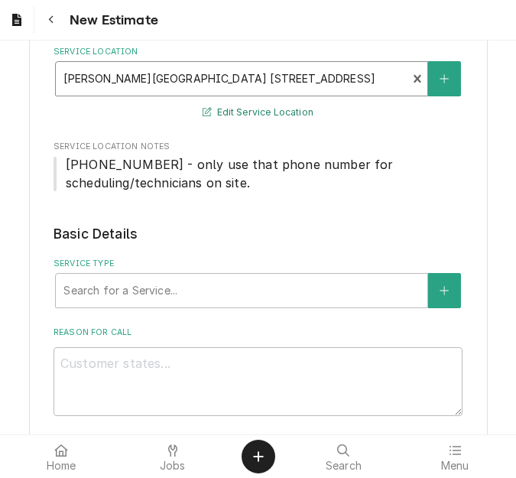
scroll to position [229, 0]
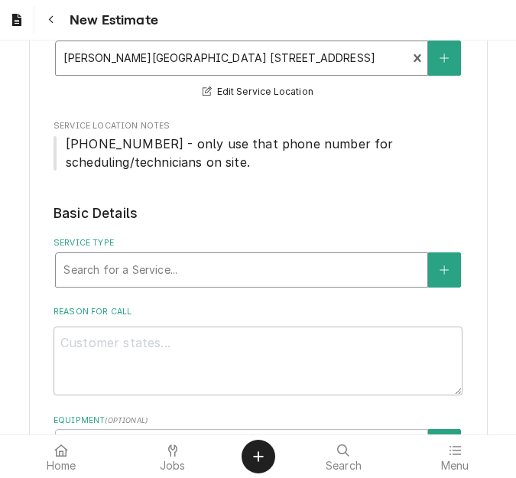
click at [144, 264] on div "Service Type" at bounding box center [241, 270] width 356 height 28
type textarea "x"
type input "s"
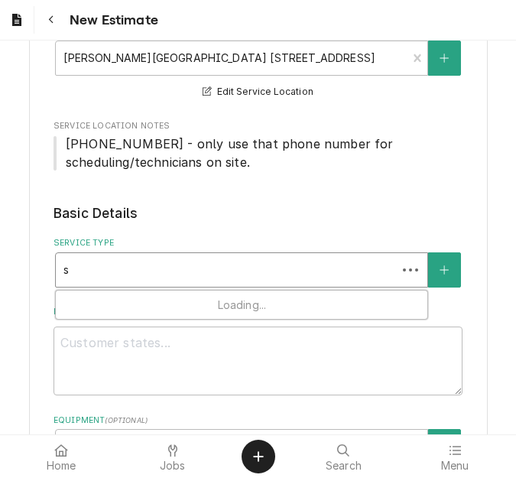
type textarea "x"
type input "se"
type textarea "x"
type input "ser"
type textarea "x"
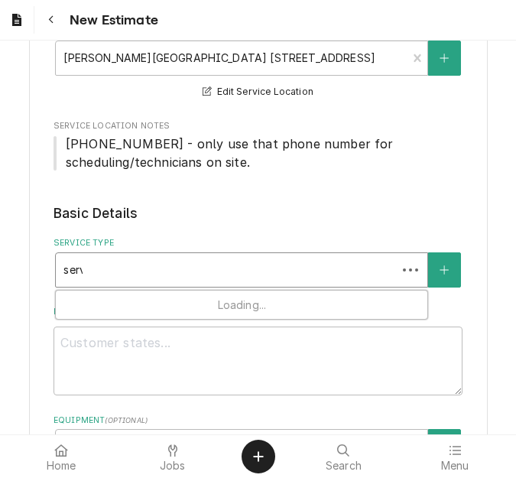
type input "servi"
type textarea "x"
type input "servic"
type textarea "x"
type input "service"
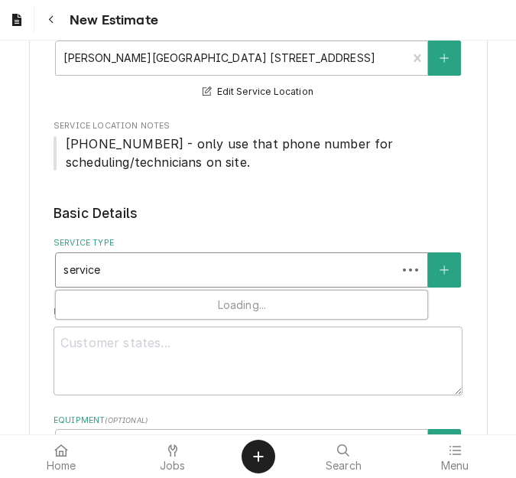
type textarea "x"
type input "service c"
type textarea "x"
type input "service ca"
type textarea "x"
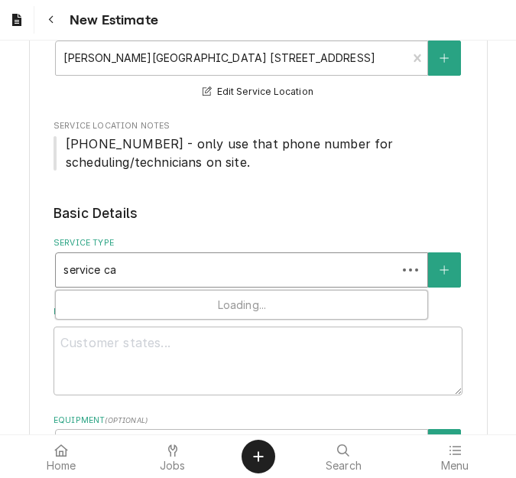
type input "service cal"
type textarea "x"
type input "service call"
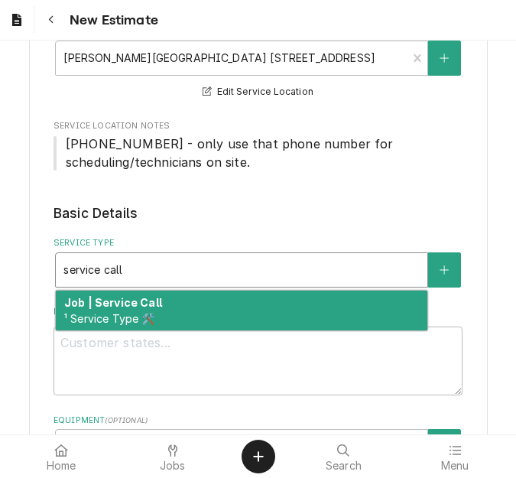
click at [112, 301] on strong "Job | Service Call" at bounding box center [113, 302] width 98 height 13
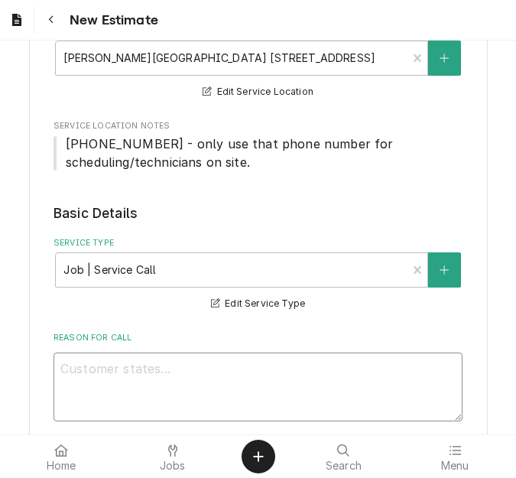
click at [135, 385] on textarea "Reason For Call" at bounding box center [258, 386] width 409 height 69
type textarea "x"
type textarea "Q"
type textarea "x"
type textarea "Qu"
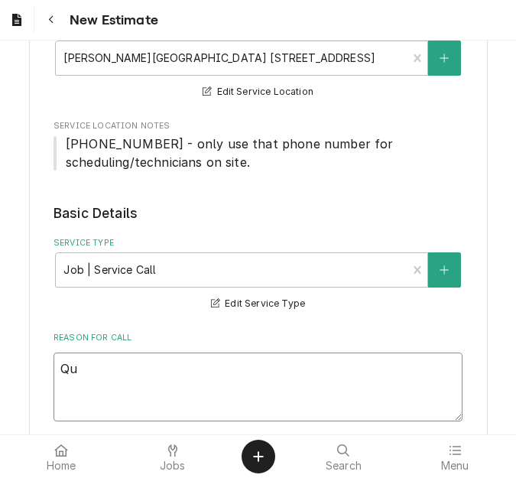
type textarea "x"
type textarea "Quo"
type textarea "x"
type textarea "Quot"
type textarea "x"
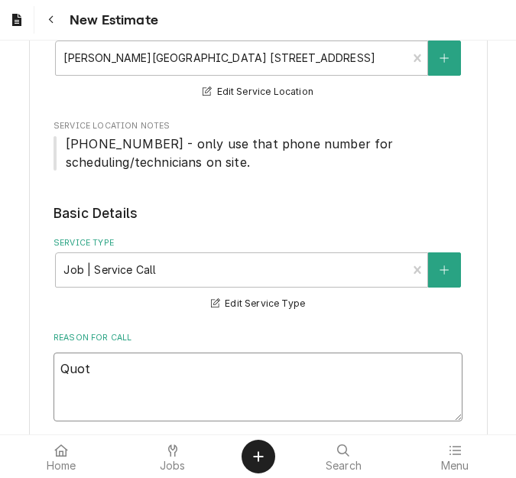
type textarea "Quote"
type textarea "x"
type textarea "Quote"
type textarea "x"
type textarea "Quote t"
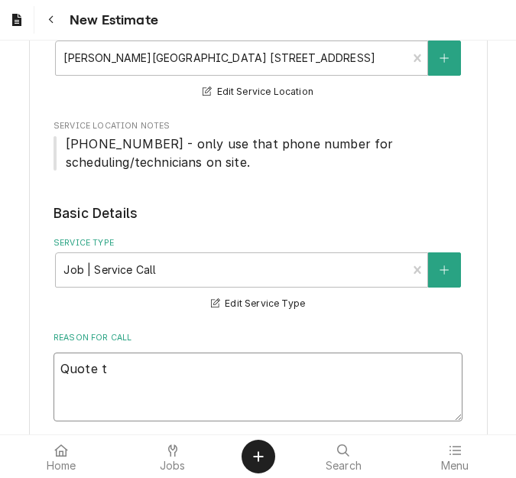
type textarea "x"
type textarea "Quote to"
type textarea "x"
type textarea "Quote to"
type textarea "x"
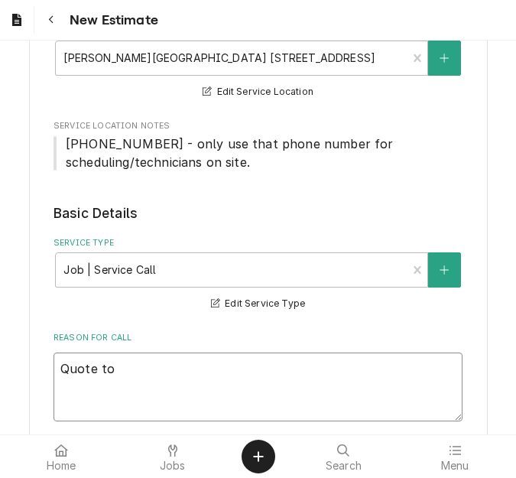
type textarea "Quote to r"
type textarea "x"
type textarea "Quote to re"
type textarea "x"
type textarea "Quote to rep"
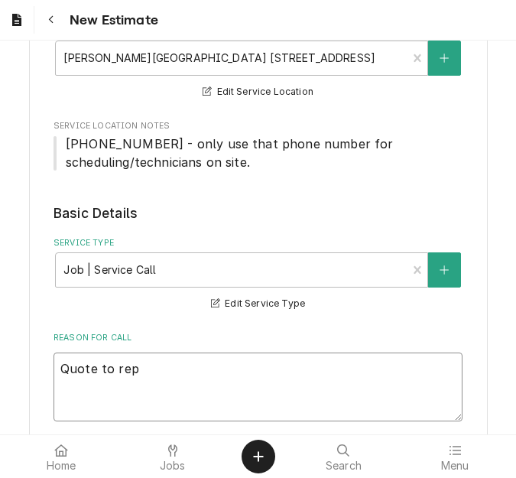
type textarea "x"
type textarea "Quote to repla"
type textarea "x"
type textarea "Quote to replac"
type textarea "x"
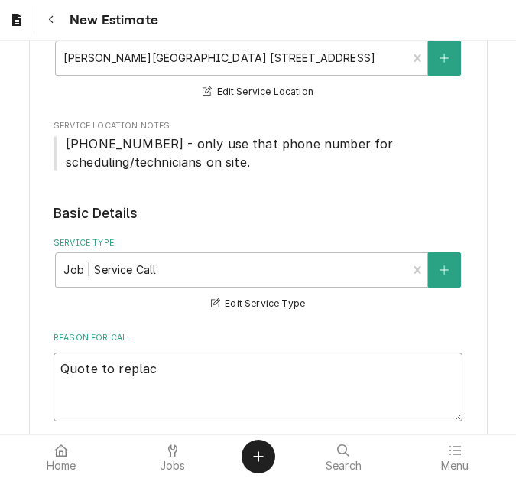
type textarea "Quote to replace"
type textarea "x"
type textarea "Quote to replace"
type textarea "x"
type textarea "Quote to replace t"
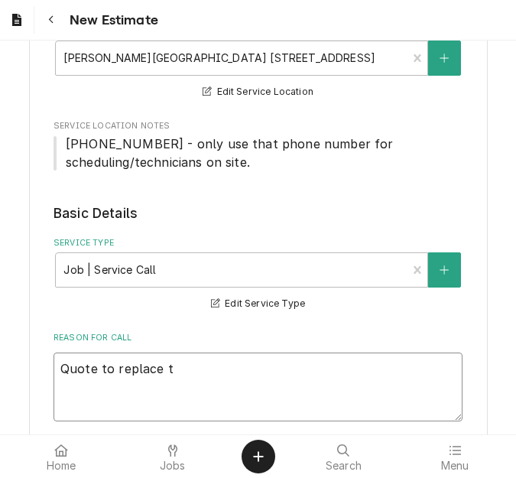
type textarea "x"
type textarea "Quote to replace th"
type textarea "x"
type textarea "Quote to replace the"
type textarea "x"
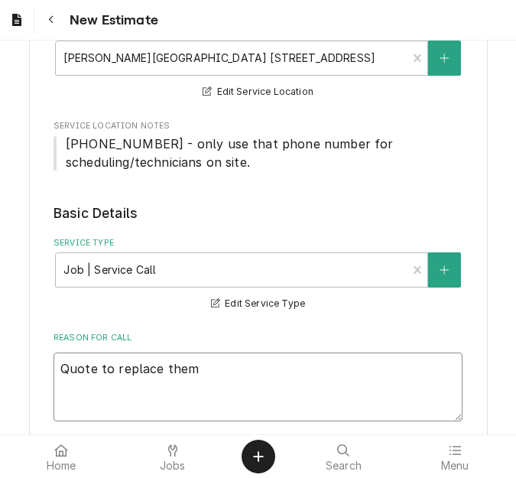
type textarea "Quote to replace themr"
type textarea "x"
type textarea "Quote to replace [PERSON_NAME]"
type textarea "x"
type textarea "Quote to replace [PERSON_NAME]"
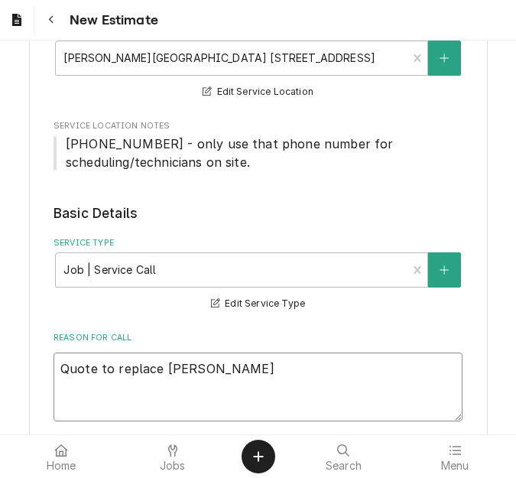
type textarea "x"
type textarea "Quote to replace [PERSON_NAME]"
type textarea "x"
type textarea "Quote to replace themr"
type textarea "x"
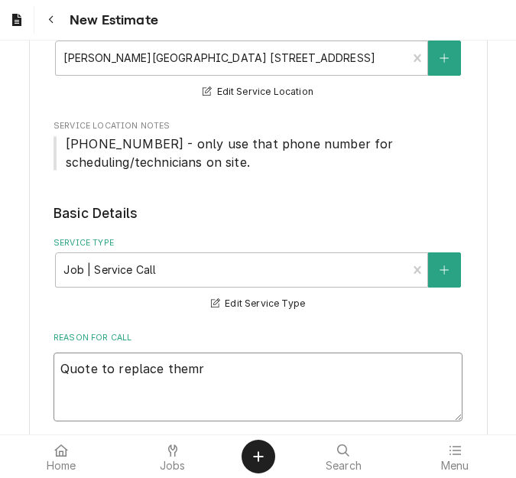
type textarea "Quote to replace them"
type textarea "x"
type textarea "Quote to replace the"
type textarea "x"
type textarea "Quote to replace ther"
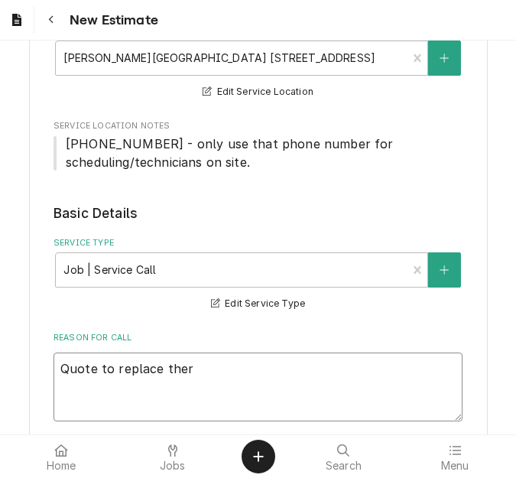
type textarea "x"
type textarea "Quote to replace therm"
type textarea "x"
type textarea "Quote to replace thermos"
type textarea "x"
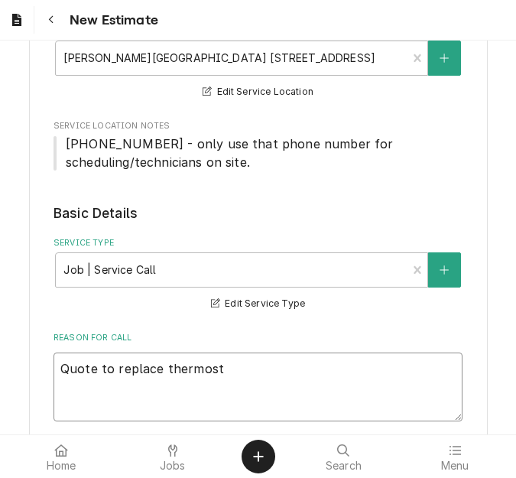
type textarea "Quote to replace thermosta"
type textarea "x"
type textarea "Quote to replace thermostat"
type textarea "x"
type textarea "Quote to replace thermostat"
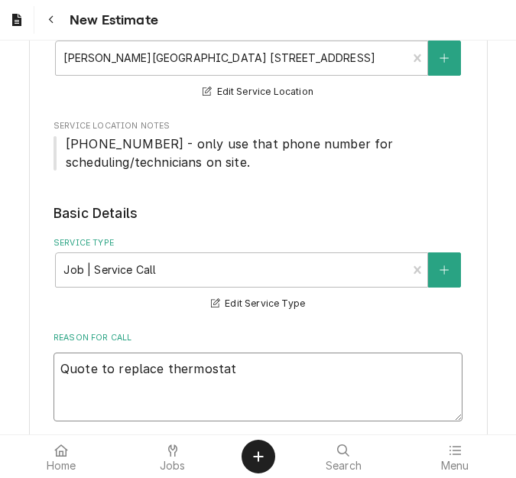
type textarea "x"
type textarea "Quote to replace thermostat o"
type textarea "x"
type textarea "Quote to replace thermostat on"
type textarea "x"
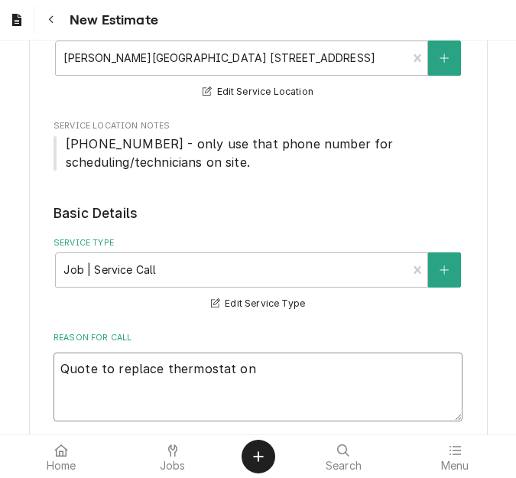
type textarea "Quote to replace thermostat on"
type textarea "x"
type textarea "Quote to replace thermostat on H"
type textarea "x"
type textarea "Quote to replace thermostat on Ho"
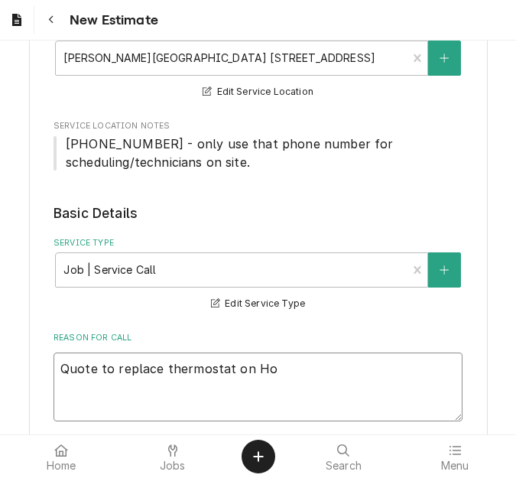
type textarea "x"
type textarea "Quote to replace thermostat on Hob"
type textarea "x"
type textarea "Quote to replace thermostat on Hoba"
type textarea "x"
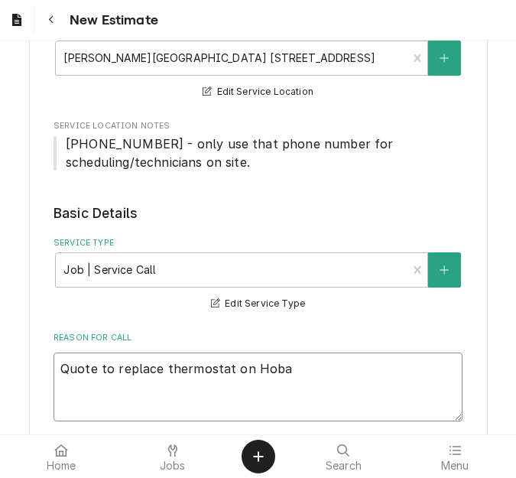
type textarea "Quote to replace thermostat on Hobar"
type textarea "x"
type textarea "Quote to replace thermostat on [GEOGRAPHIC_DATA]"
type textarea "x"
type textarea "Quote to replace thermostat on [GEOGRAPHIC_DATA] /"
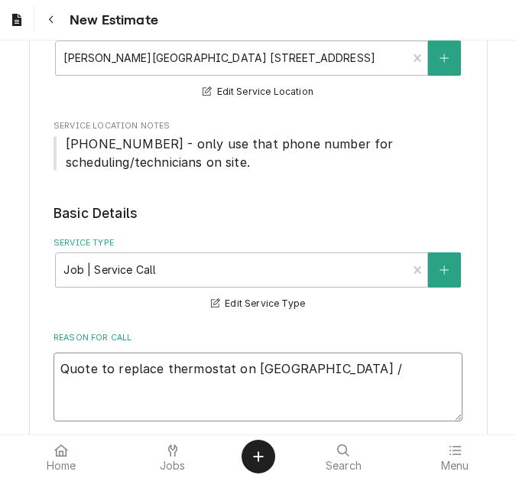
type textarea "x"
type textarea "Quote to replace thermostat on [GEOGRAPHIC_DATA] /"
click at [287, 366] on textarea "Quote to replace thermostat on [GEOGRAPHIC_DATA] /" at bounding box center [258, 386] width 409 height 69
type textarea "x"
type textarea "Quote to replace thermostat on [GEOGRAPHIC_DATA] /"
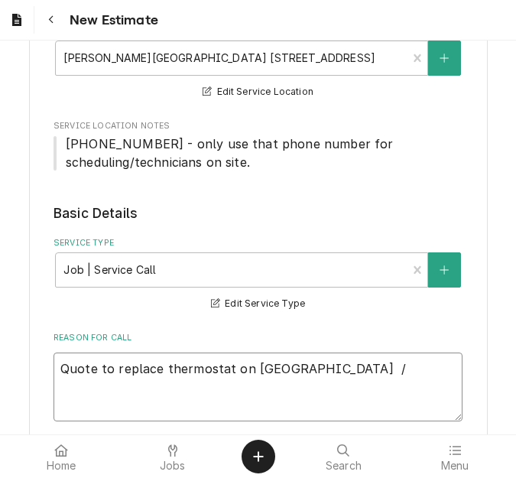
type textarea "x"
type textarea "Quote to replace thermostat on Hobart r /"
type textarea "x"
type textarea "Quote to replace thermostat on Hobart re /"
type textarea "x"
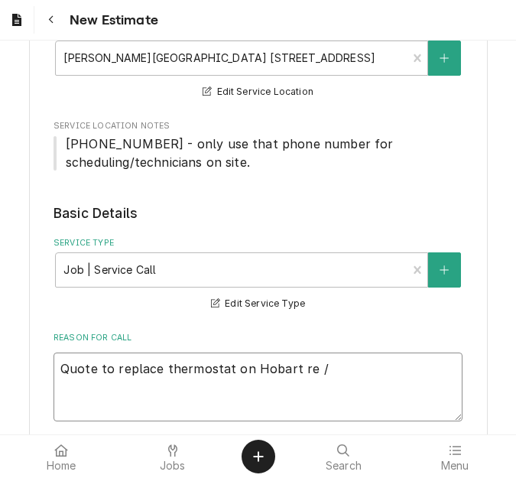
type textarea "Quote to replace thermostat on [GEOGRAPHIC_DATA] ref /"
type textarea "x"
type textarea "Quote to replace thermostat on Hobart refr /"
type textarea "x"
type textarea "Quote to replace thermostat on Hobart refri /"
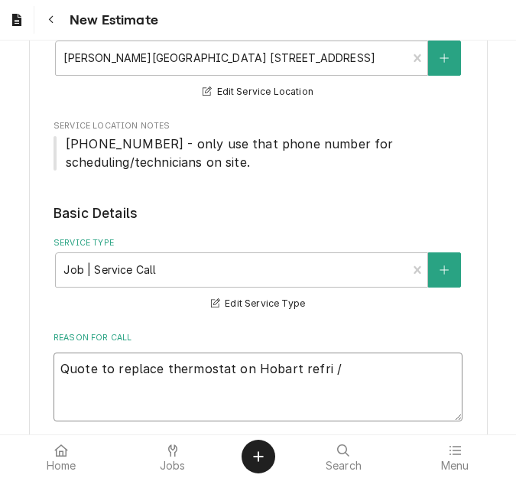
type textarea "x"
type textarea "Quote to replace thermostat on Hobart refrig /"
type textarea "x"
type textarea "Quote to replace thermostat on Hobart refrige /"
type textarea "x"
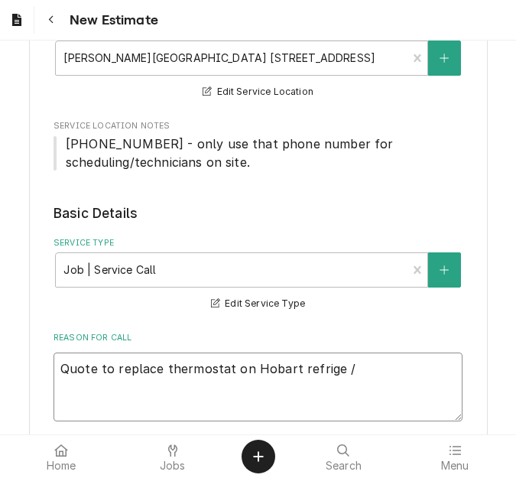
type textarea "Quote to replace thermostat on Hobart refriger /"
type textarea "x"
type textarea "Quote to replace thermostat on Hobart refrigera /"
type textarea "x"
type textarea "Quote to replace thermostat on Hobart refrigerat /"
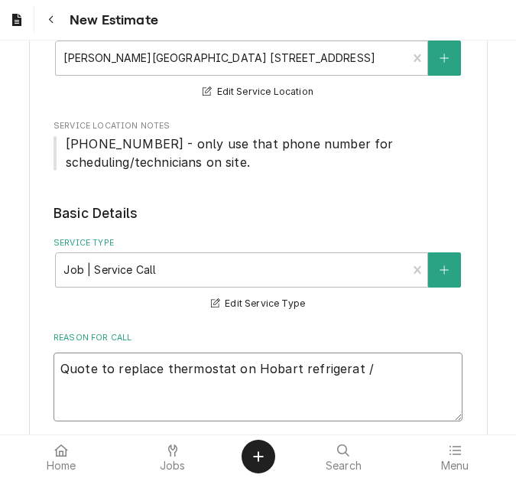
type textarea "x"
type textarea "Quote to replace thermostat on Hobart refrigerati /"
type textarea "x"
type textarea "Quote to replace thermostat on Hobart refrigerat /"
type textarea "x"
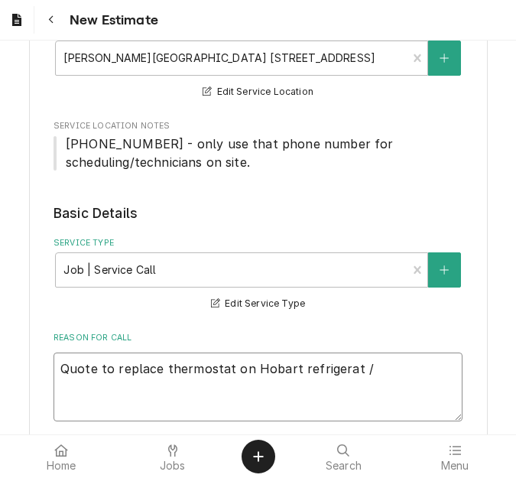
type textarea "Quote to replace thermostat on Hobart refrigerato /"
type textarea "x"
type textarea "Quote to replace thermostat on Hobart refrigerator /"
click at [383, 366] on textarea "Quote to replace thermostat on Hobart refrigerator /" at bounding box center [258, 386] width 409 height 69
type textarea "x"
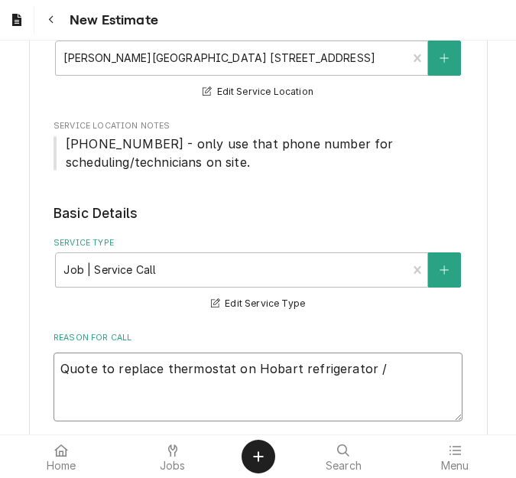
type textarea "Quote to replace thermostat on Hobart refrigerator / M"
type textarea "x"
type textarea "Quote to replace thermostat on Hobart refrigerator / Mo"
type textarea "x"
type textarea "Quote to replace thermostat on Hobart refrigerator / Mod"
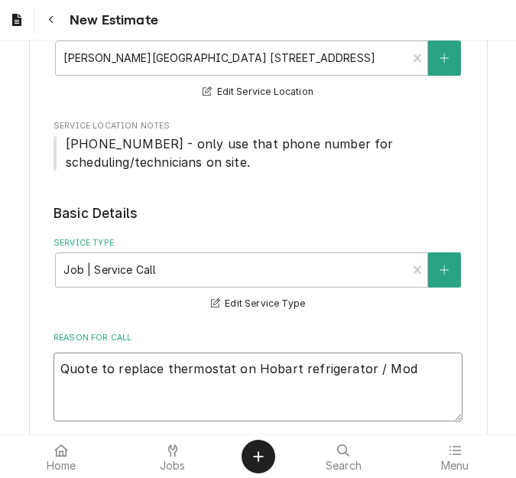
type textarea "x"
type textarea "Quote to replace thermostat on Hobart refrigerator / Mode"
type textarea "x"
type textarea "Quote to replace thermostat on Hobart refrigerator / Model"
type textarea "x"
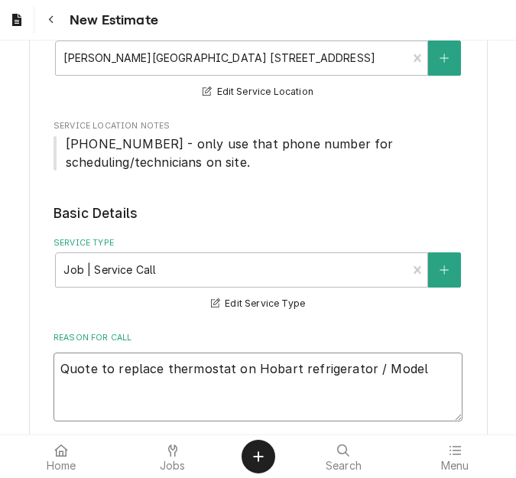
type textarea "Quote to replace thermostat on Hobart refrigerator / Model:"
type textarea "x"
type textarea "Quote to replace thermostat on Hobart refrigerator / Model:"
type textarea "x"
type textarea "Quote to replace thermostat on Hobart refrigerator / Model: 0"
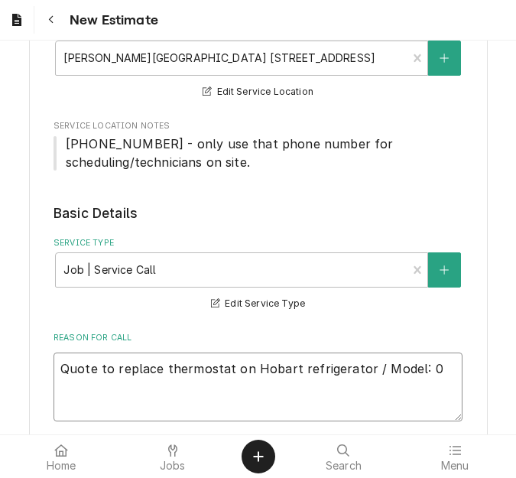
type textarea "x"
type textarea "Quote to replace thermostat on Hobart refrigerator / Model: 01"
type textarea "x"
type textarea "Quote to replace thermostat on Hobart refrigerator / Model: 01"
type textarea "x"
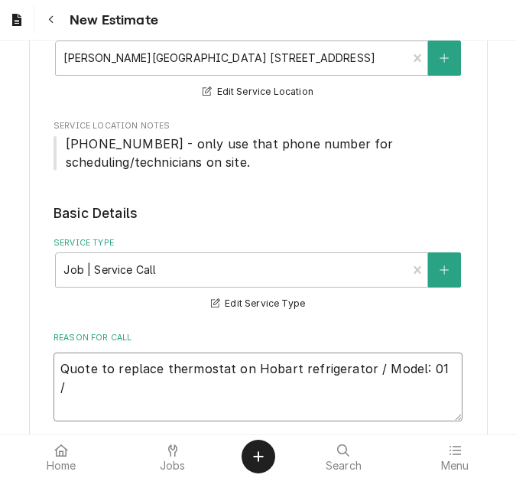
type textarea "Quote to replace thermostat on Hobart refrigerator / Model: 01 /"
type textarea "x"
type textarea "Quote to replace thermostat on Hobart refrigerator / Model: 01 / S"
type textarea "x"
type textarea "Quote to replace thermostat on Hobart refrigerator / Model: 01 / Se"
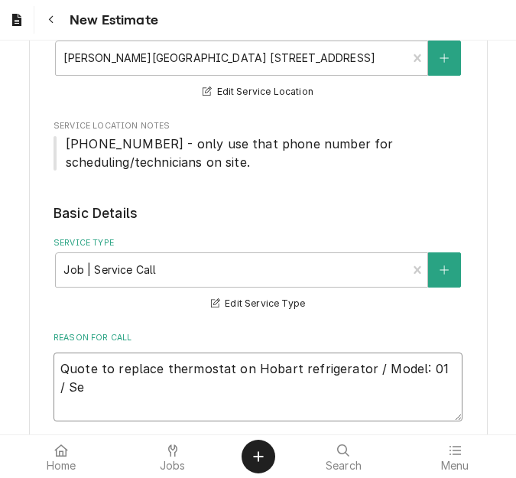
type textarea "x"
type textarea "Quote to replace thermostat on Hobart refrigerator / Model: 01 / Ser"
type textarea "x"
type textarea "Quote to replace thermostat on Hobart refrigerator / Model: 01 / Seri"
type textarea "x"
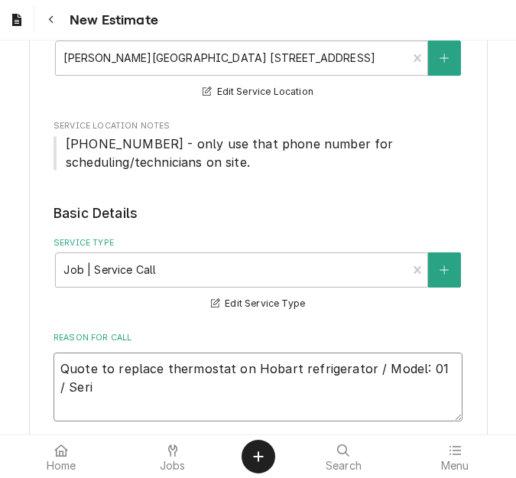
type textarea "Quote to replace thermostat on Hobart refrigerator / Model: 01 / Seria"
type textarea "x"
type textarea "Quote to replace thermostat on Hobart refrigerator / Model: 01 / Serial"
type textarea "x"
type textarea "Quote to replace thermostat on Hobart refrigerator / Model: 01 / Serial:"
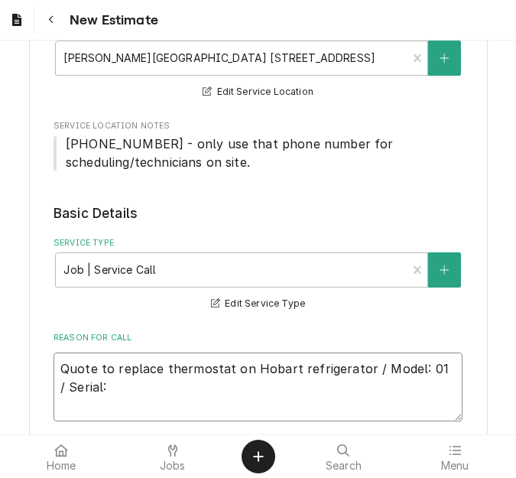
type textarea "x"
type textarea "Quote to replace thermostat on Hobart refrigerator / Model: 01 / Serial:"
type textarea "x"
type textarea "Quote to replace thermostat on Hobart refrigerator / Model: 01 / Serial: 3"
type textarea "x"
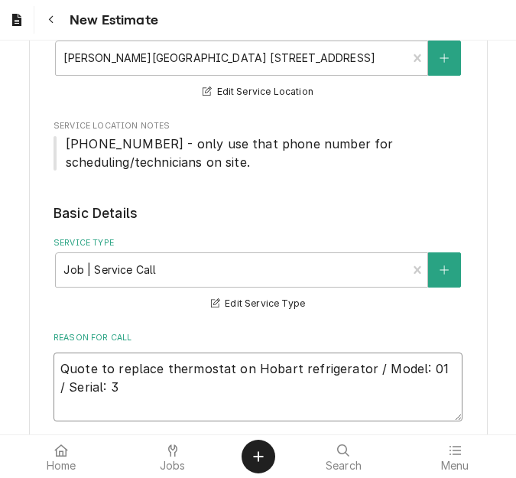
type textarea "Quote to replace thermostat on Hobart refrigerator / Model: 01 / Serial: 32"
type textarea "x"
type textarea "Quote to replace thermostat on Hobart refrigerator / Model: 01 / Serial: 32-"
type textarea "x"
type textarea "Quote to replace thermostat on Hobart refrigerator / Model: 01 / Serial: 32-1"
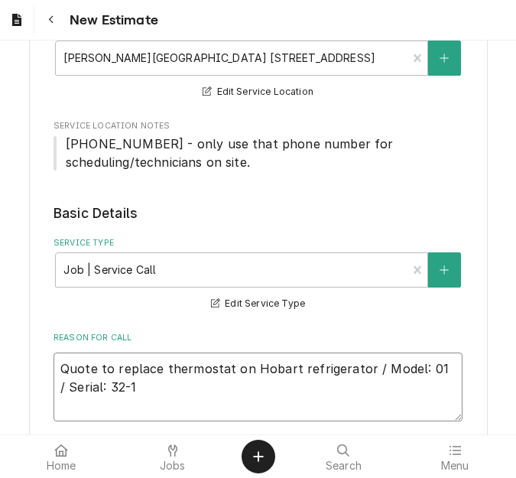
type textarea "x"
type textarea "Quote to replace thermostat on Hobart refrigerator / Model: 01 / Serial: 32-10"
type textarea "x"
type textarea "Quote to replace thermostat on Hobart refrigerator / Model: 01 / Serial: 32-1"
type textarea "x"
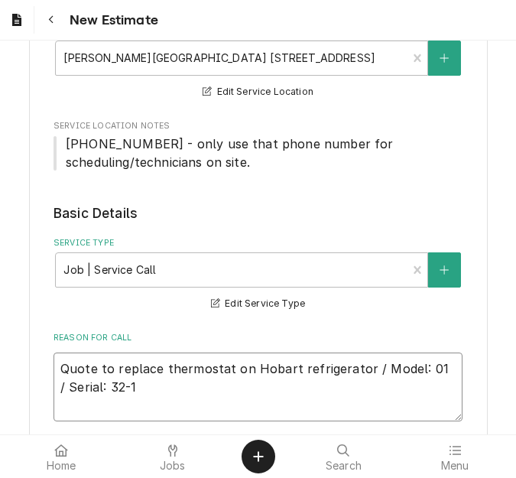
type textarea "Quote to replace thermostat on Hobart refrigerator / Model: 01 / Serial: 32-1"
type textarea "x"
type textarea "Quote to replace thermostat on Hobart refrigerator / Model: 01 / Serial: 32-1 0"
type textarea "x"
type textarea "Quote to replace thermostat on Hobart refrigerator / Model: 01 / Serial: 32-1 07"
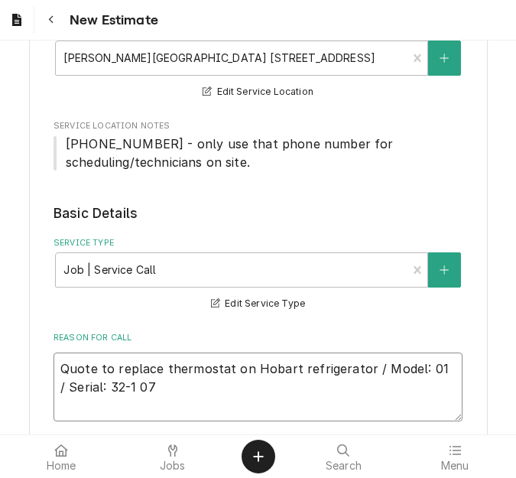
type textarea "x"
type textarea "Quote to replace thermostat on Hobart refrigerator / Model: 01 / Serial: 32-1 0…"
type textarea "x"
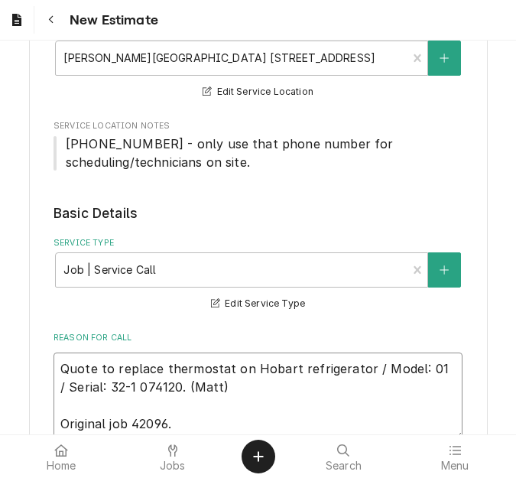
drag, startPoint x: 152, startPoint y: 388, endPoint x: 46, endPoint y: 368, distance: 108.3
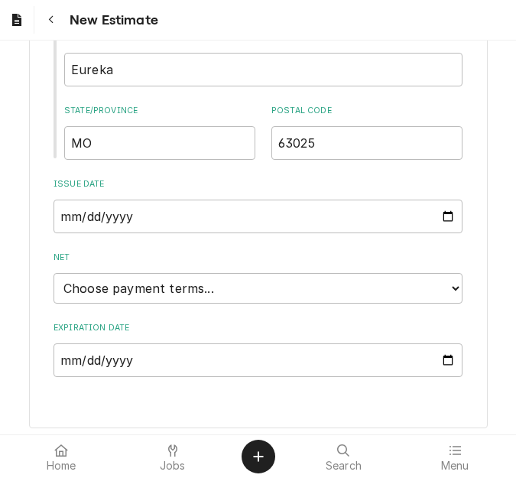
scroll to position [1092, 0]
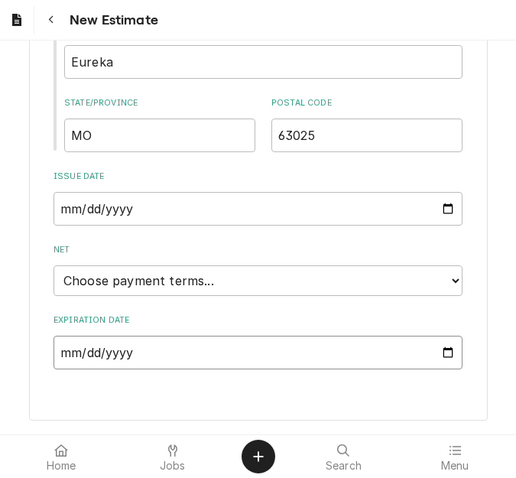
click at [437, 351] on input "Expiration Date" at bounding box center [258, 353] width 409 height 34
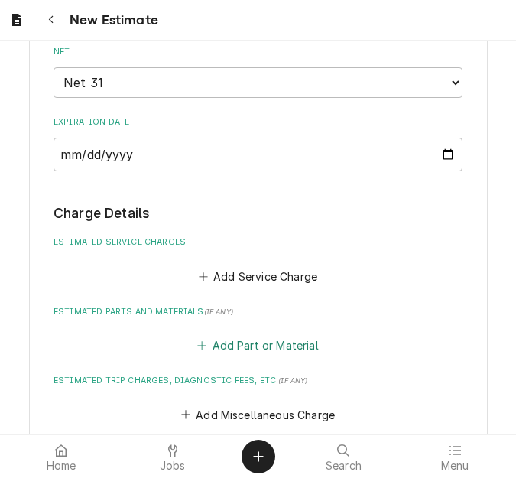
scroll to position [1327, 0]
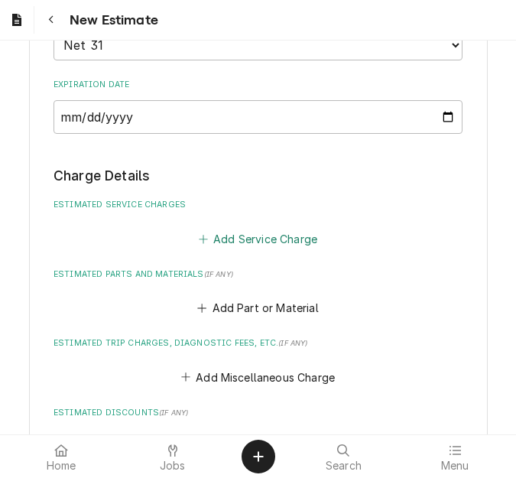
click at [253, 239] on button "Add Service Charge" at bounding box center [258, 238] width 124 height 21
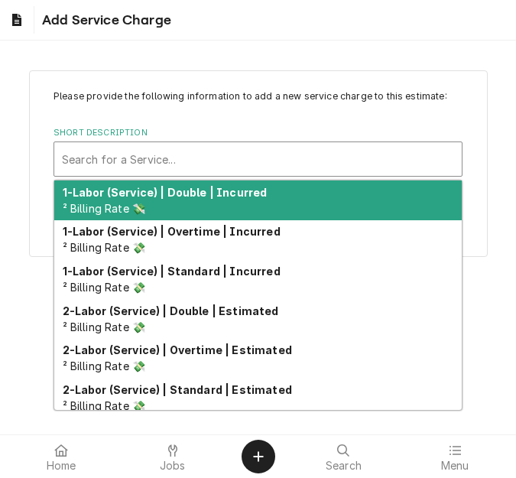
click at [150, 167] on div "Short Description" at bounding box center [258, 159] width 392 height 28
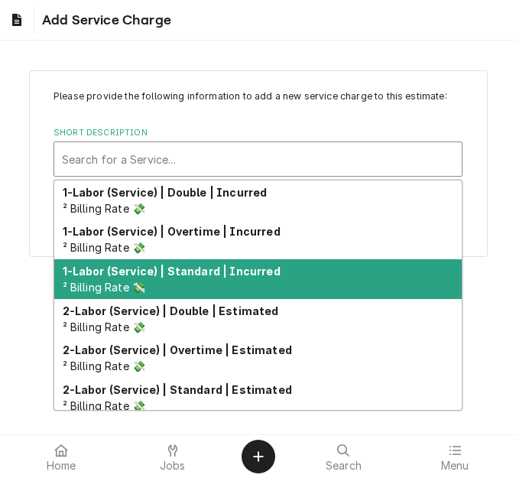
click at [164, 277] on strong "1-Labor (Service) | Standard | Incurred" at bounding box center [172, 271] width 218 height 13
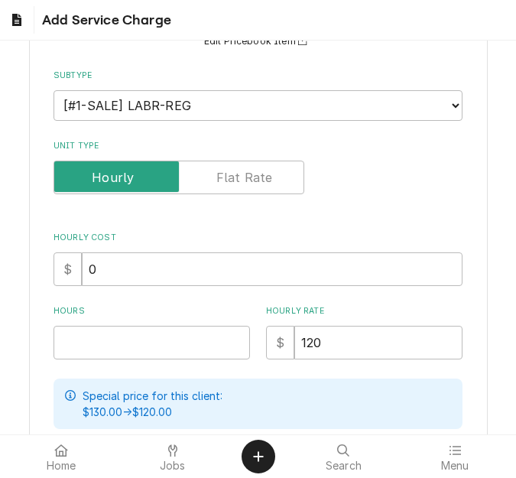
scroll to position [153, 0]
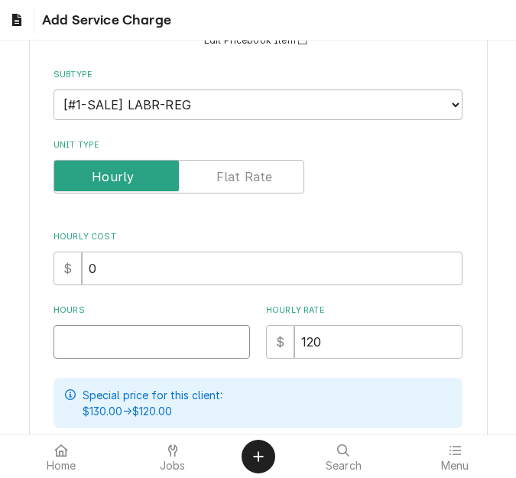
click at [109, 343] on input "Hours" at bounding box center [152, 342] width 196 height 34
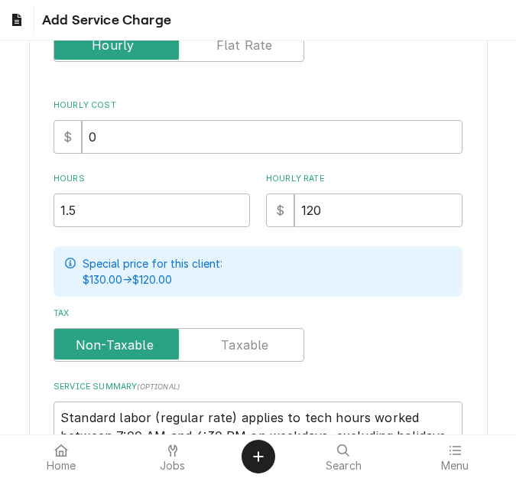
scroll to position [437, 0]
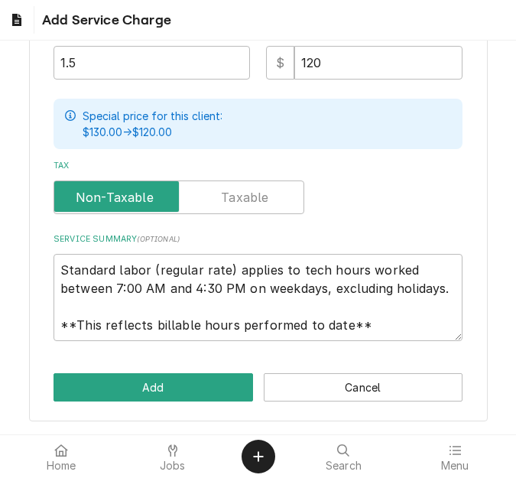
click at [116, 371] on div "Please provide the following information to add a new service charge to this es…" at bounding box center [258, 29] width 459 height 783
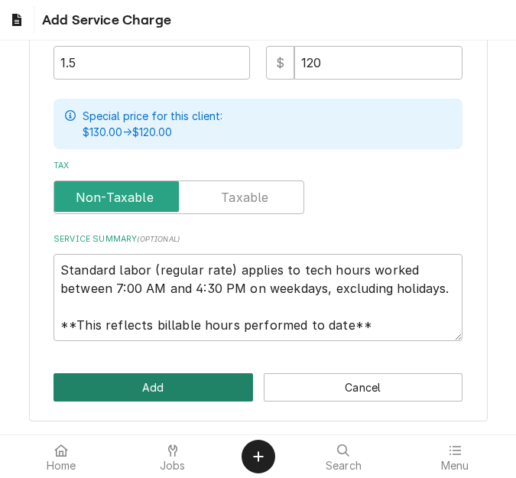
click at [118, 380] on button "Add" at bounding box center [154, 387] width 200 height 28
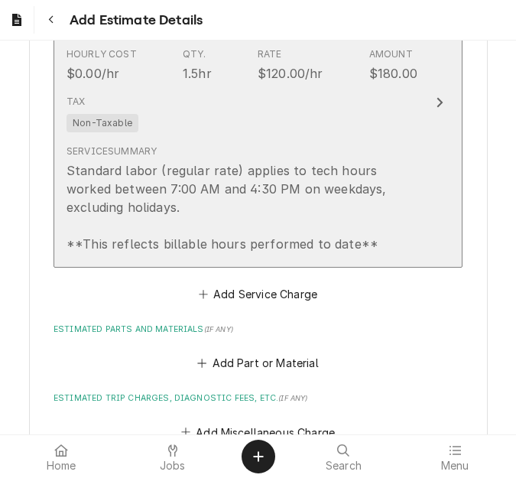
scroll to position [1615, 0]
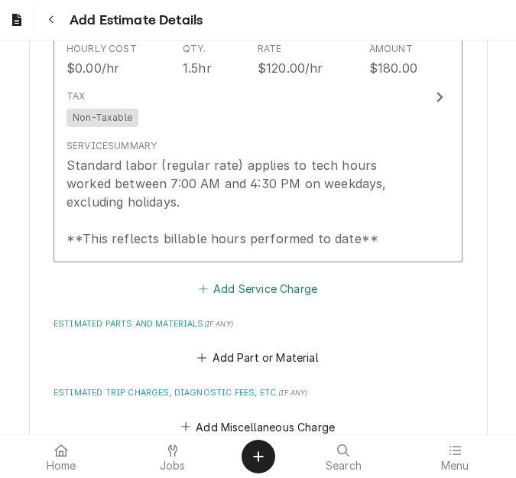
click at [222, 289] on button "Add Service Charge" at bounding box center [258, 288] width 124 height 21
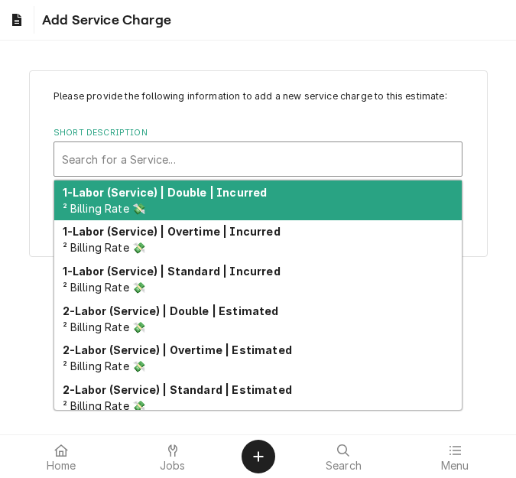
click at [158, 154] on div "Short Description" at bounding box center [258, 159] width 392 height 28
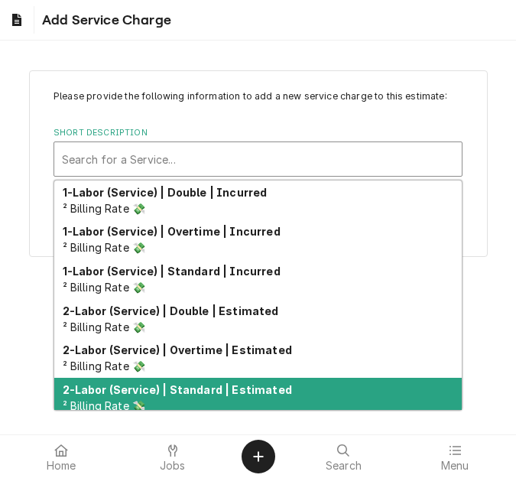
click at [193, 402] on div "2-Labor (Service) | Standard | Estimated ² Billing Rate 💸" at bounding box center [257, 398] width 407 height 40
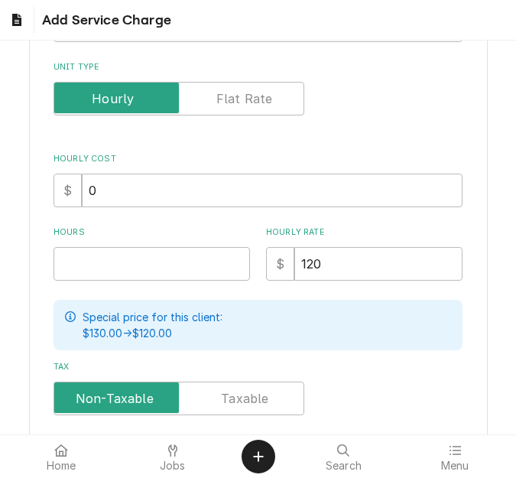
scroll to position [382, 0]
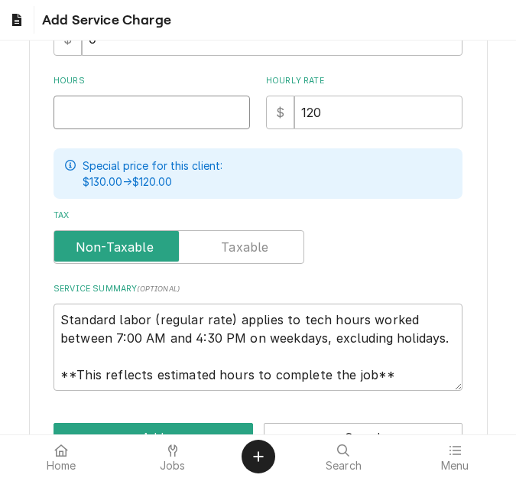
click at [88, 124] on input "Hours" at bounding box center [152, 113] width 196 height 34
click at [146, 437] on div "Home Jobs Search Menu" at bounding box center [258, 456] width 516 height 43
click at [145, 433] on button "Add" at bounding box center [154, 437] width 200 height 28
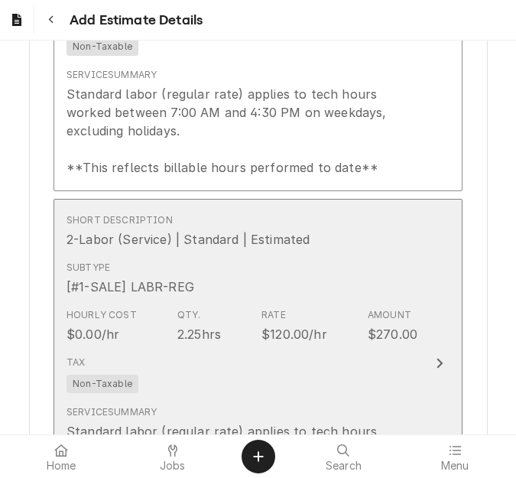
scroll to position [1873, 0]
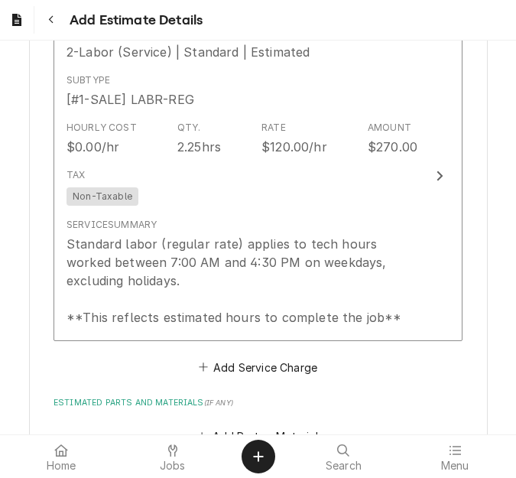
click at [232, 355] on div "Short Description 1-Labor (Service) | Standard | Incurred Subtype [#1-SALE] LAB…" at bounding box center [258, 25] width 409 height 703
click at [229, 365] on button "Add Service Charge" at bounding box center [258, 366] width 124 height 21
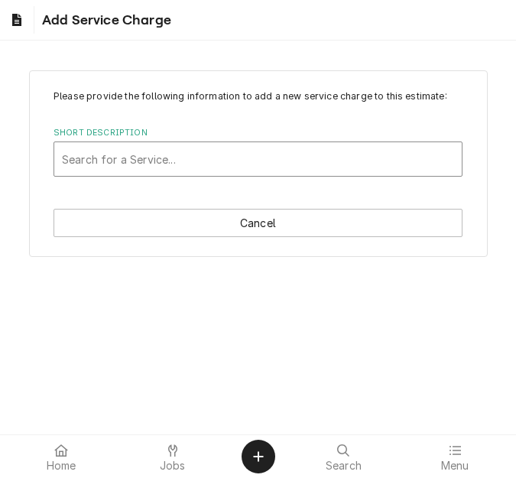
click at [156, 154] on div "Short Description" at bounding box center [258, 159] width 392 height 28
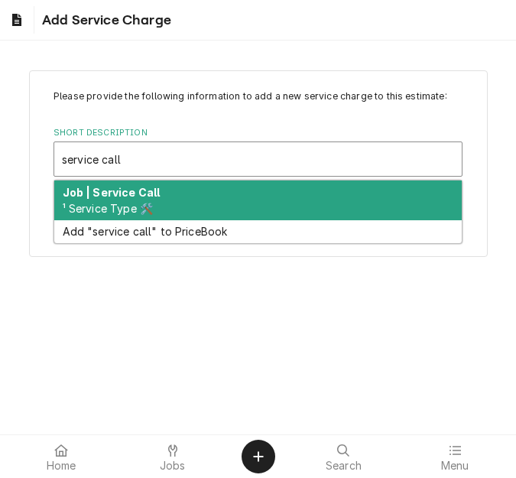
click at [152, 183] on div "Job | Service Call ¹ Service Type 🛠️" at bounding box center [257, 200] width 407 height 40
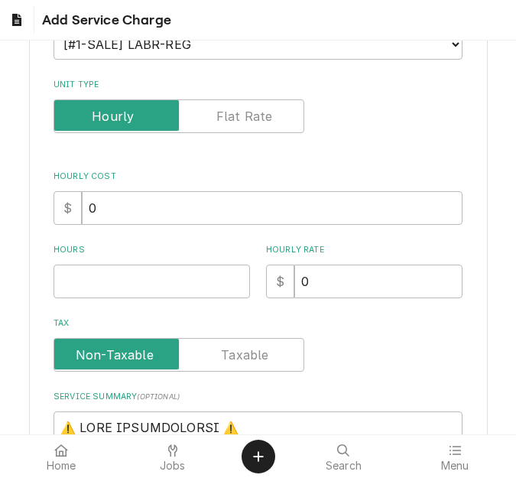
scroll to position [229, 0]
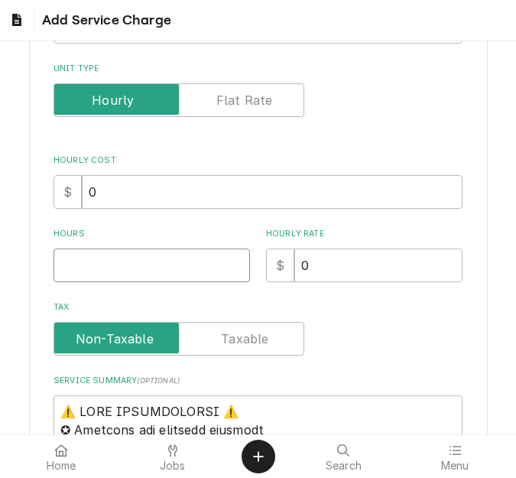
click at [104, 274] on input "Hours" at bounding box center [152, 265] width 196 height 34
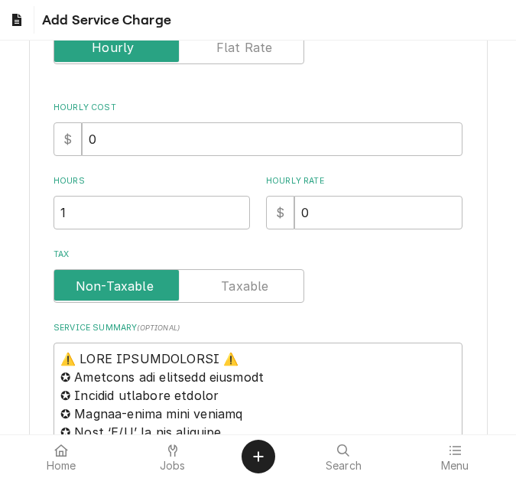
scroll to position [306, 0]
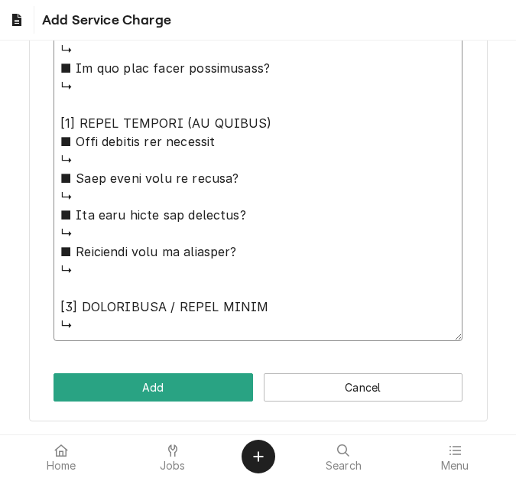
drag, startPoint x: 63, startPoint y: 333, endPoint x: 229, endPoint y: 505, distance: 239.0
click at [229, 477] on html "Add Service Charge Please provide the following information to add a new servic…" at bounding box center [258, 239] width 516 height 478
paste textarea "Quote to replace thermostat on Hobart refrigerator / Model: 01 / Serial: 32-1 0…"
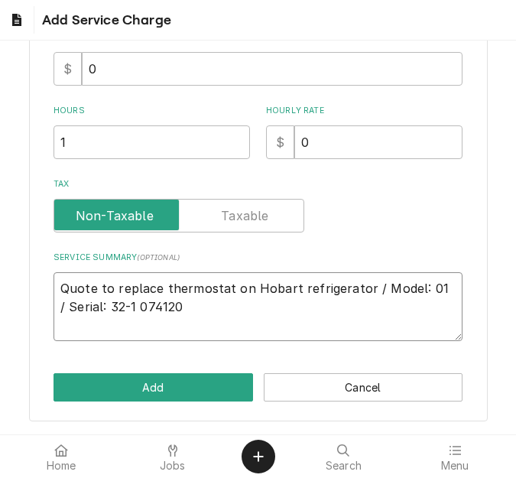
scroll to position [316, 0]
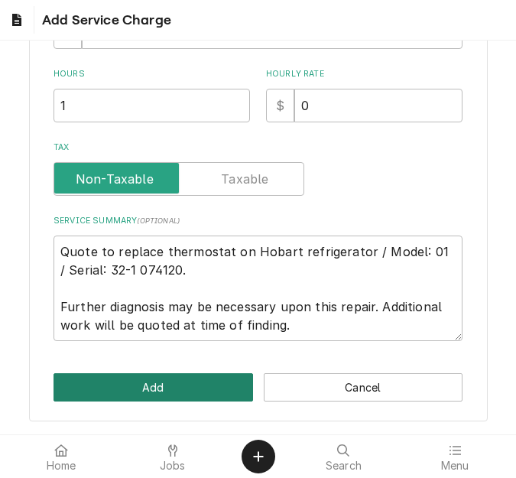
click at [194, 388] on button "Add" at bounding box center [154, 387] width 200 height 28
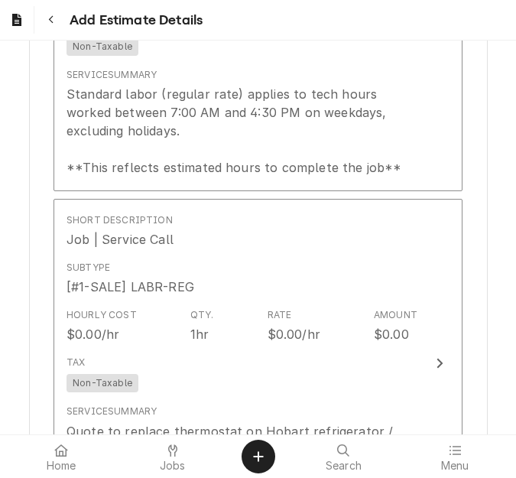
scroll to position [2255, 0]
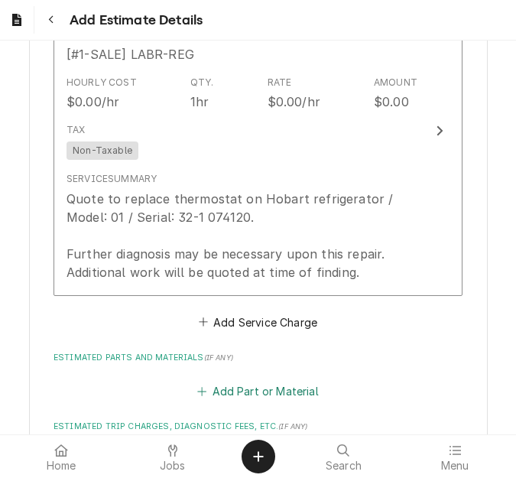
click at [213, 385] on button "Add Part or Material" at bounding box center [258, 391] width 126 height 21
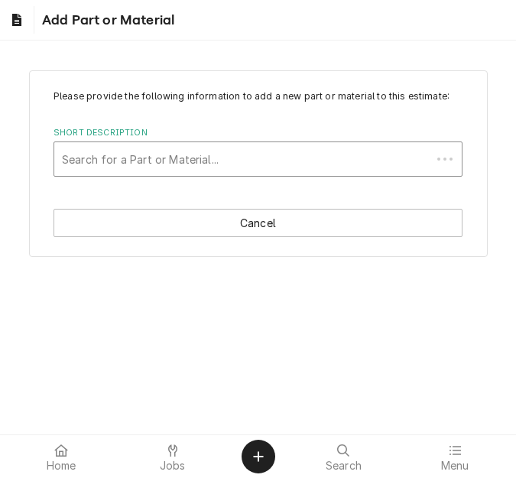
click at [147, 153] on div "Short Description" at bounding box center [243, 159] width 362 height 28
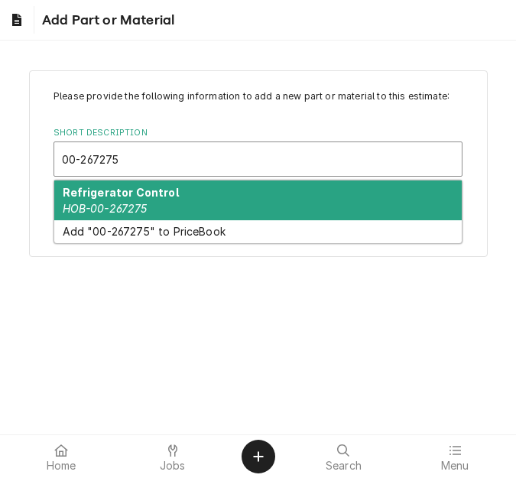
click at [137, 198] on strong "Refrigerator Control" at bounding box center [121, 192] width 116 height 13
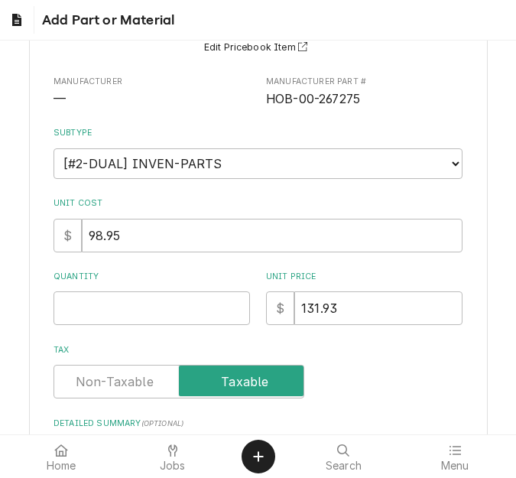
scroll to position [153, 0]
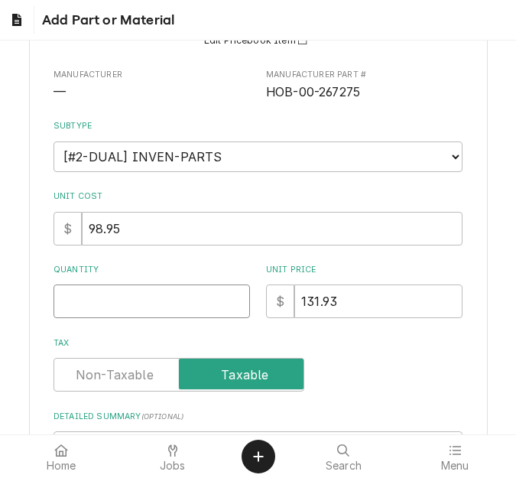
click at [99, 300] on input "Quantity" at bounding box center [152, 301] width 196 height 34
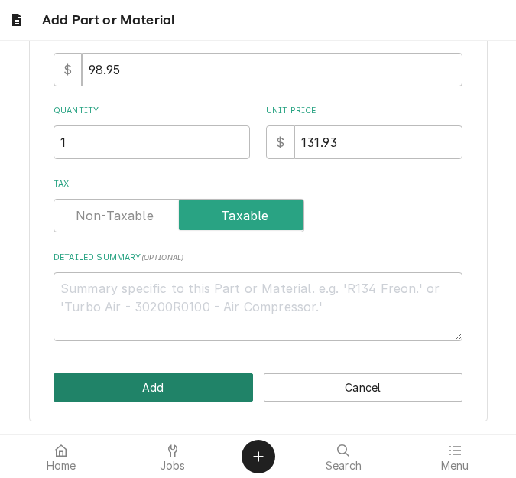
click at [139, 385] on button "Add" at bounding box center [154, 387] width 200 height 28
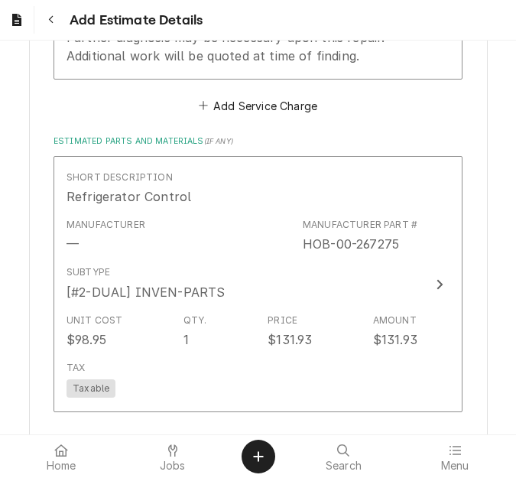
scroll to position [2609, 0]
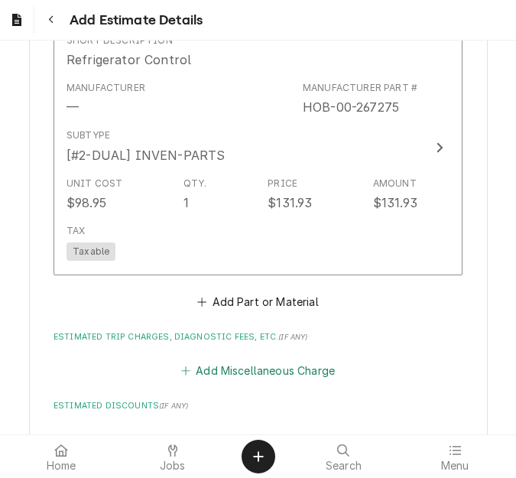
click at [216, 373] on button "Add Miscellaneous Charge" at bounding box center [257, 370] width 159 height 21
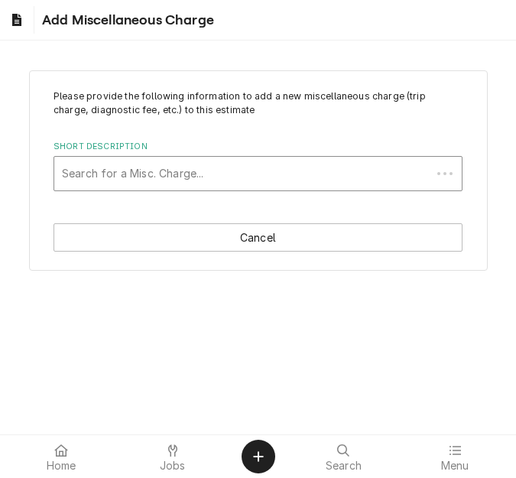
click at [158, 177] on div "Short Description" at bounding box center [243, 174] width 362 height 28
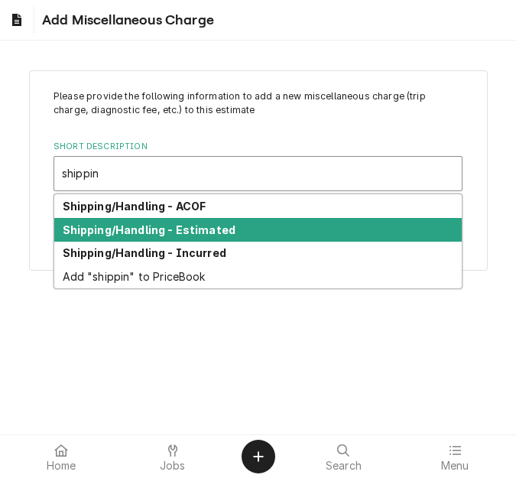
click at [154, 226] on strong "Shipping/Handling - Estimated" at bounding box center [150, 229] width 174 height 13
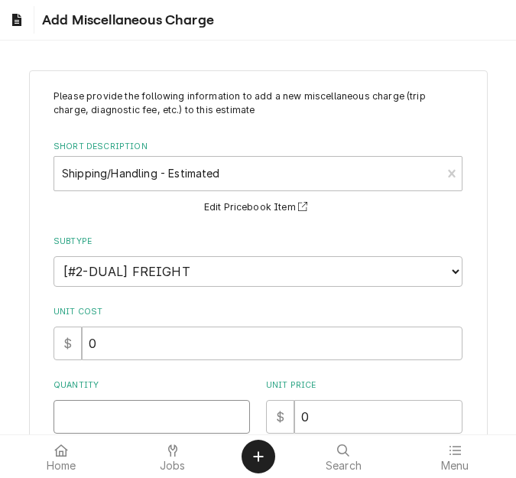
click at [108, 416] on input "Quantity" at bounding box center [152, 417] width 196 height 34
click at [108, 416] on input "14" at bounding box center [152, 417] width 196 height 34
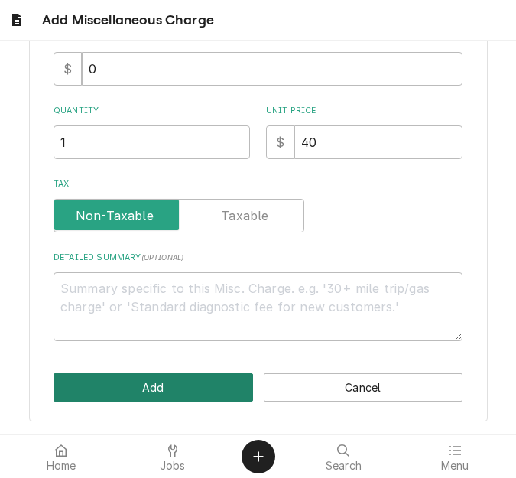
click at [137, 379] on button "Add" at bounding box center [154, 387] width 200 height 28
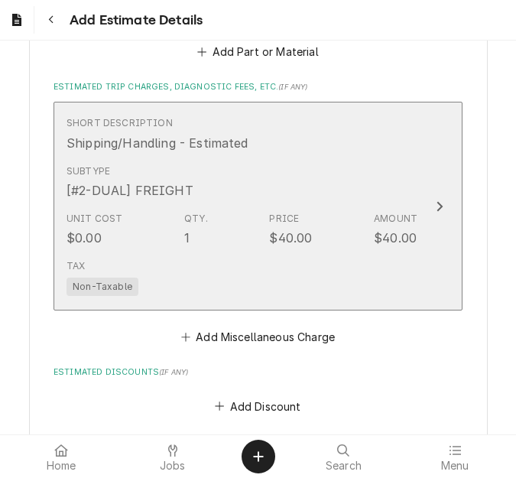
scroll to position [2933, 0]
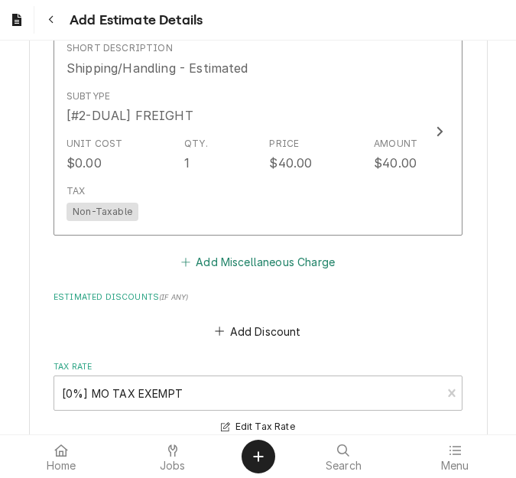
click at [236, 261] on button "Add Miscellaneous Charge" at bounding box center [257, 262] width 159 height 21
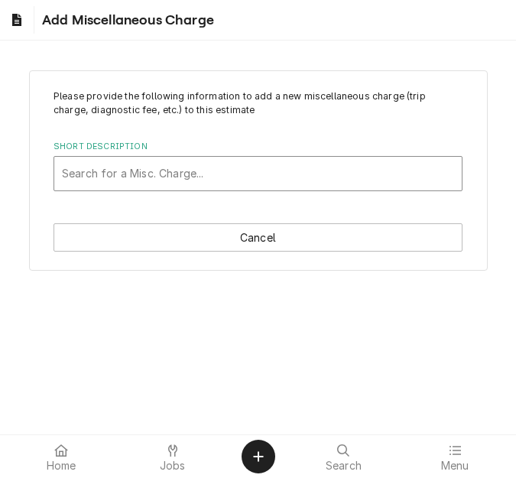
click at [153, 172] on div "Short Description" at bounding box center [258, 174] width 392 height 28
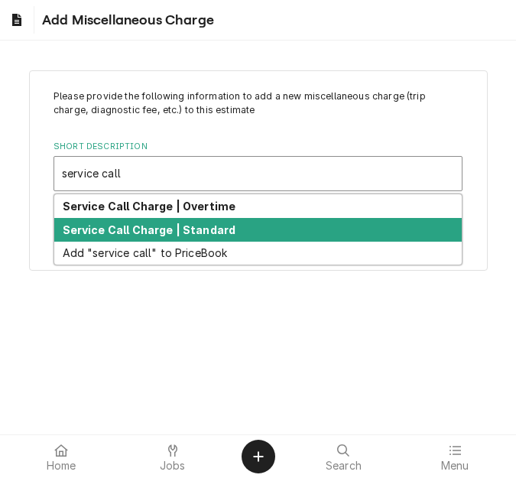
click at [155, 232] on strong "Service Call Charge | Standard" at bounding box center [150, 229] width 174 height 13
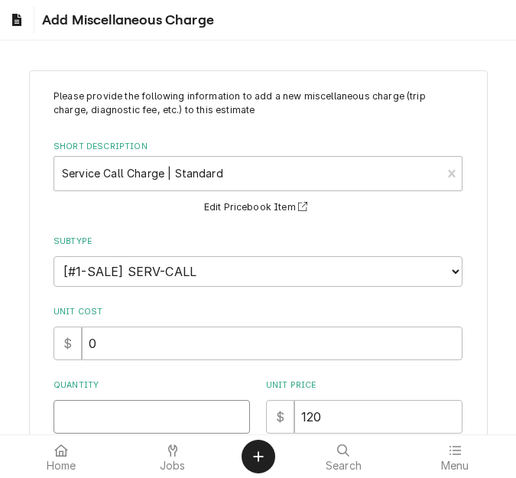
click at [91, 411] on input "Quantity" at bounding box center [152, 417] width 196 height 34
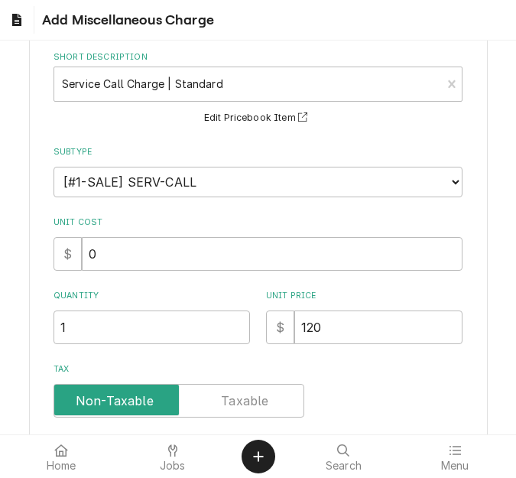
scroll to position [274, 0]
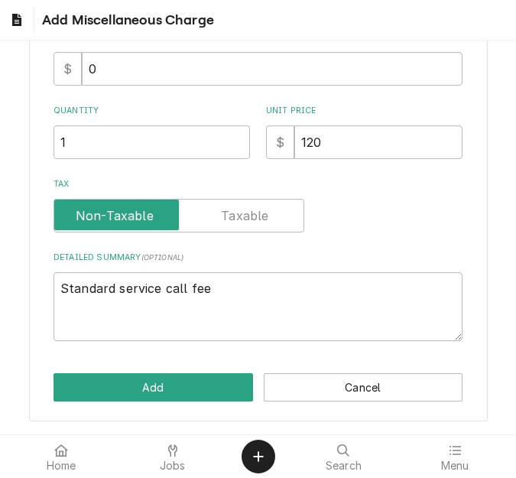
click at [94, 372] on div "Please provide the following information to add a new miscellaneous charge (tri…" at bounding box center [258, 108] width 459 height 625
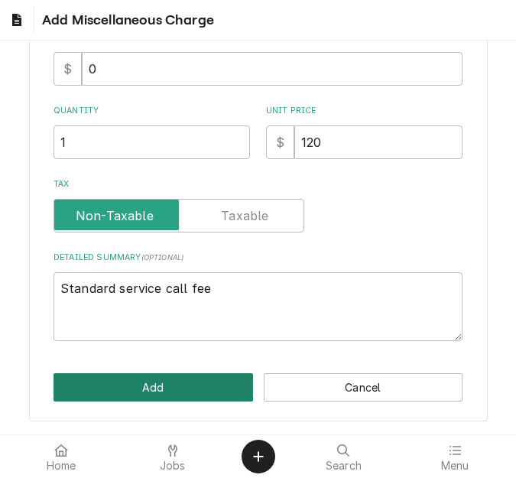
click at [99, 381] on button "Add" at bounding box center [154, 387] width 200 height 28
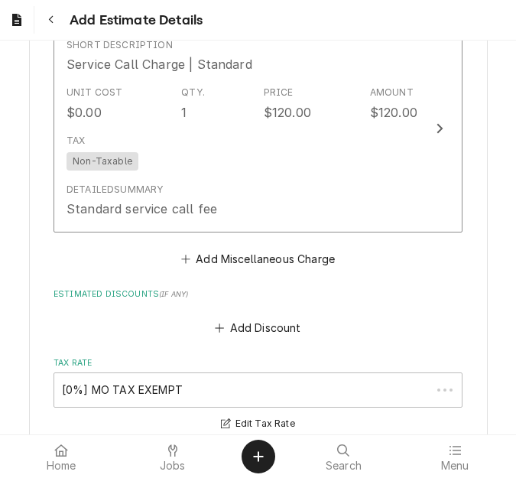
scroll to position [3153, 0]
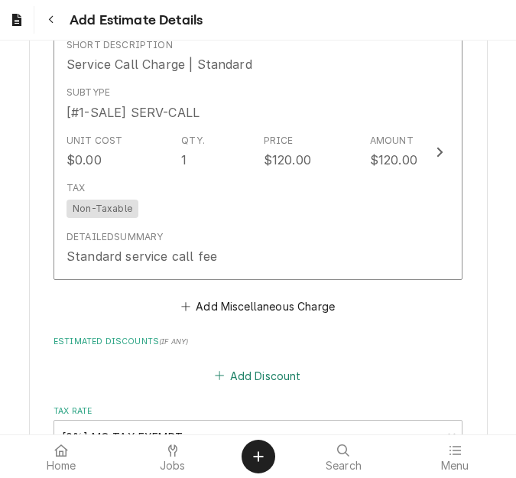
click at [233, 374] on button "Add Discount" at bounding box center [258, 375] width 91 height 21
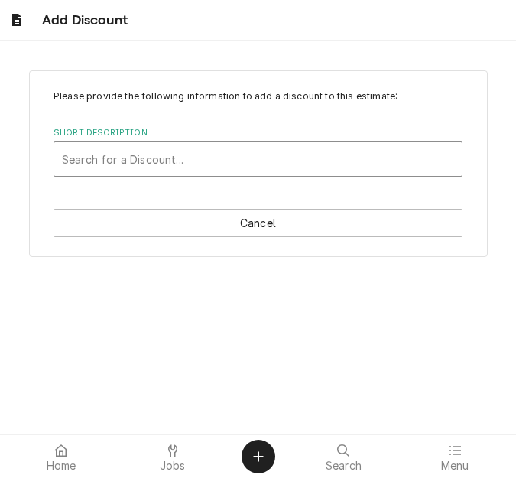
click at [193, 154] on div "Short Description" at bounding box center [258, 159] width 392 height 28
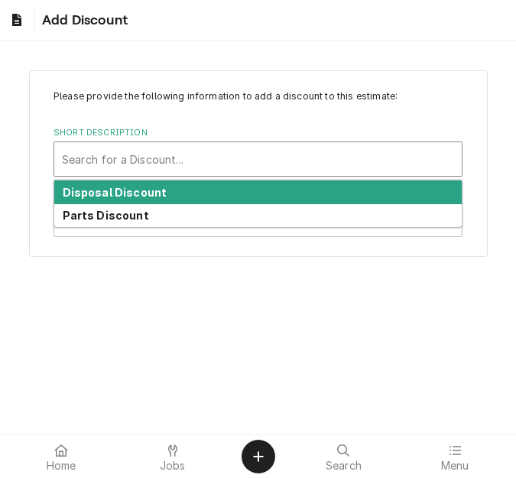
click at [159, 210] on div "Parts Discount" at bounding box center [257, 216] width 407 height 24
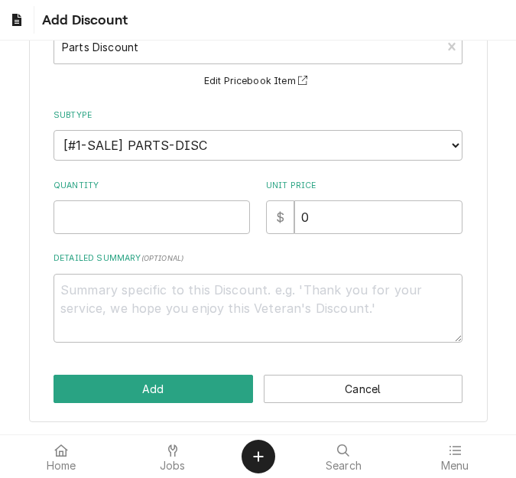
scroll to position [114, 0]
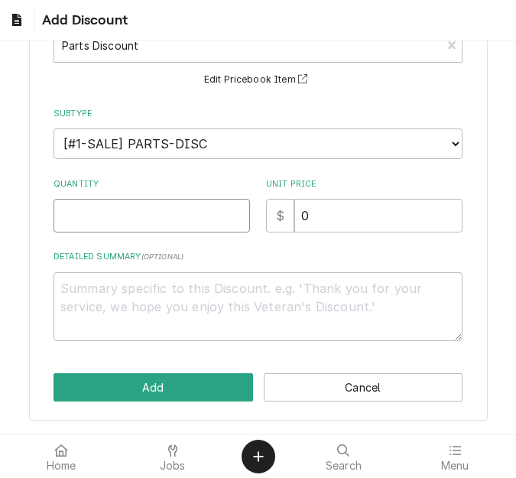
click at [113, 216] on input "Quantity" at bounding box center [152, 216] width 196 height 34
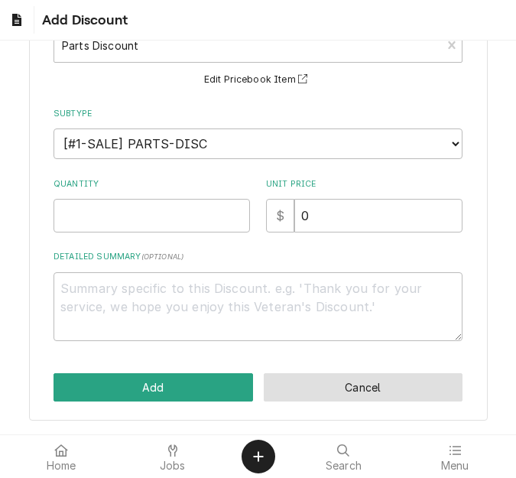
click at [346, 382] on button "Cancel" at bounding box center [364, 387] width 200 height 28
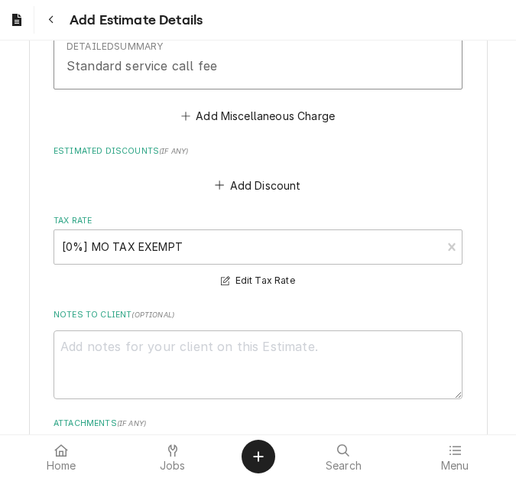
scroll to position [3725, 0]
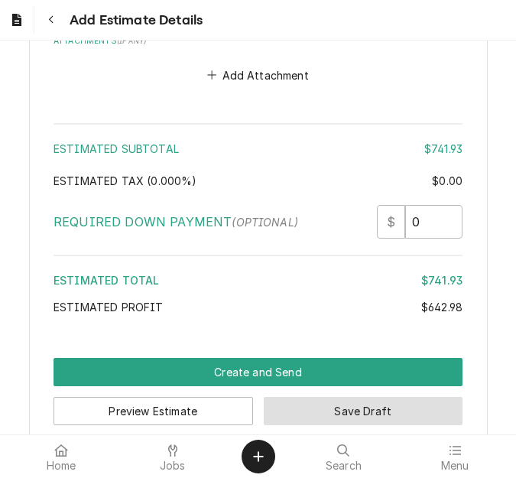
drag, startPoint x: 270, startPoint y: 411, endPoint x: 31, endPoint y: 414, distance: 238.6
click at [270, 411] on button "Save Draft" at bounding box center [364, 411] width 200 height 28
